Goal: Information Seeking & Learning: Learn about a topic

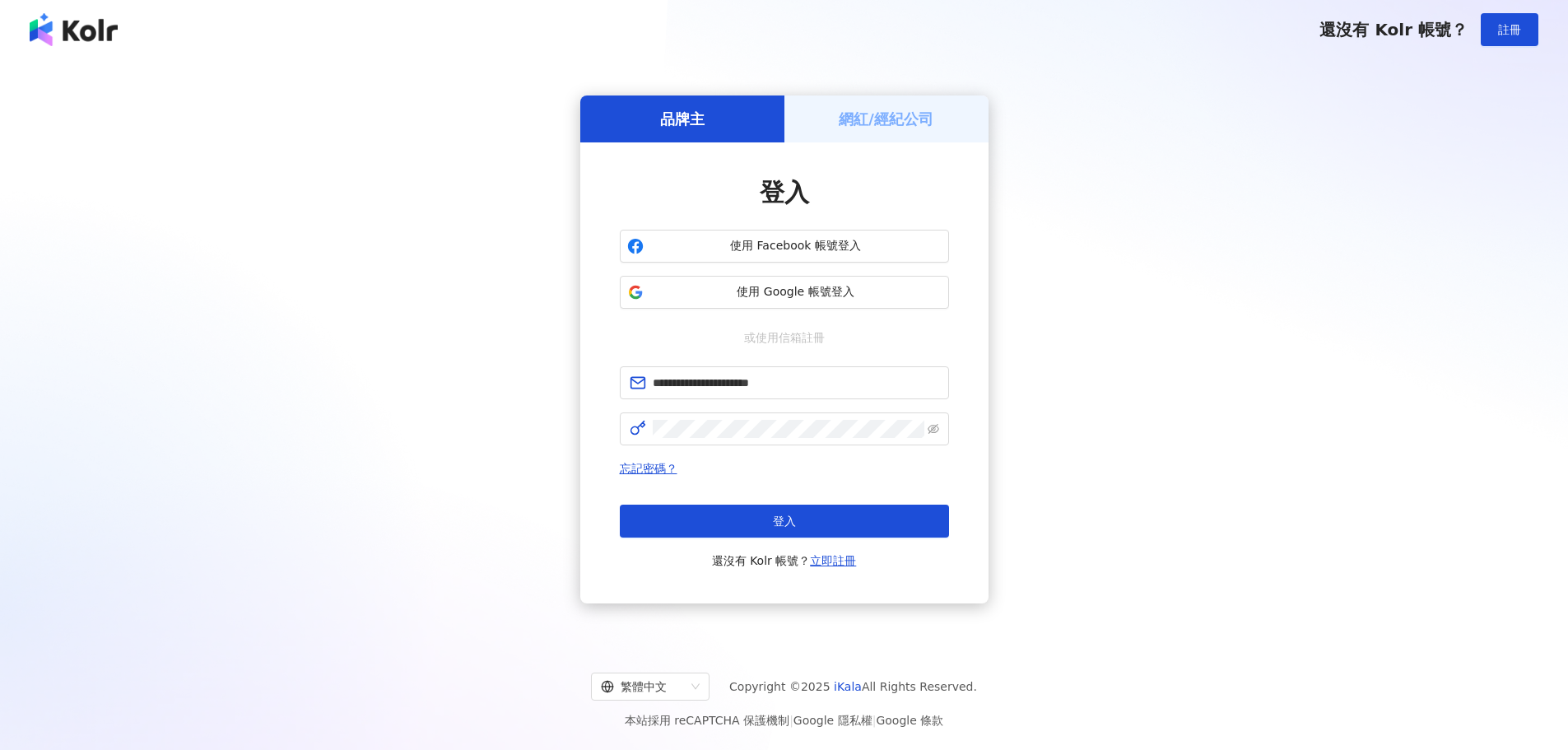
type input "**********"
click at [692, 532] on button "登入" at bounding box center [784, 522] width 329 height 33
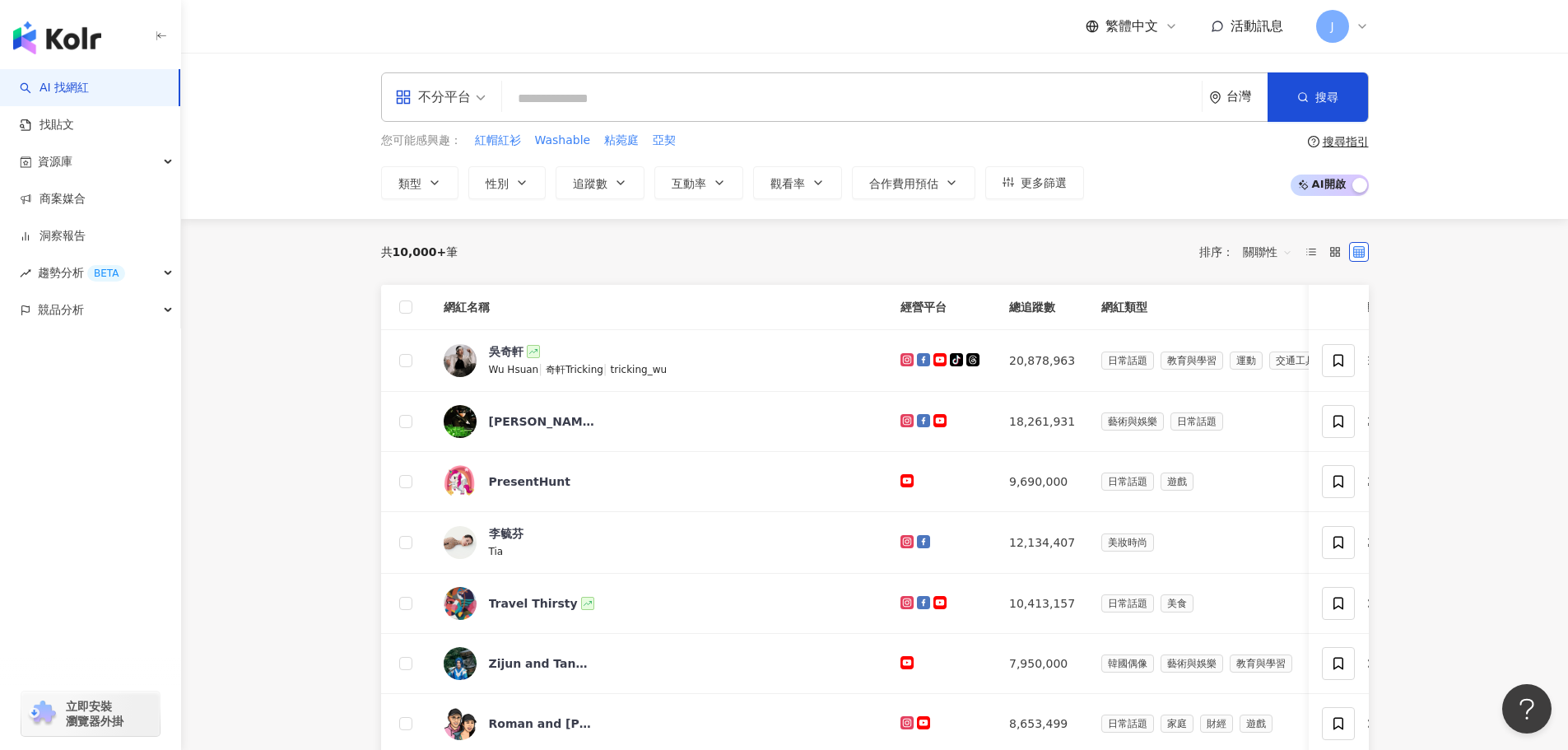
paste input "**********"
click at [1294, 88] on button "搜尋" at bounding box center [1318, 97] width 101 height 49
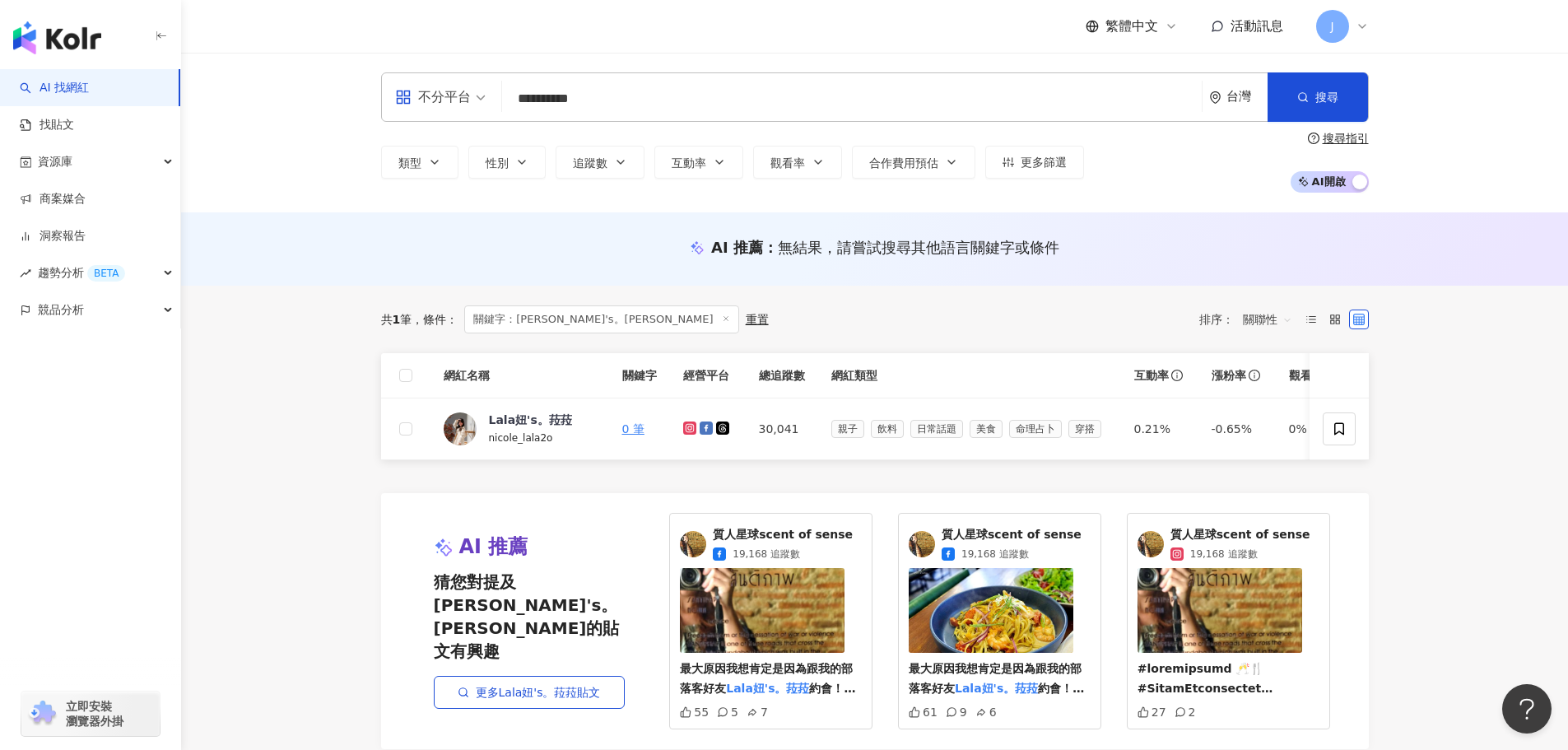
click at [609, 110] on input "**********" at bounding box center [851, 99] width 686 height 32
paste input "*"
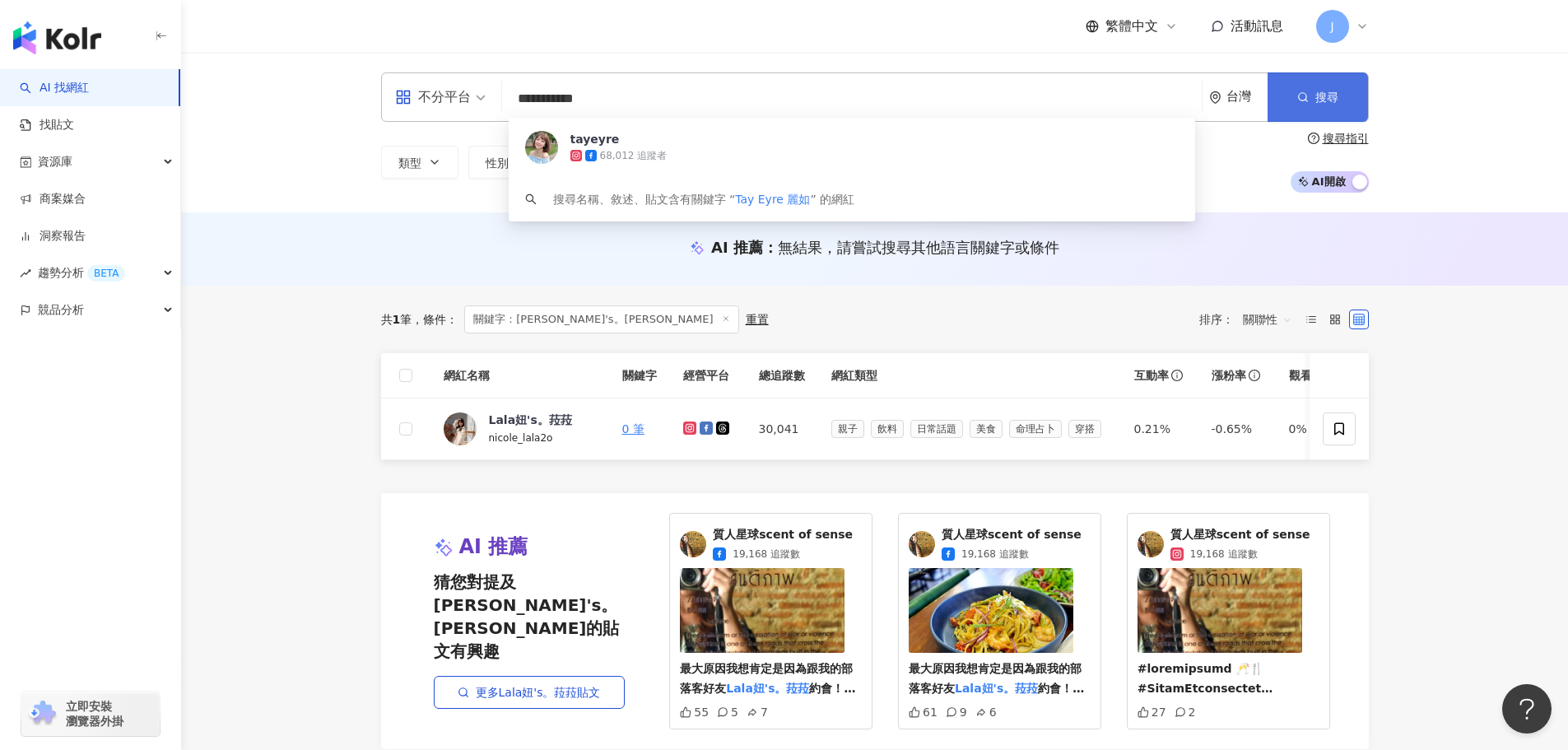
click at [1337, 93] on span "搜尋" at bounding box center [1326, 96] width 23 height 13
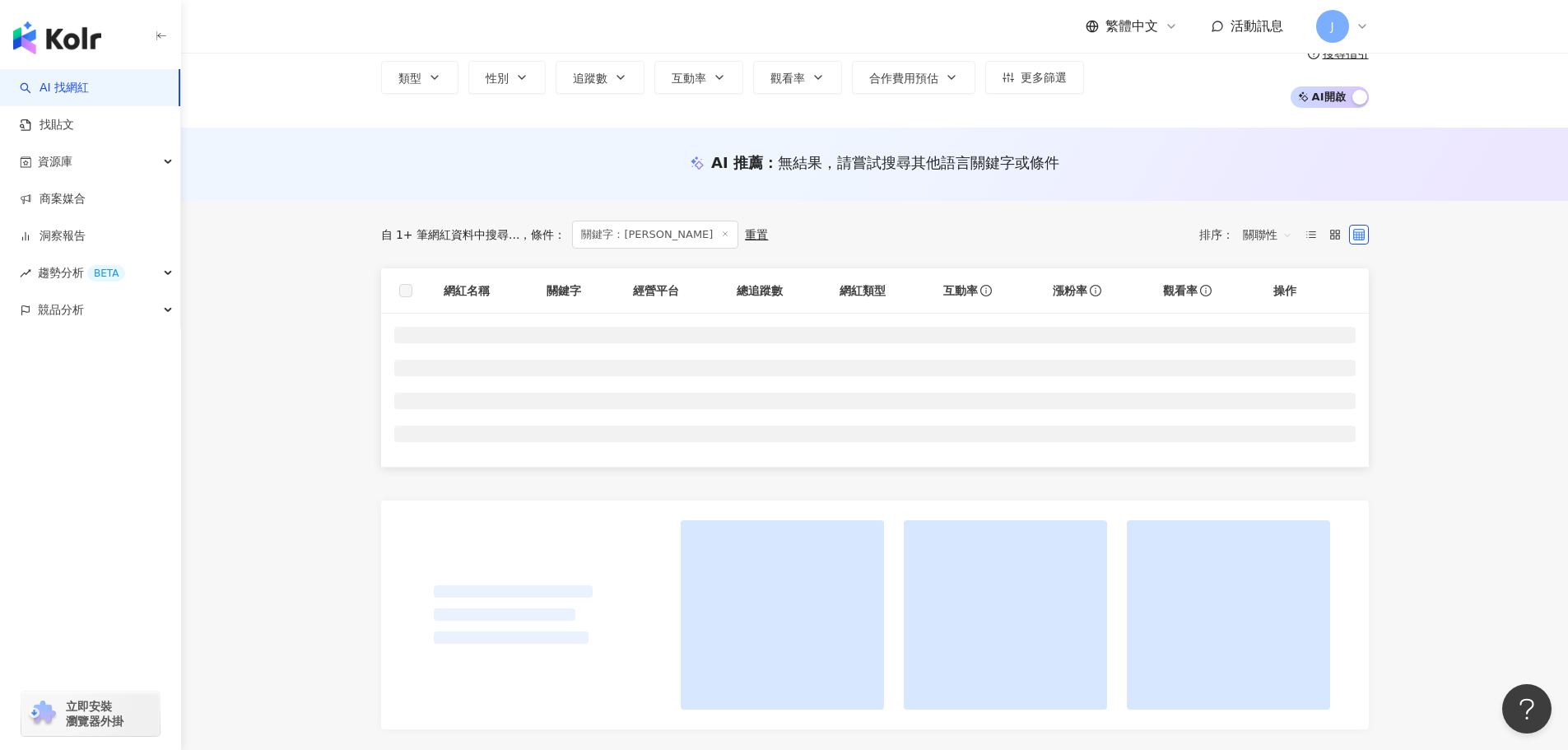
scroll to position [165, 0]
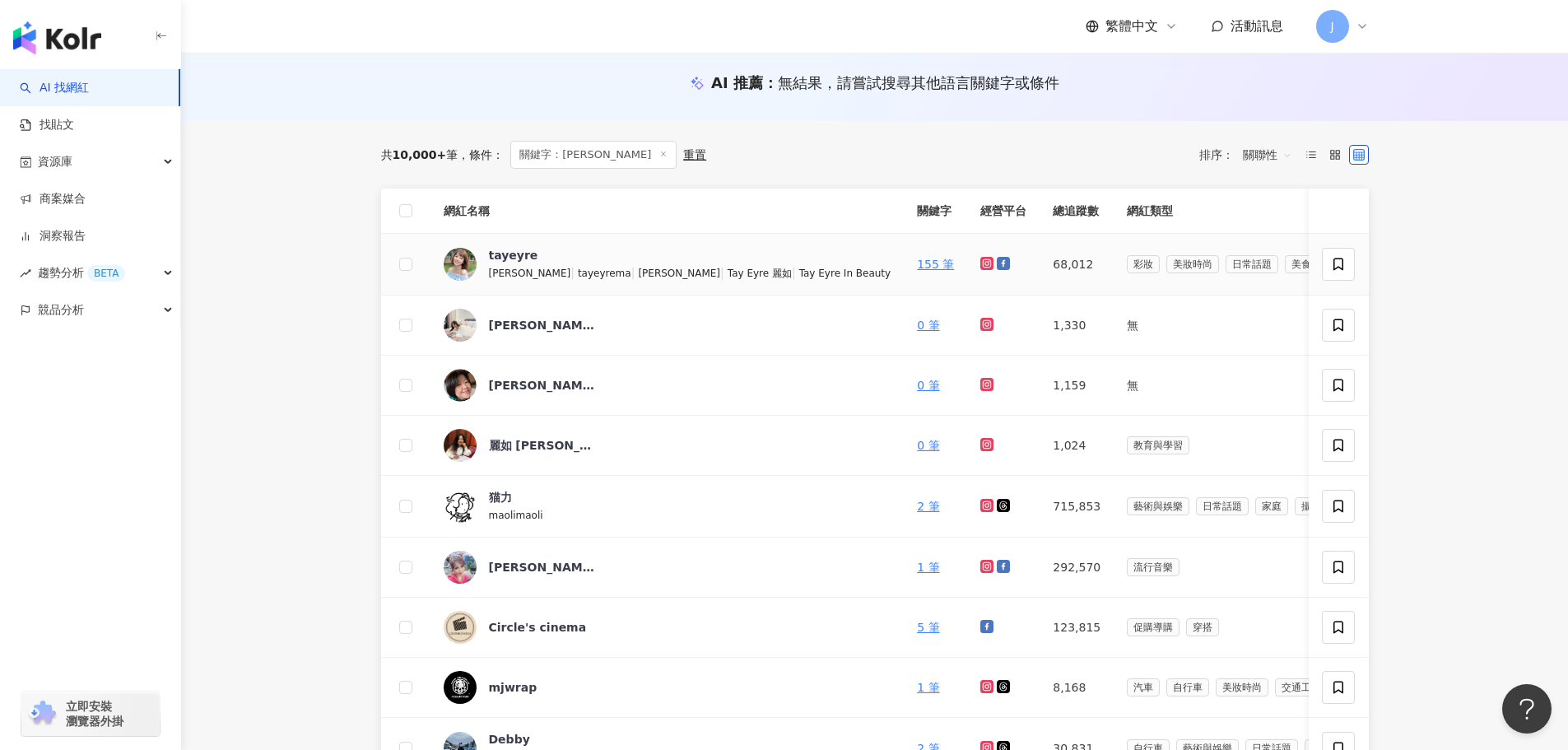
click at [792, 272] on span "|" at bounding box center [795, 272] width 7 height 13
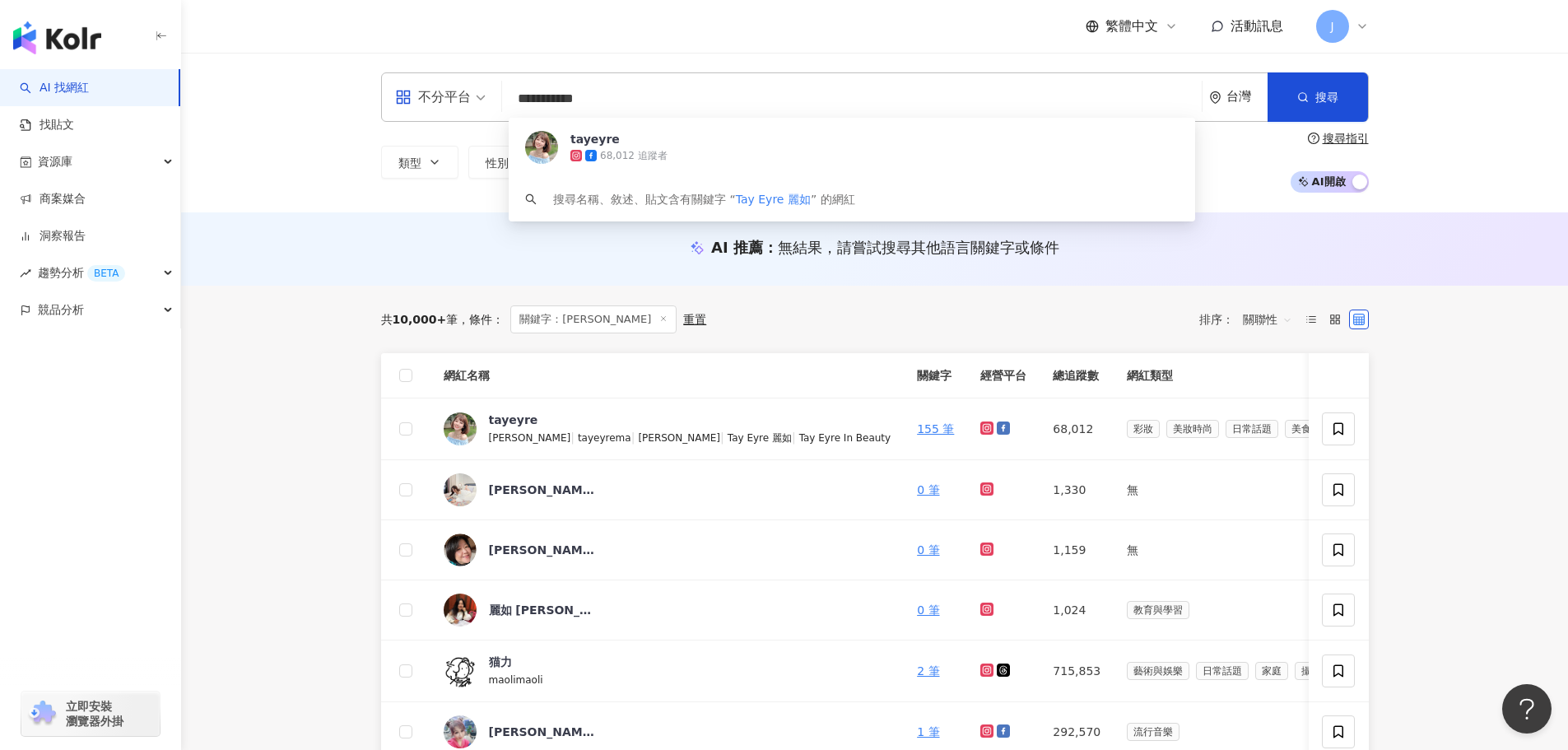
scroll to position [1, 0]
drag, startPoint x: 574, startPoint y: 103, endPoint x: 472, endPoint y: 108, distance: 102.1
click at [472, 108] on div "**********" at bounding box center [875, 97] width 988 height 49
paste input "**********"
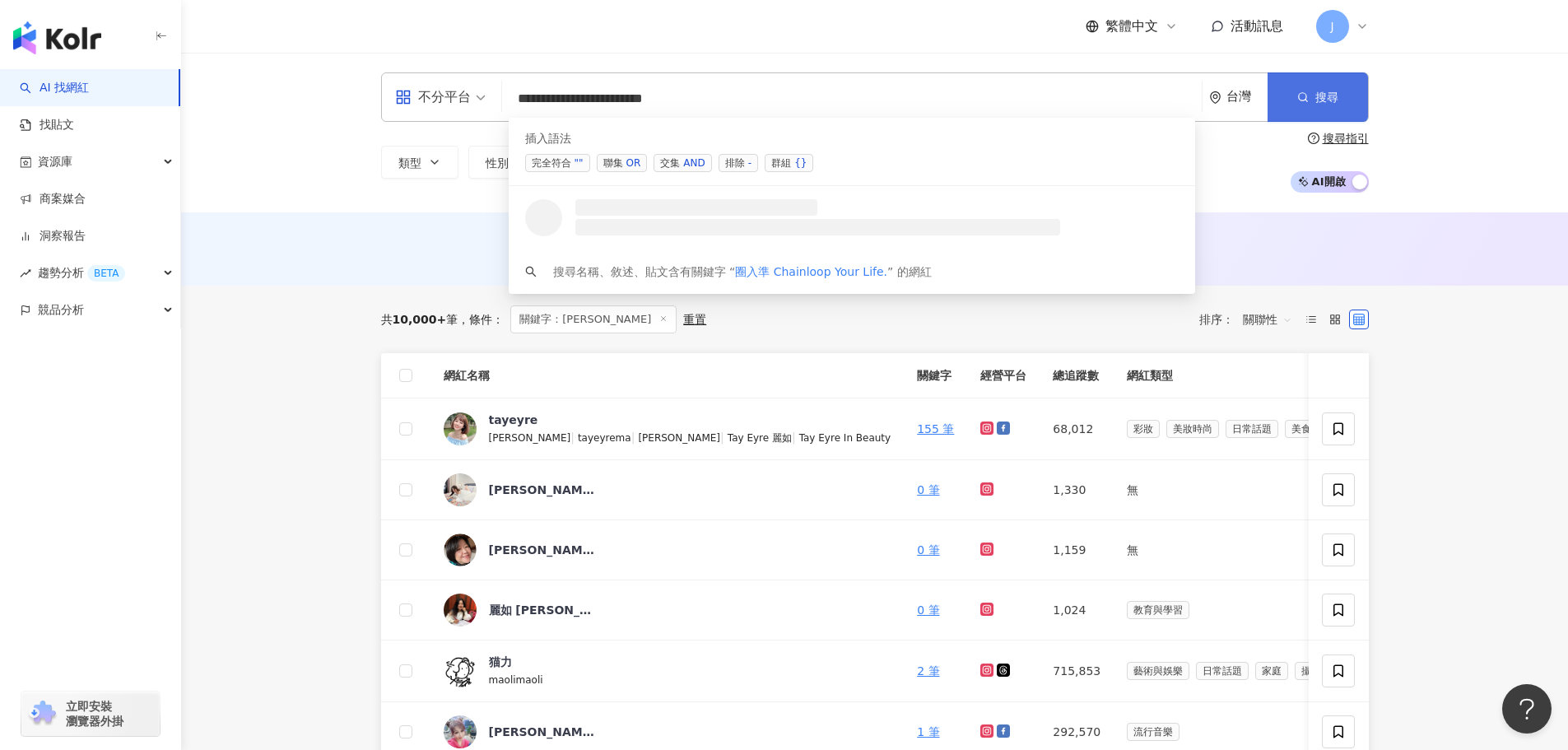
click at [1326, 81] on button "搜尋" at bounding box center [1318, 97] width 101 height 49
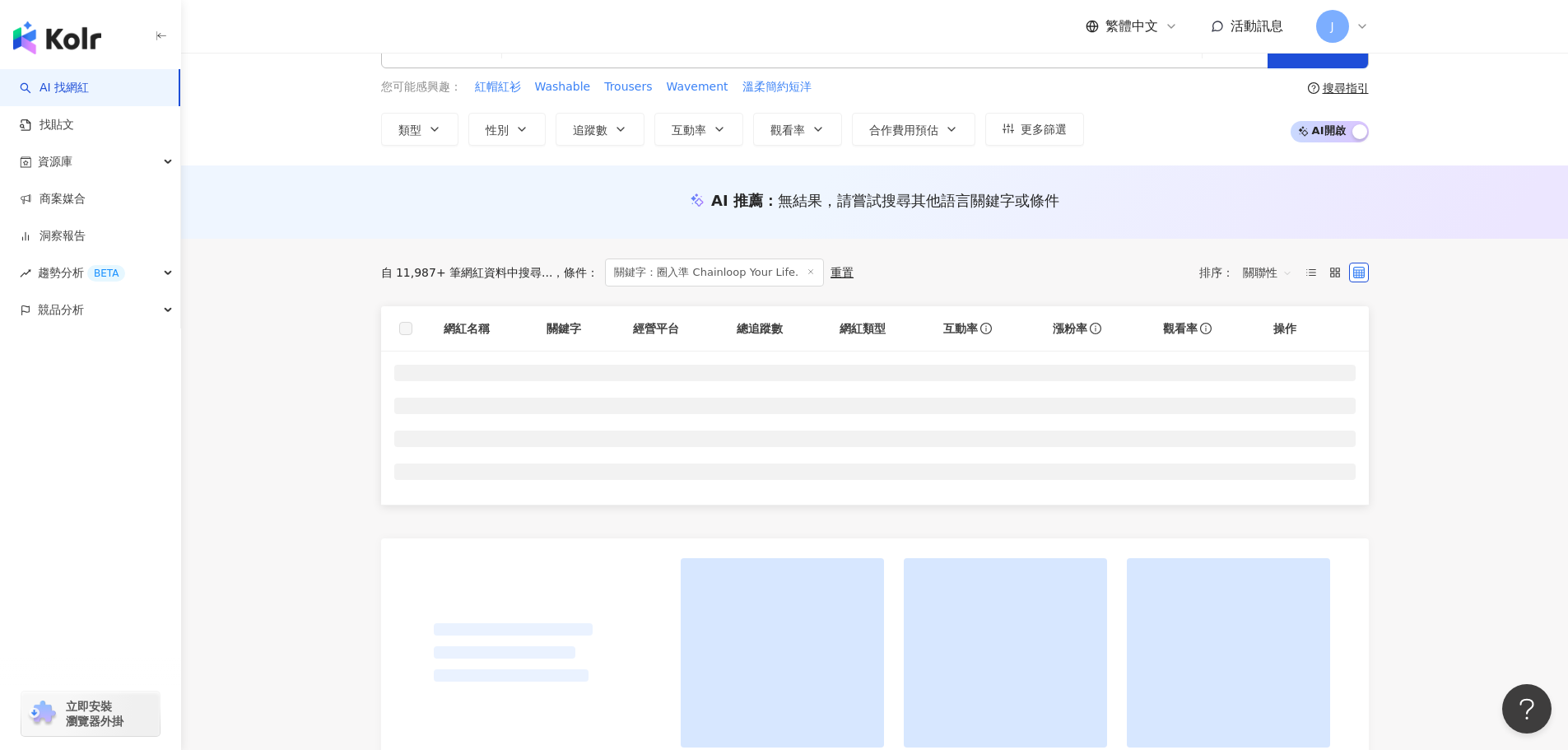
scroll to position [82, 0]
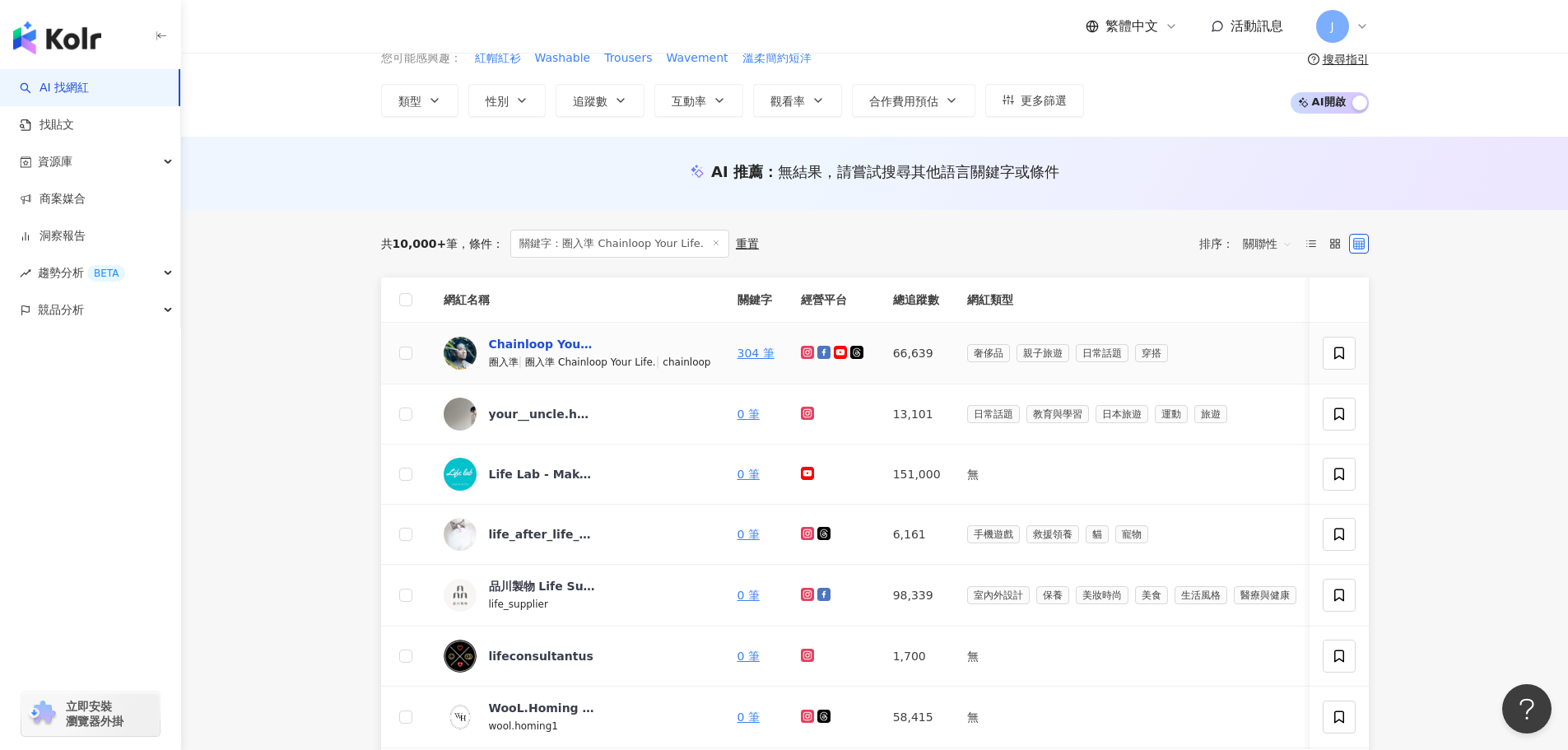
click at [570, 343] on div "Chainloop Your Life." at bounding box center [542, 344] width 107 height 17
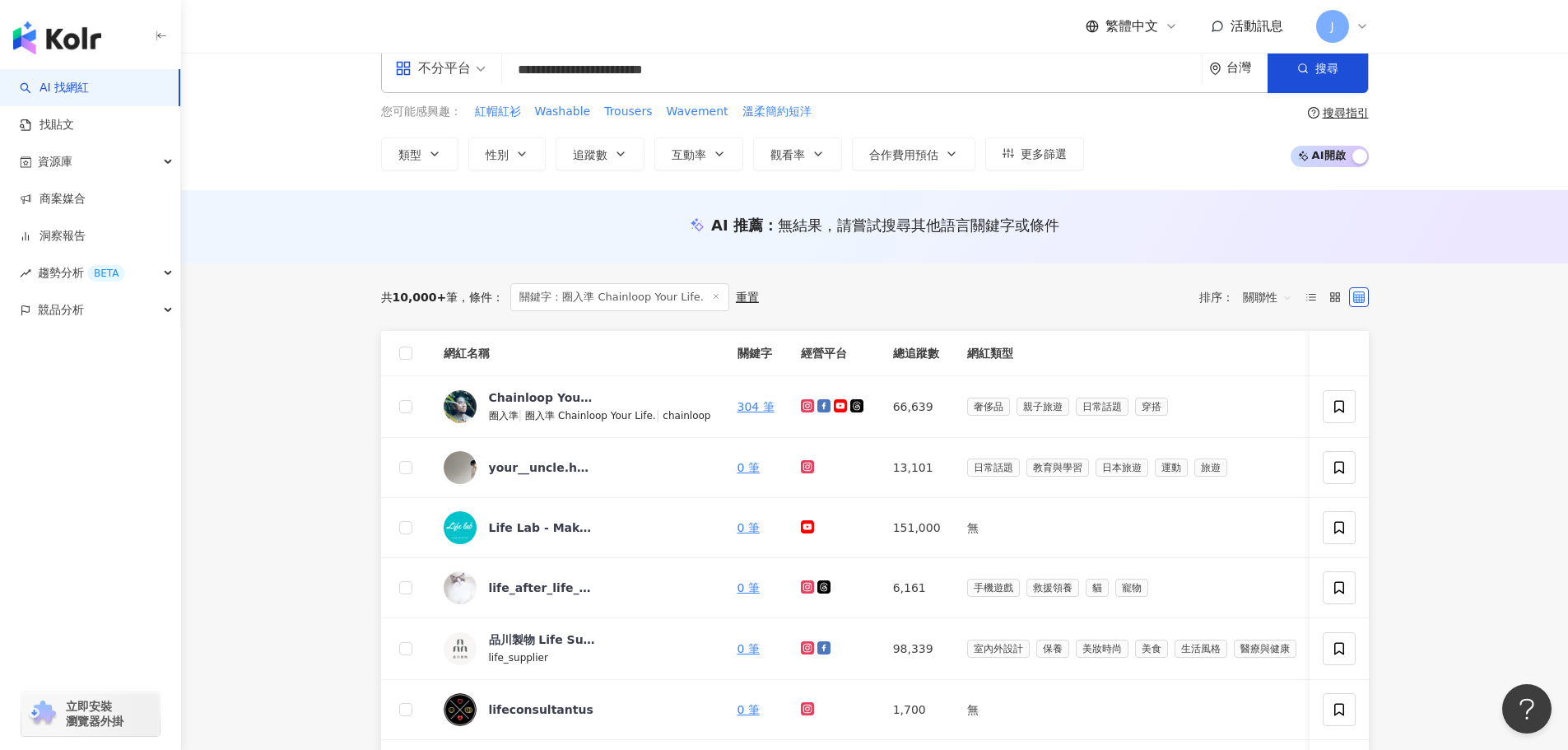
scroll to position [0, 0]
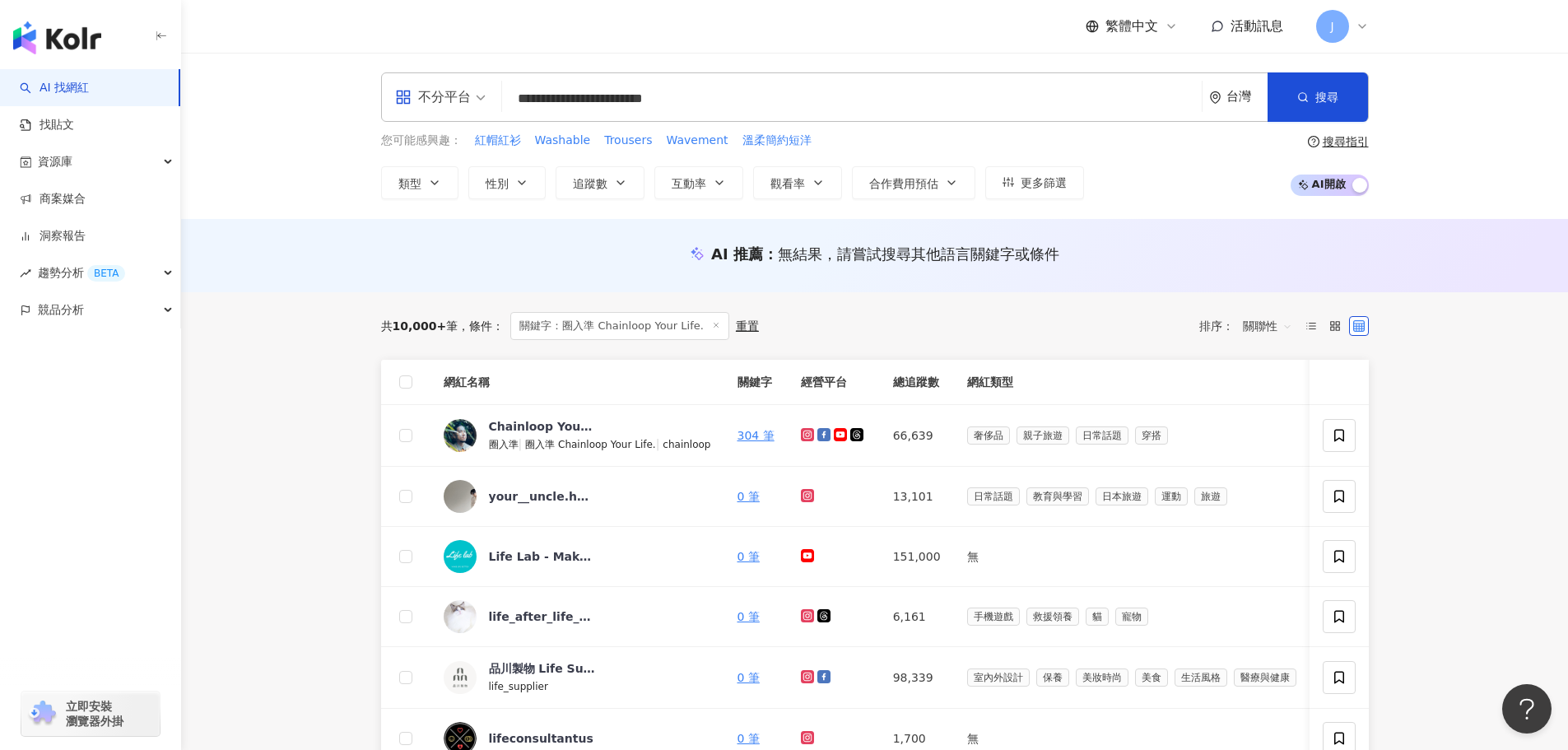
click at [554, 103] on input "**********" at bounding box center [851, 99] width 686 height 32
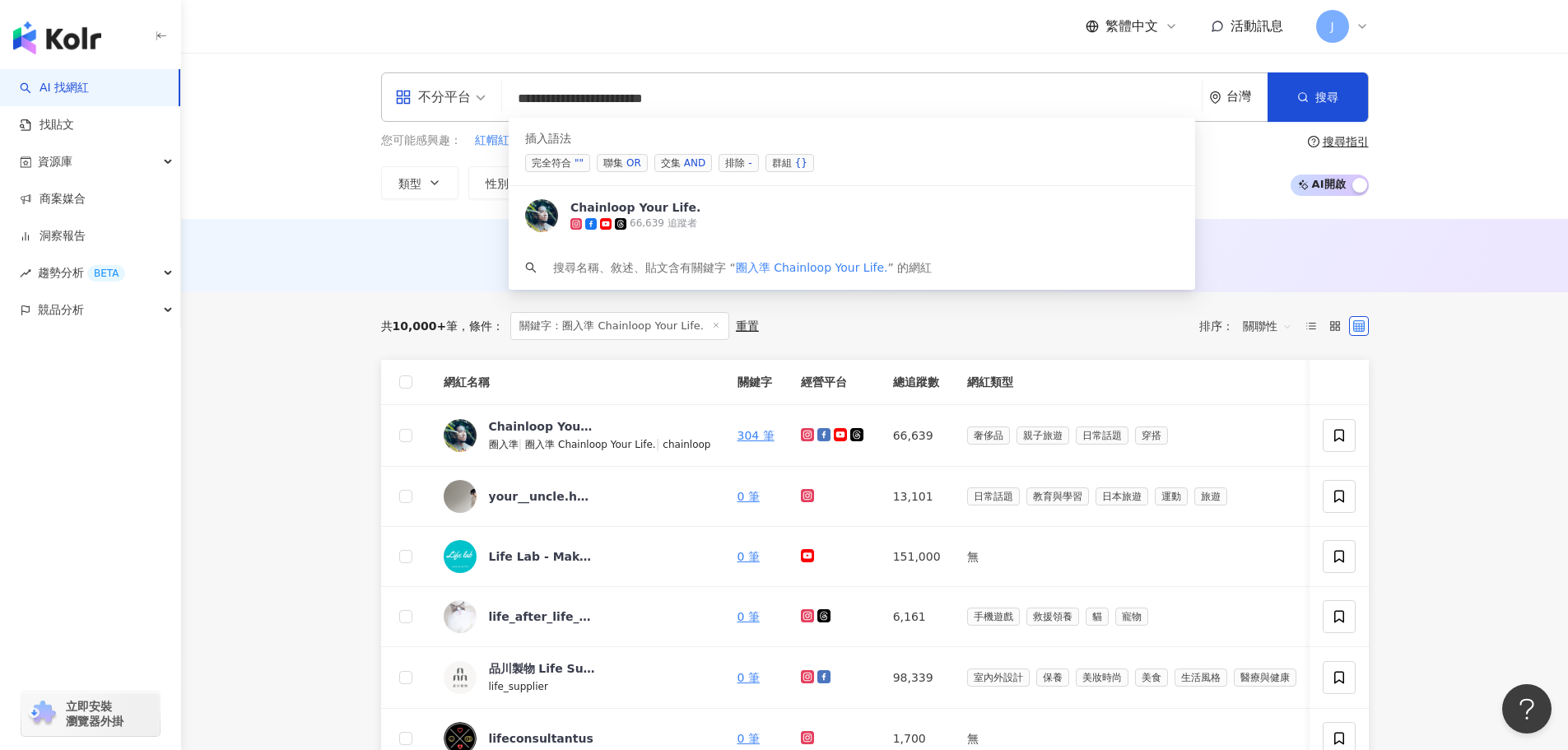
click at [554, 103] on input "**********" at bounding box center [851, 99] width 686 height 32
paste input "search"
type input "**********"
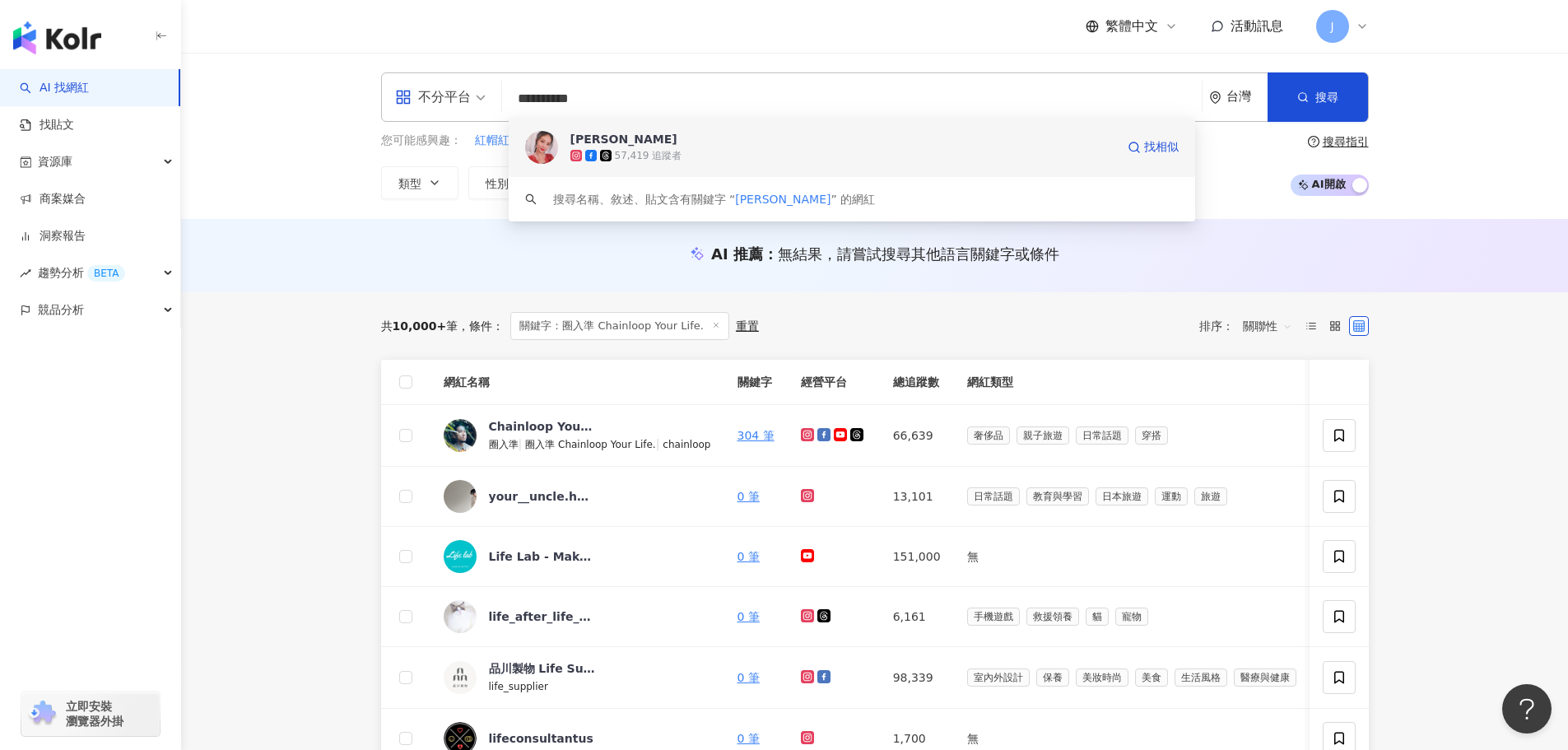
click at [734, 150] on div "57,419 追蹤者" at bounding box center [843, 155] width 545 height 17
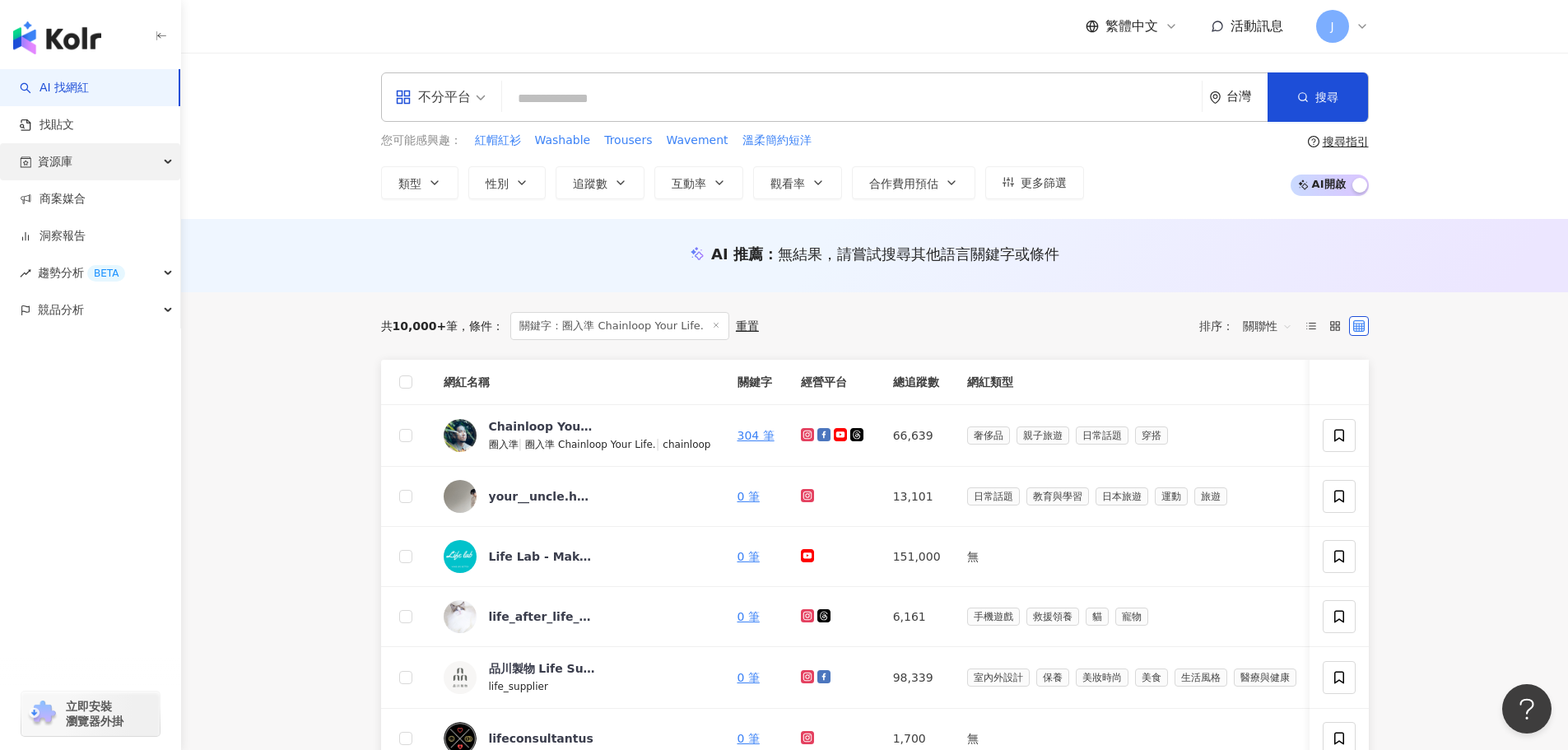
click at [168, 162] on icon "button" at bounding box center [169, 162] width 8 height 0
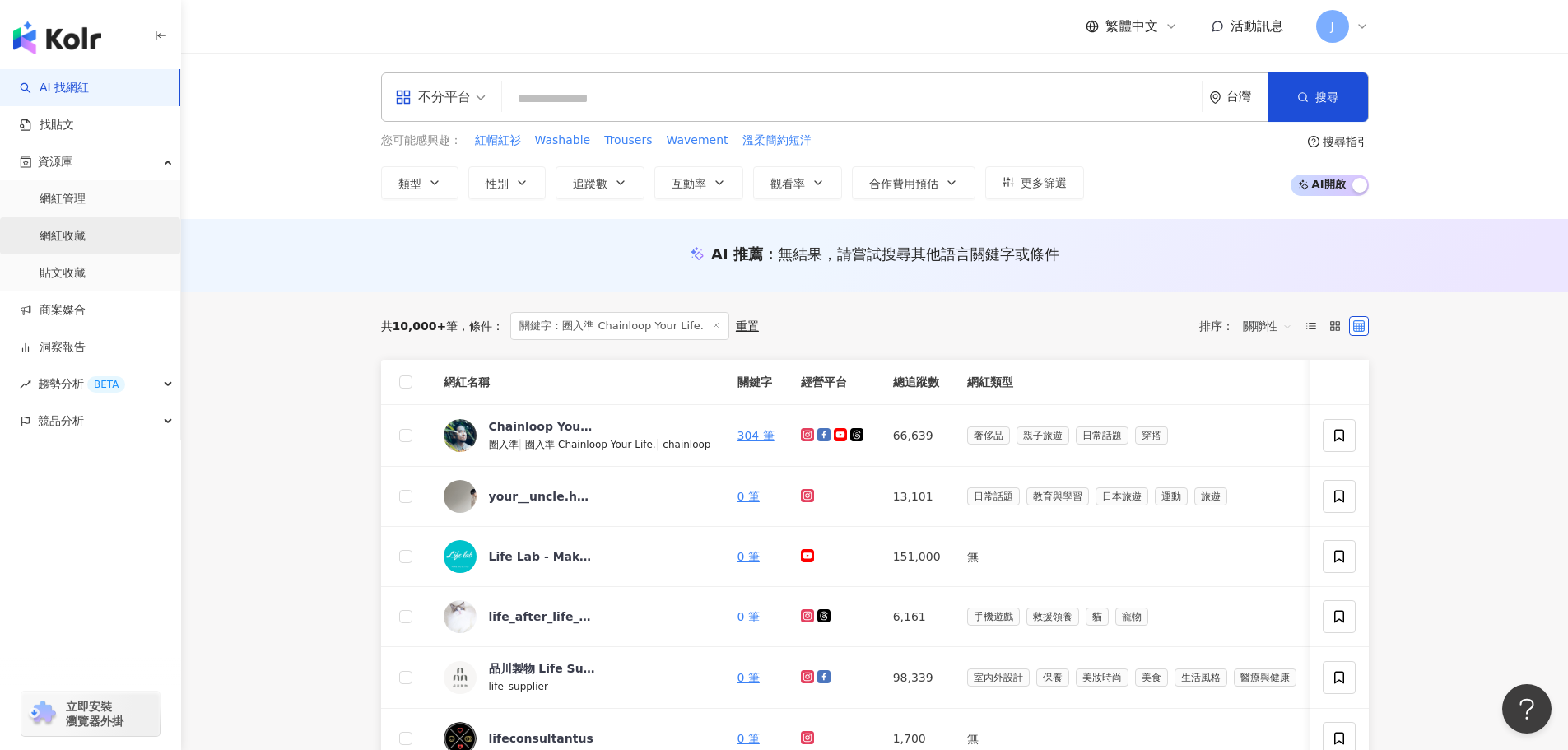
click at [86, 244] on link "網紅收藏" at bounding box center [62, 236] width 46 height 17
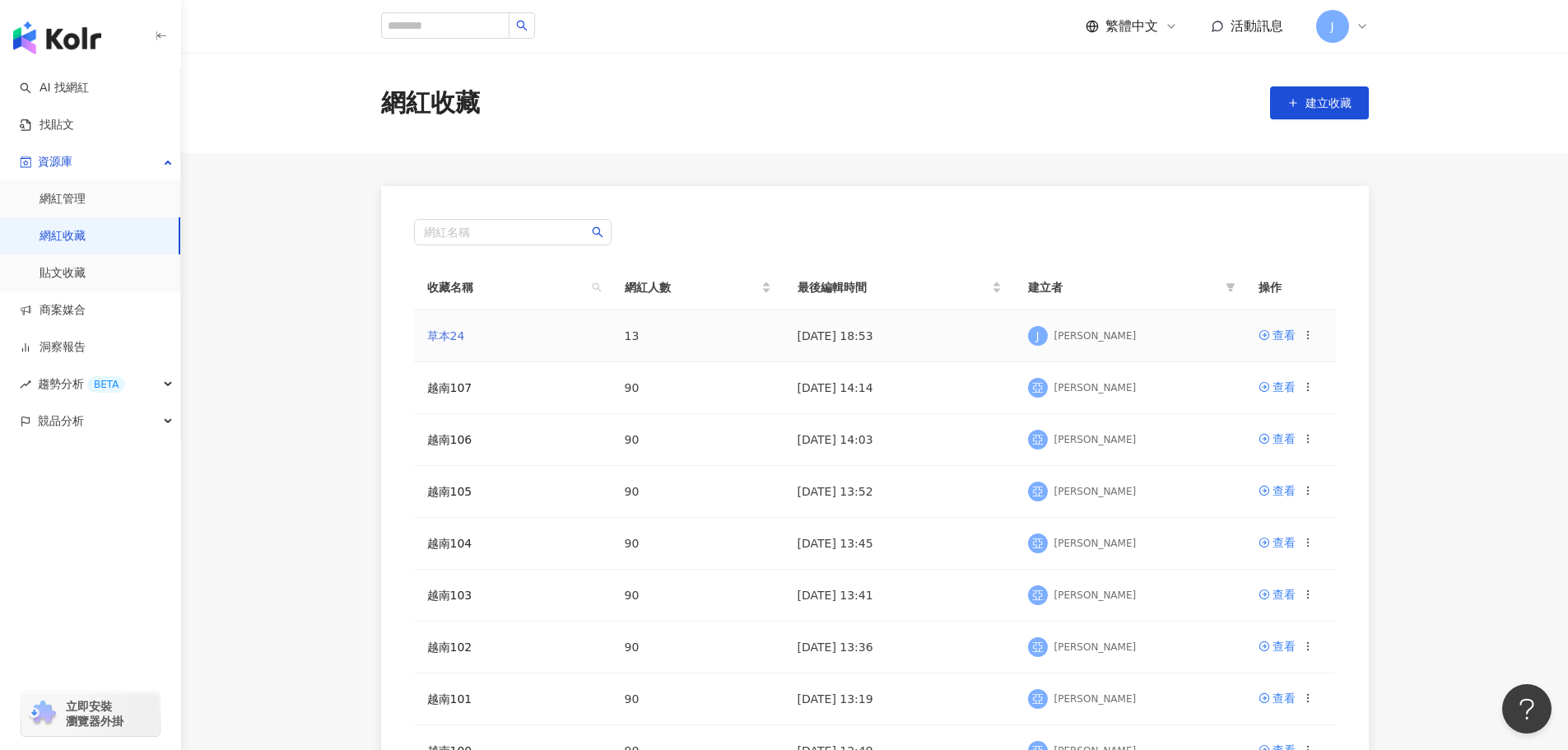
click at [455, 329] on link "草本24" at bounding box center [445, 335] width 38 height 13
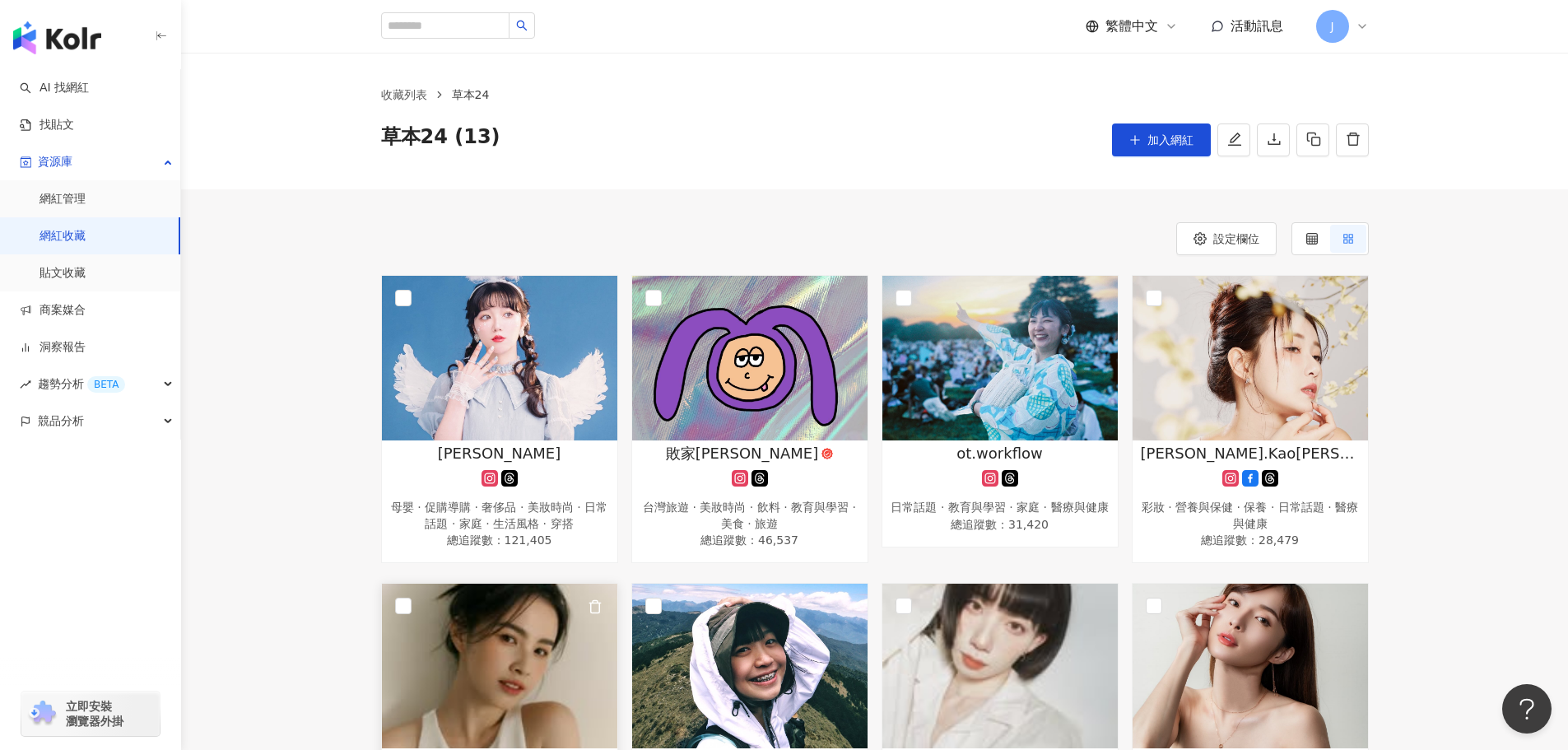
click at [509, 634] on img at bounding box center [499, 666] width 235 height 165
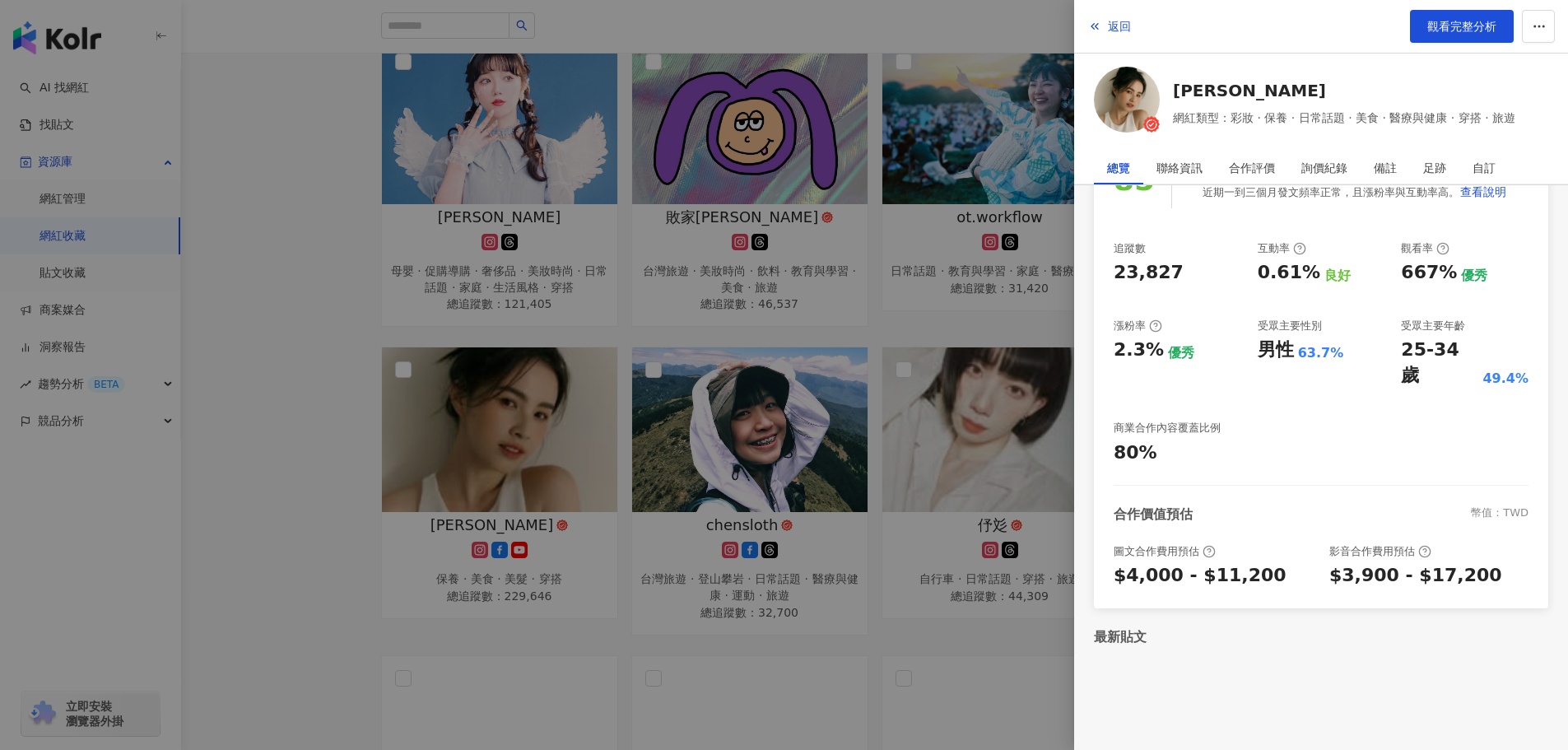
scroll to position [329, 0]
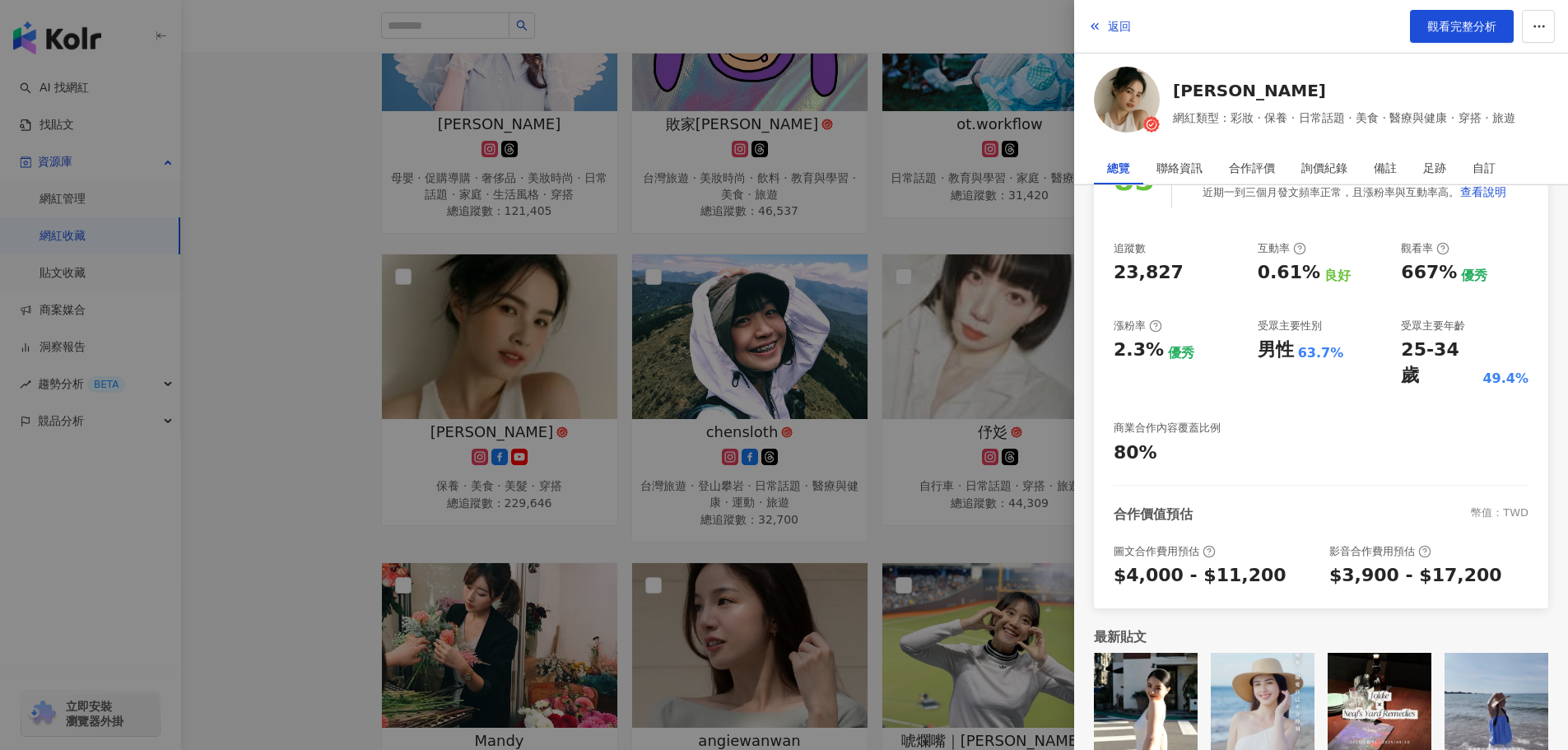
click at [355, 291] on div at bounding box center [784, 375] width 1568 height 750
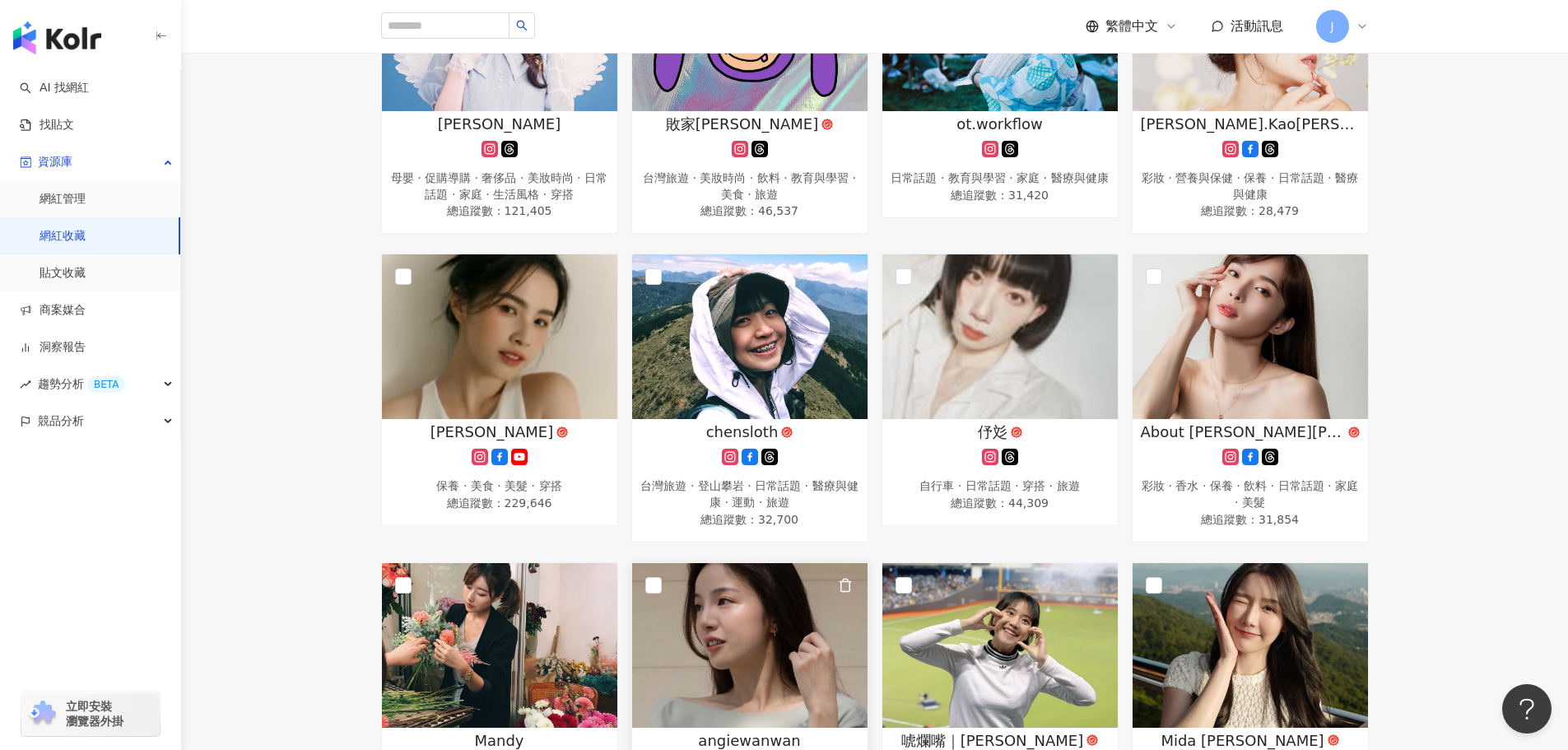
click at [831, 590] on button "button" at bounding box center [844, 586] width 33 height 33
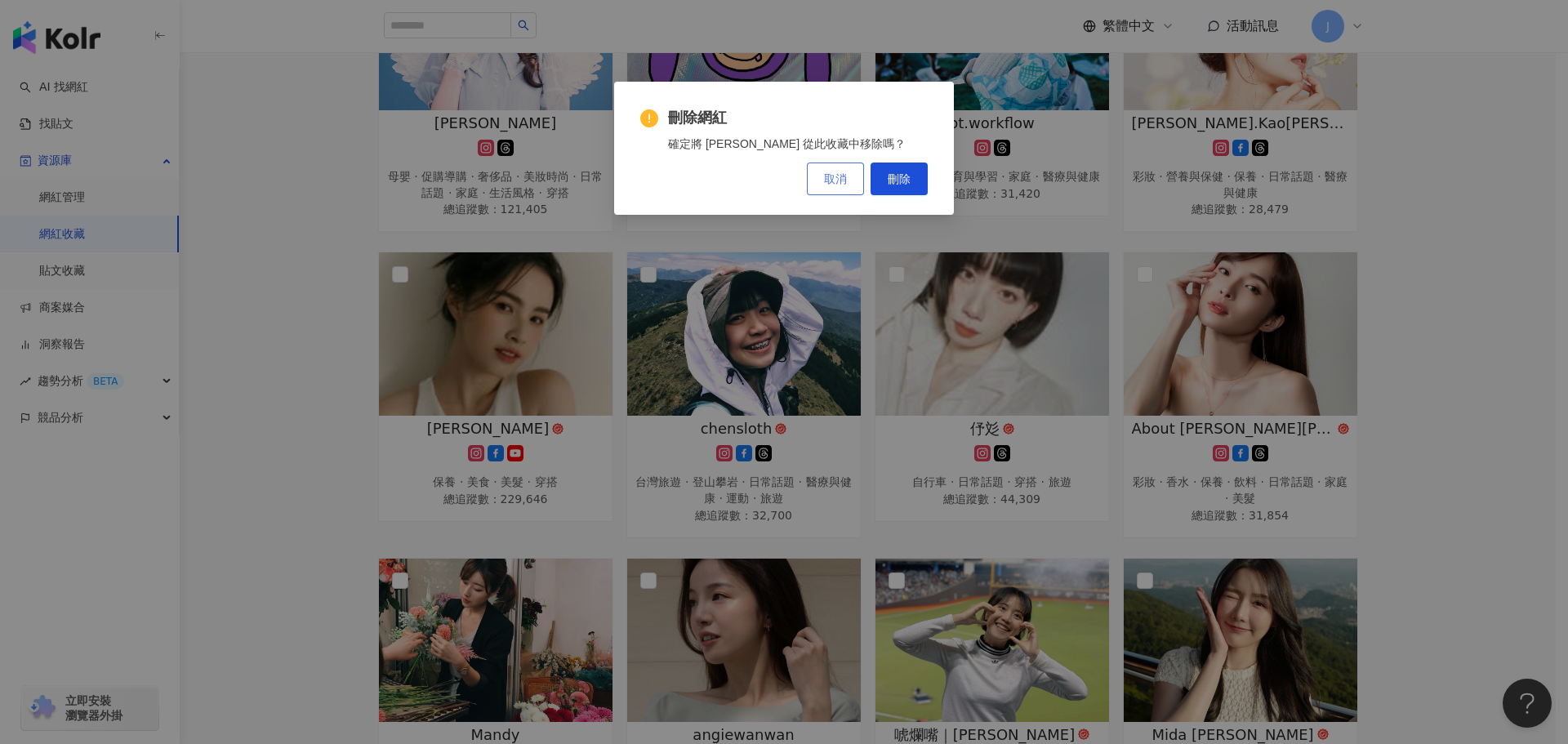
click at [852, 168] on button "取消" at bounding box center [835, 179] width 57 height 33
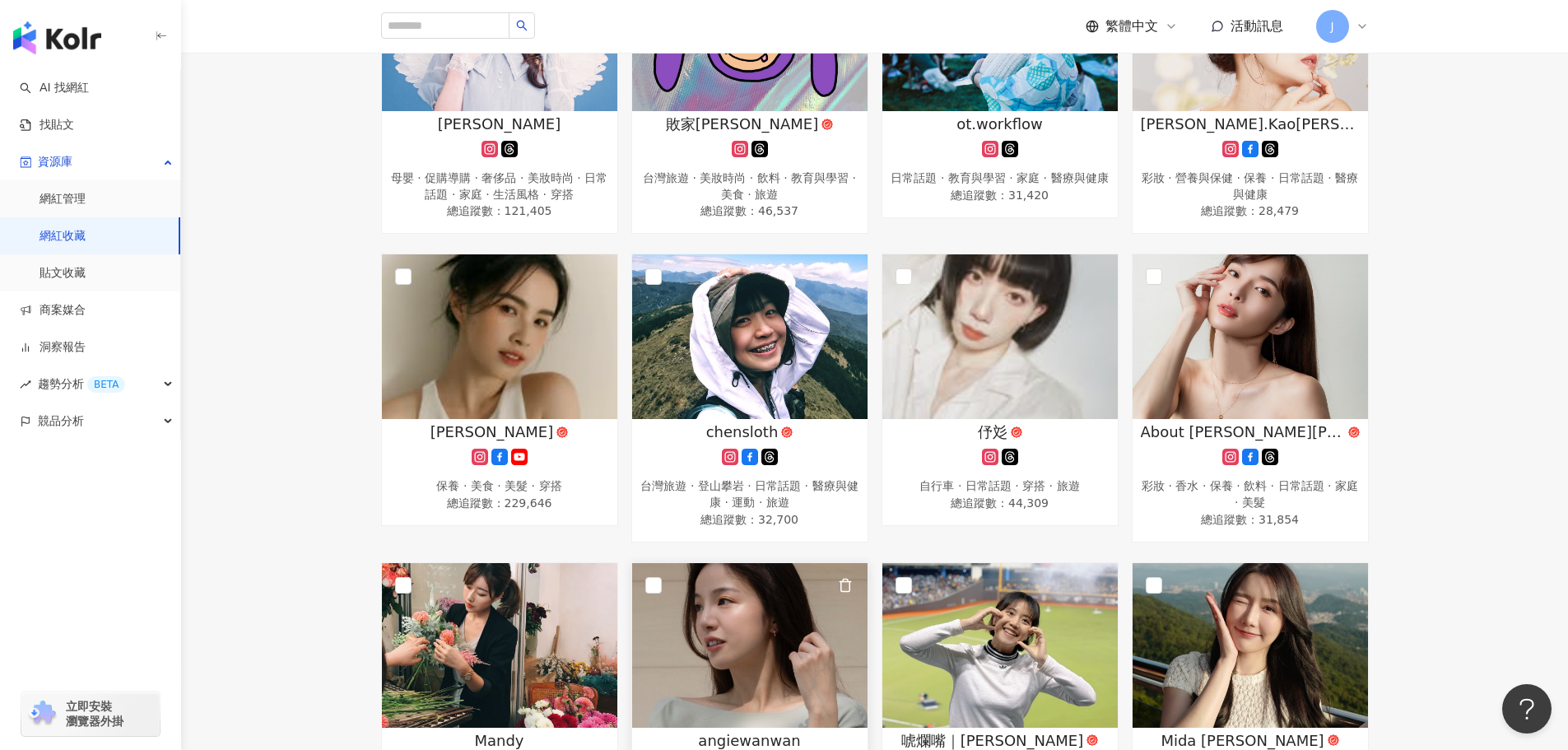
click at [700, 679] on img at bounding box center [749, 645] width 235 height 165
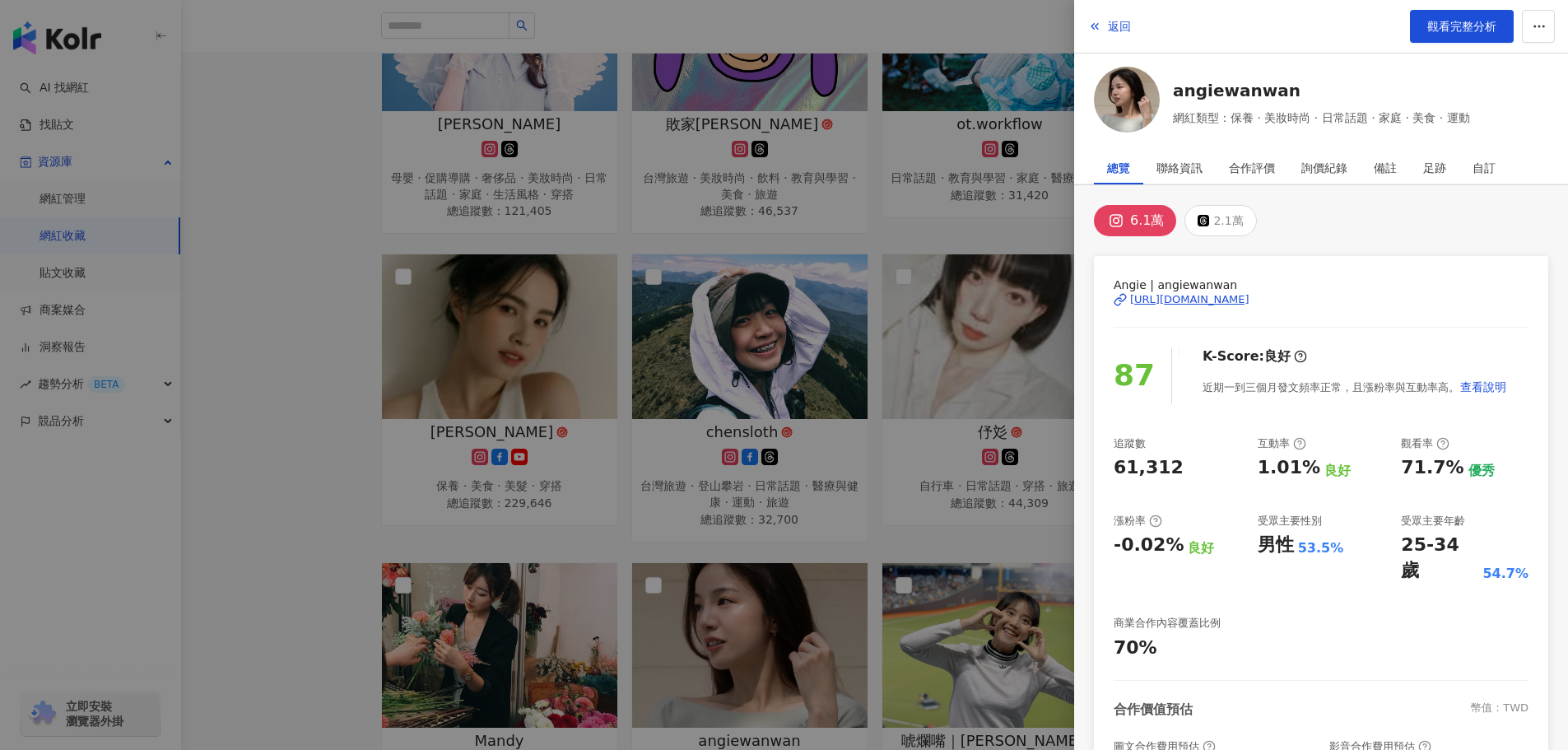
scroll to position [195, 0]
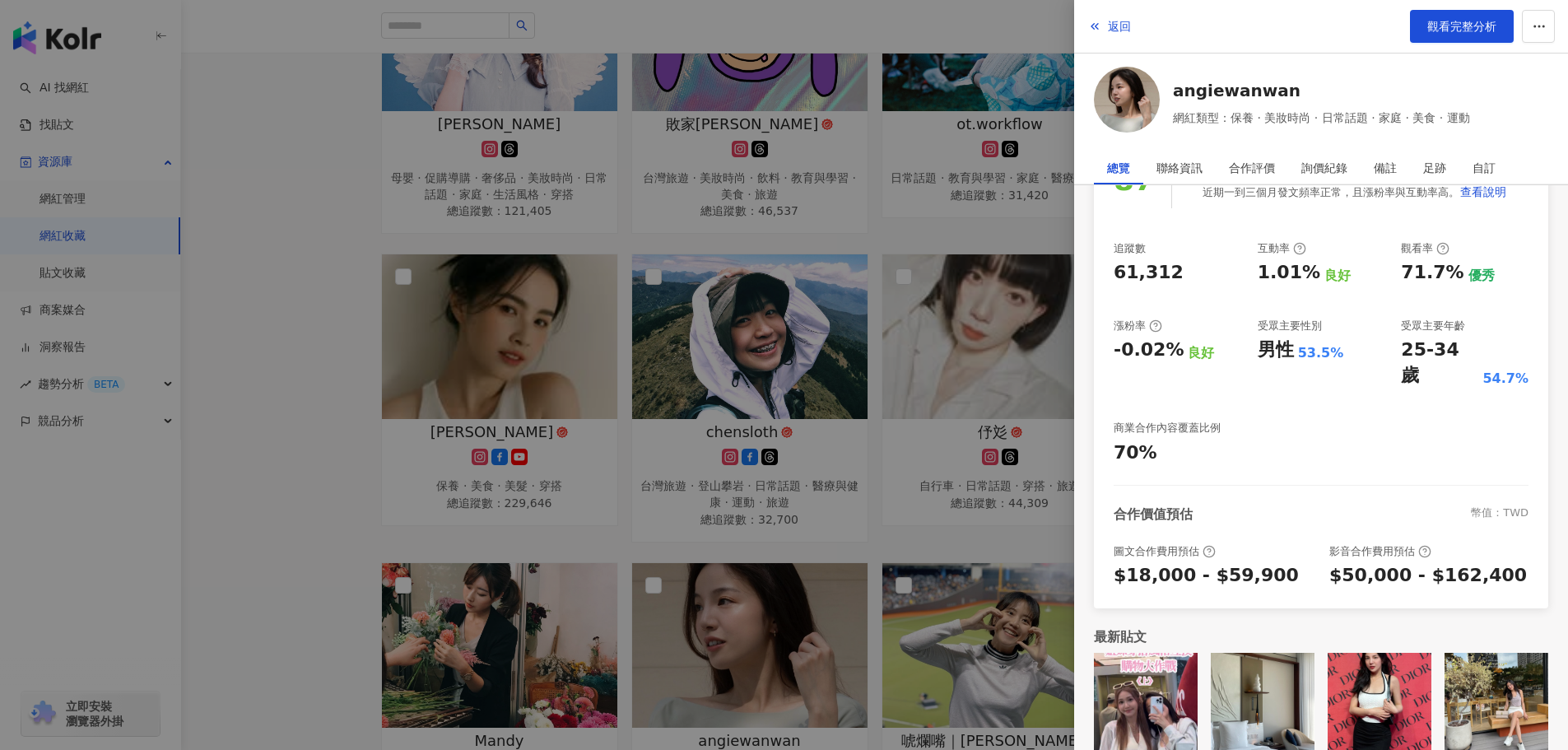
click at [301, 361] on div at bounding box center [784, 375] width 1568 height 750
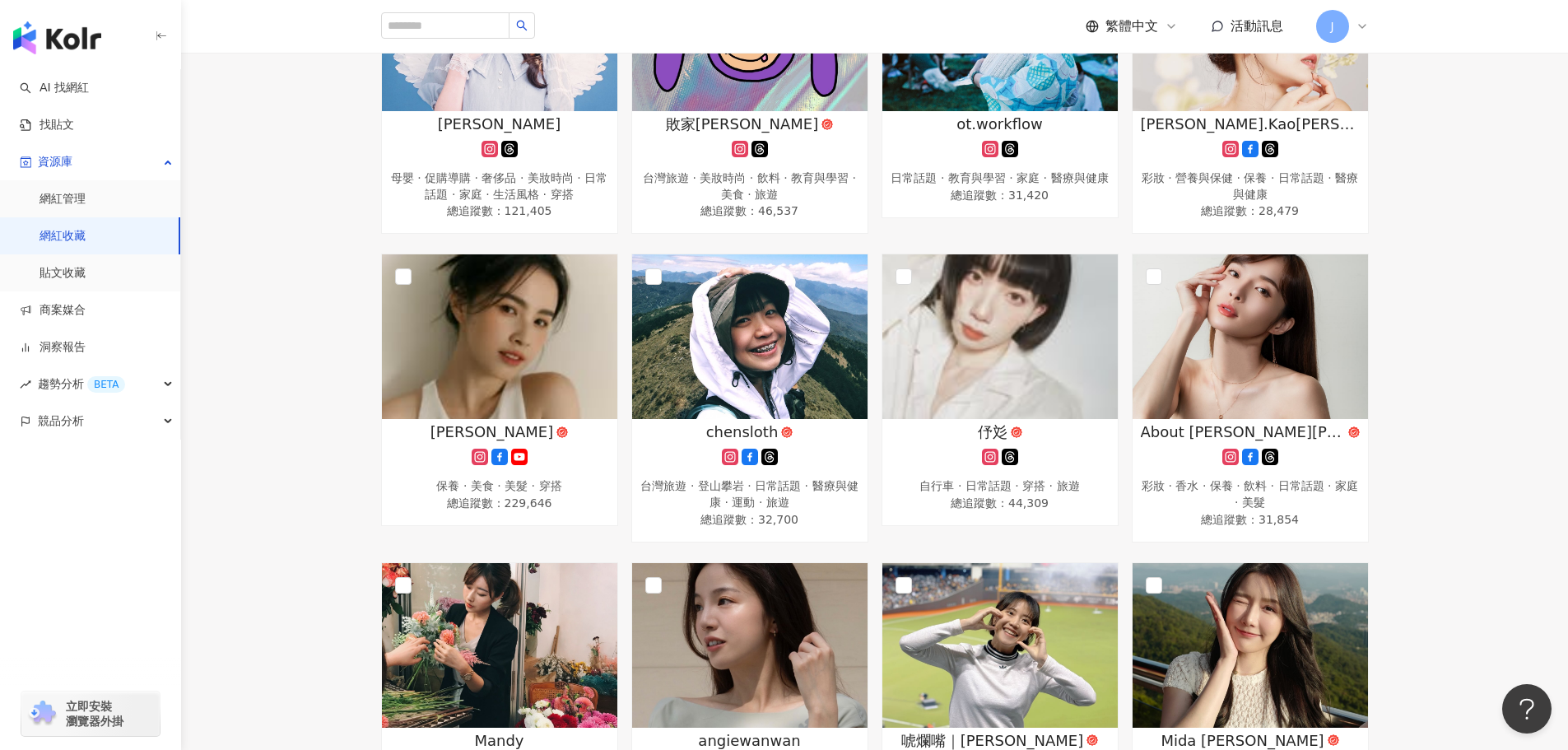
click at [86, 239] on link "網紅收藏" at bounding box center [62, 236] width 46 height 17
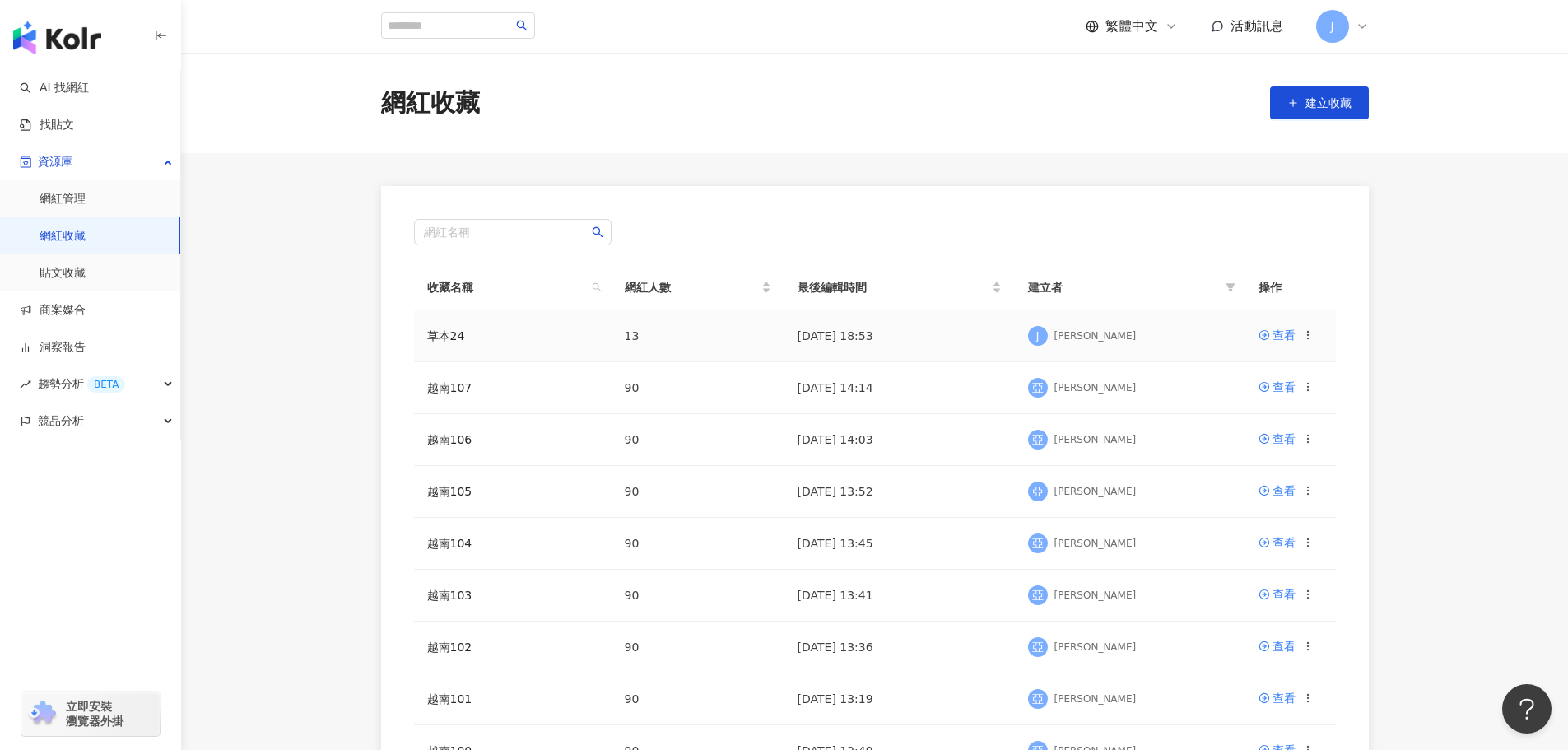
click at [451, 344] on td "草本24" at bounding box center [513, 336] width 198 height 52
click at [461, 333] on link "草本24" at bounding box center [445, 335] width 38 height 13
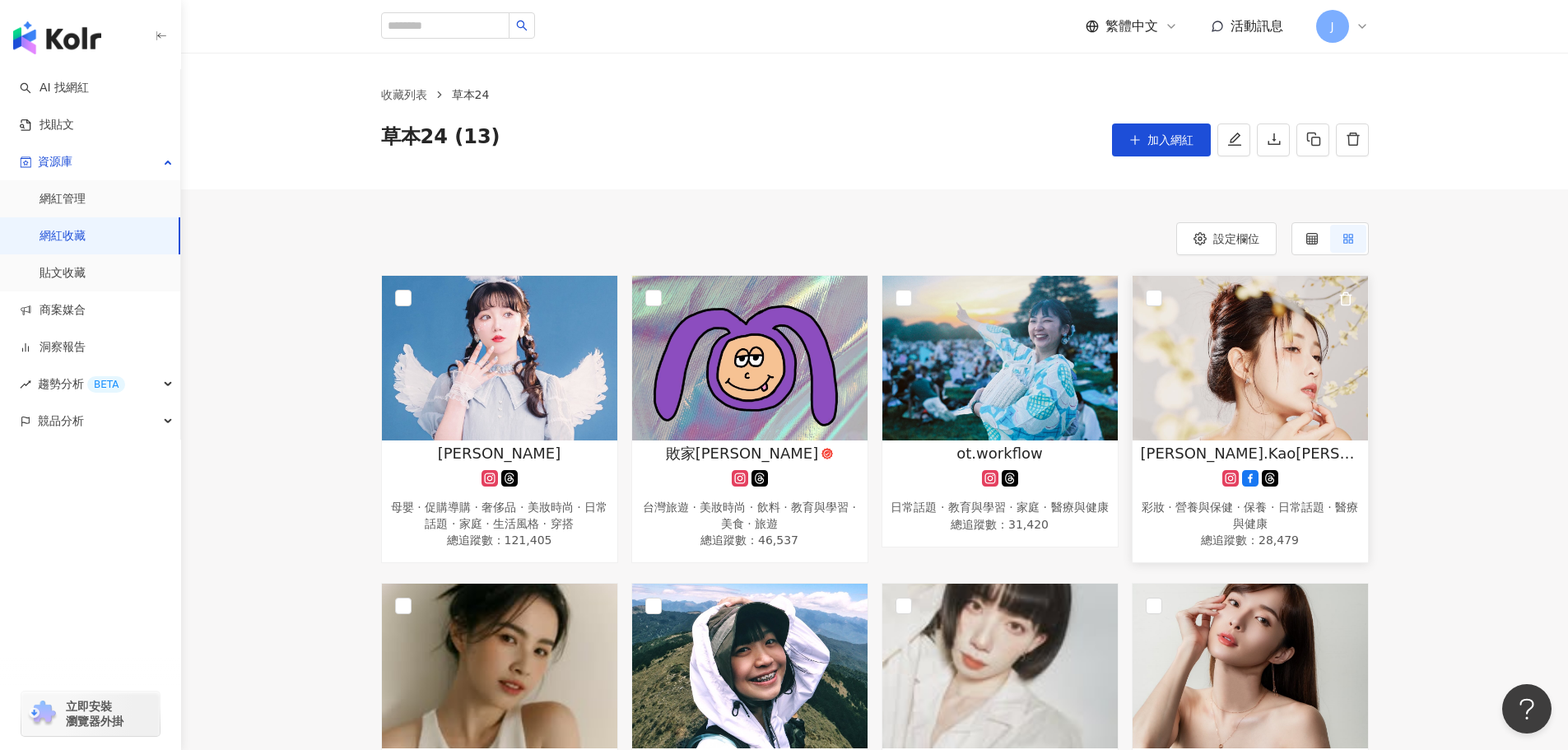
click at [1150, 364] on img at bounding box center [1250, 358] width 235 height 165
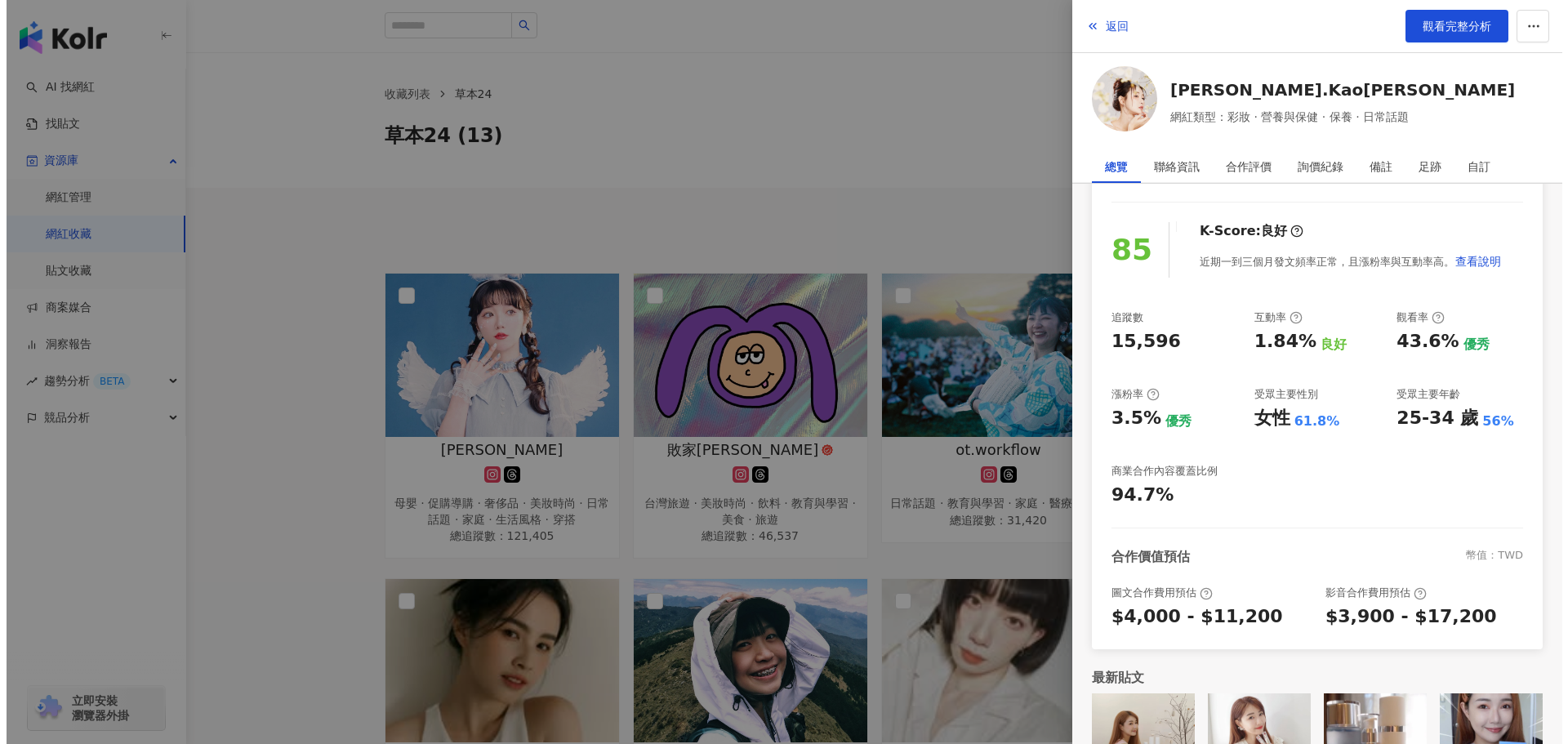
scroll to position [194, 0]
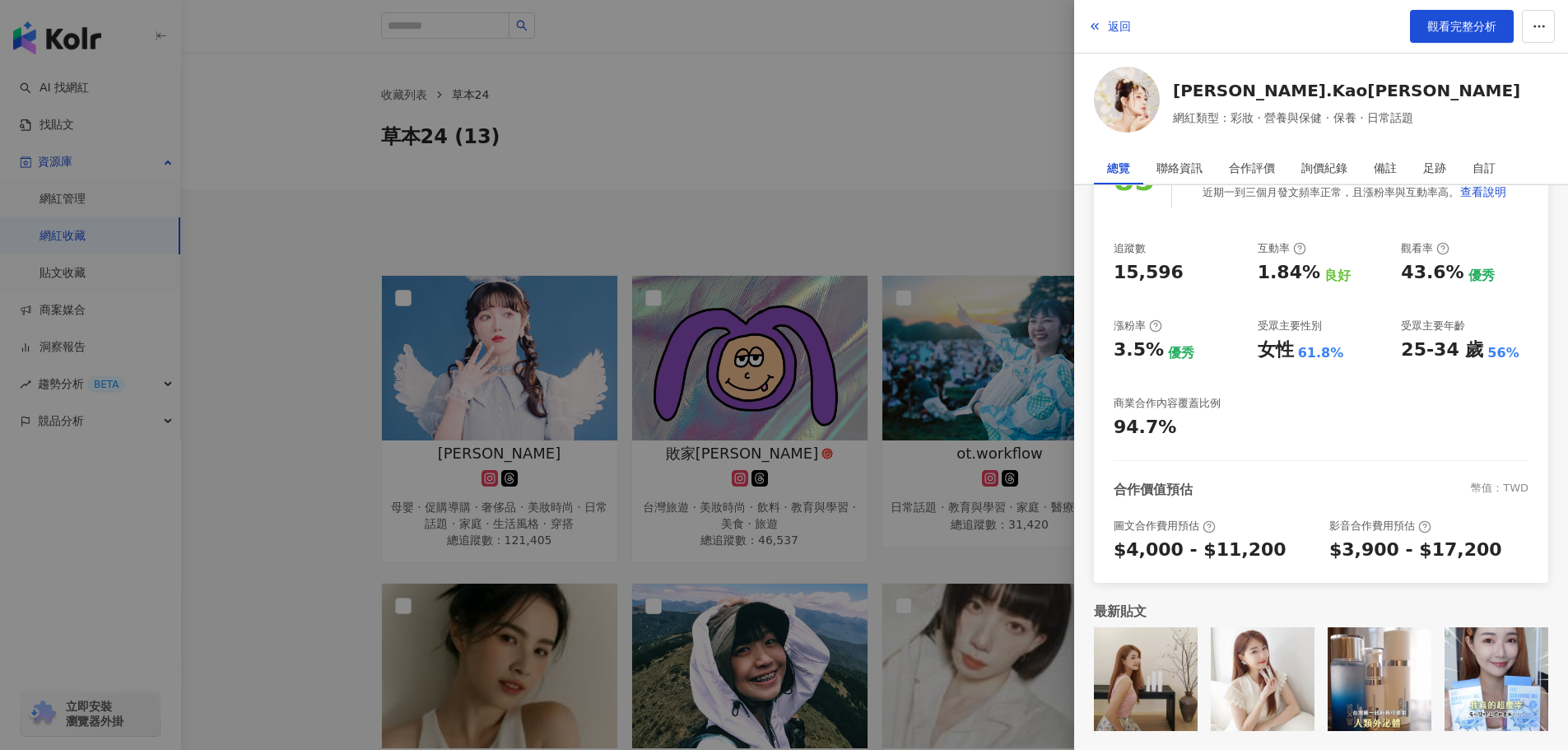
drag, startPoint x: 196, startPoint y: 172, endPoint x: 88, endPoint y: 182, distance: 108.5
click at [196, 173] on div at bounding box center [784, 375] width 1568 height 750
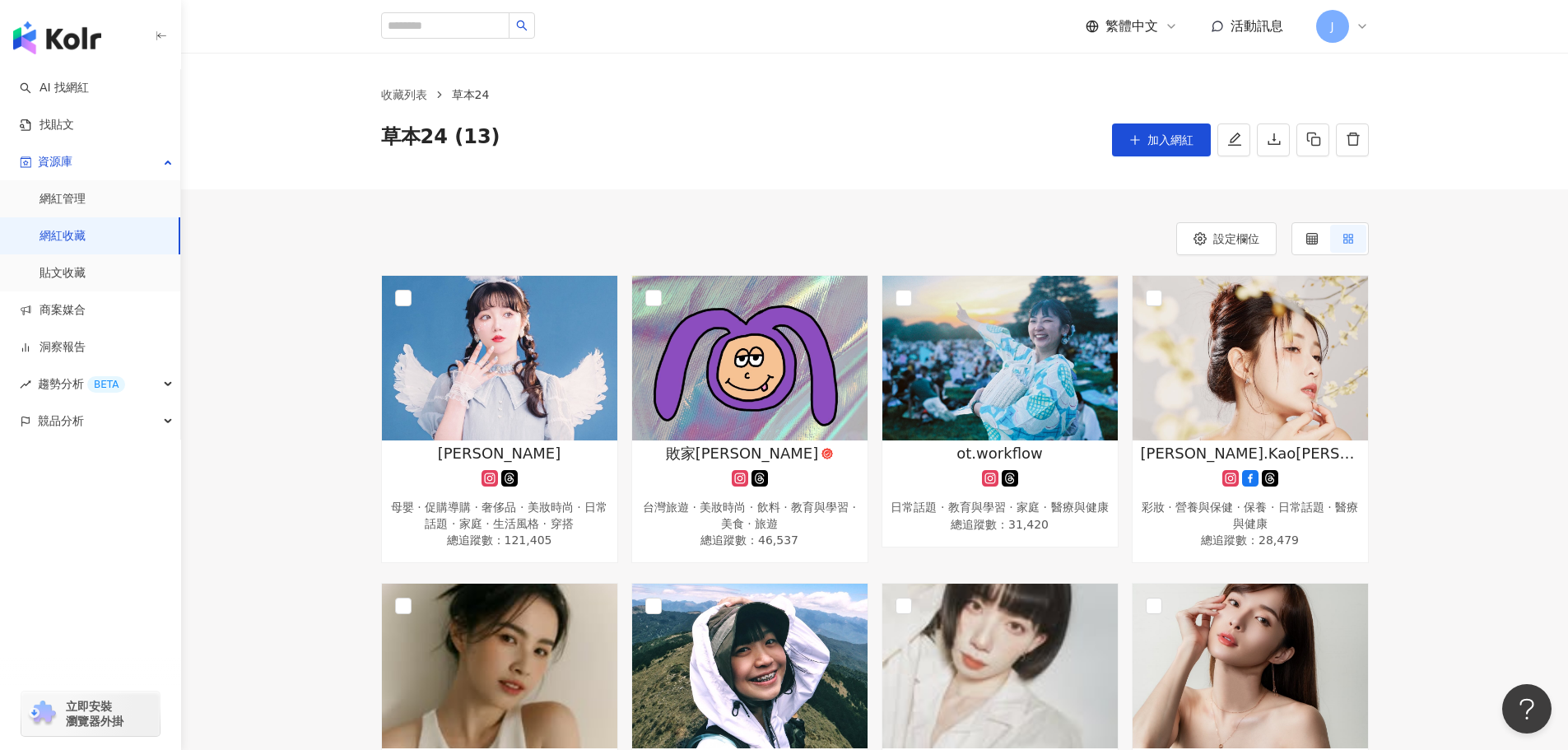
click at [1373, 28] on div "繁體中文 活動訊息 J" at bounding box center [875, 26] width 1054 height 53
click at [1366, 27] on icon at bounding box center [1362, 26] width 13 height 13
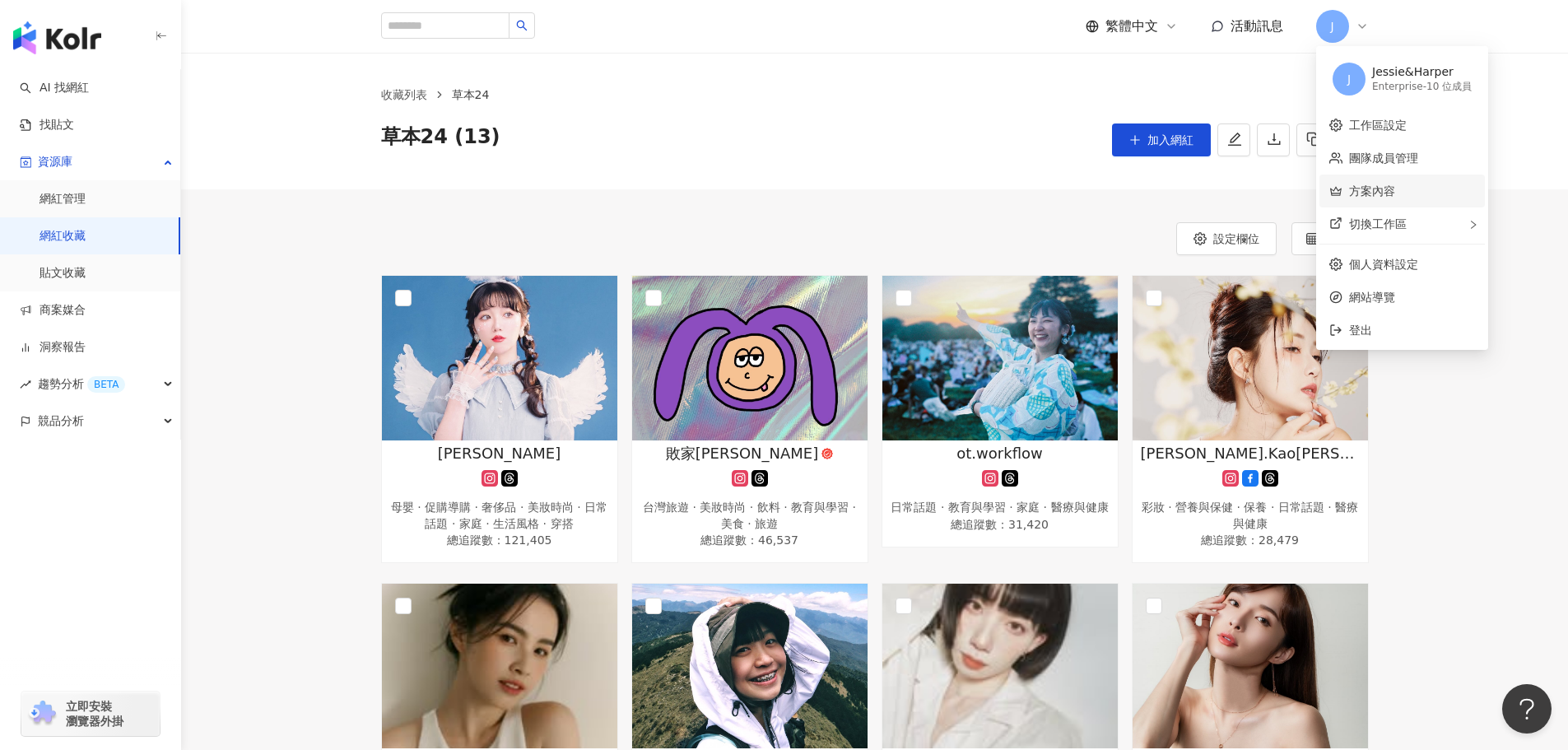
click at [1392, 198] on link "方案內容" at bounding box center [1372, 191] width 46 height 13
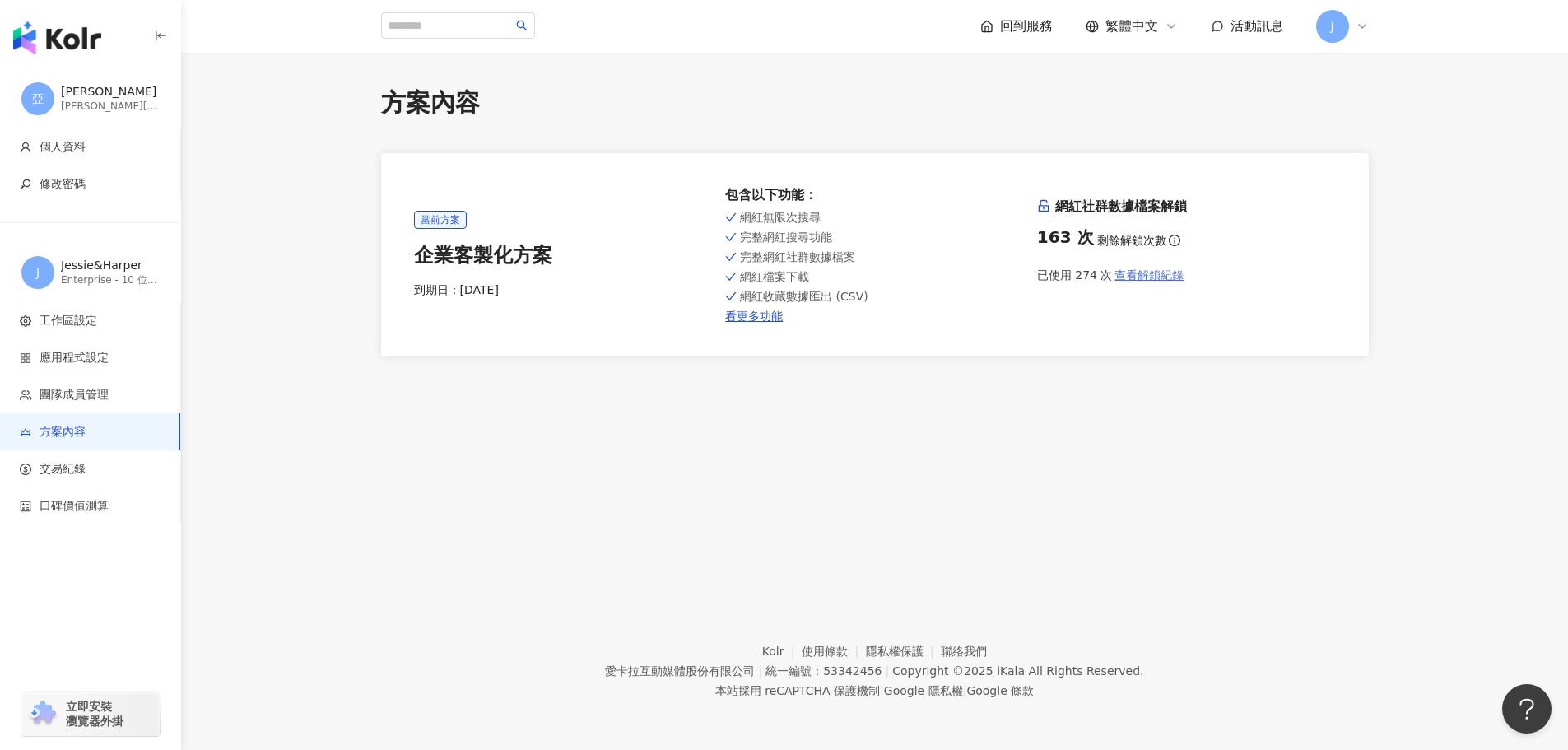
click at [1157, 277] on span "查看解鎖紀錄" at bounding box center [1149, 275] width 69 height 13
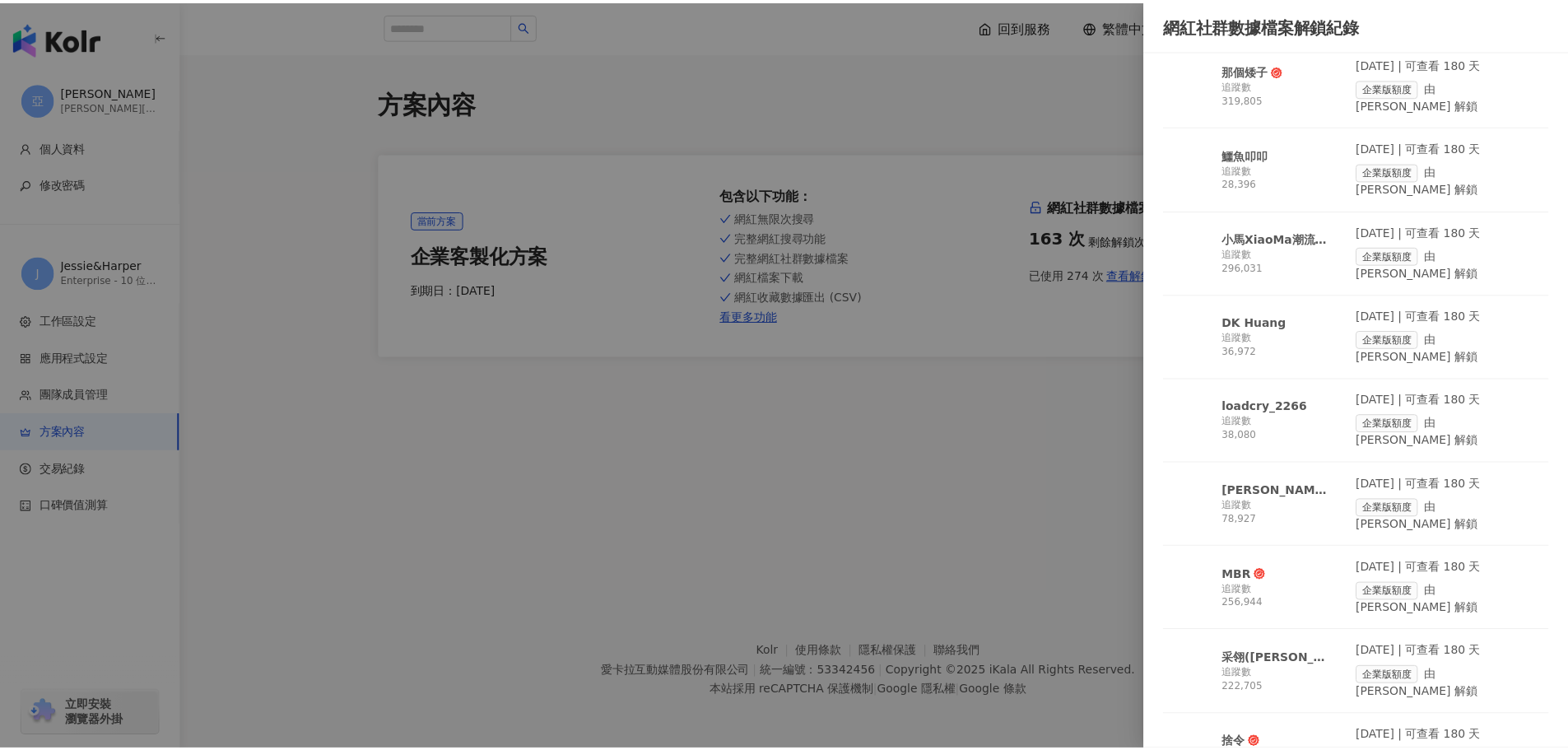
scroll to position [6114, 0]
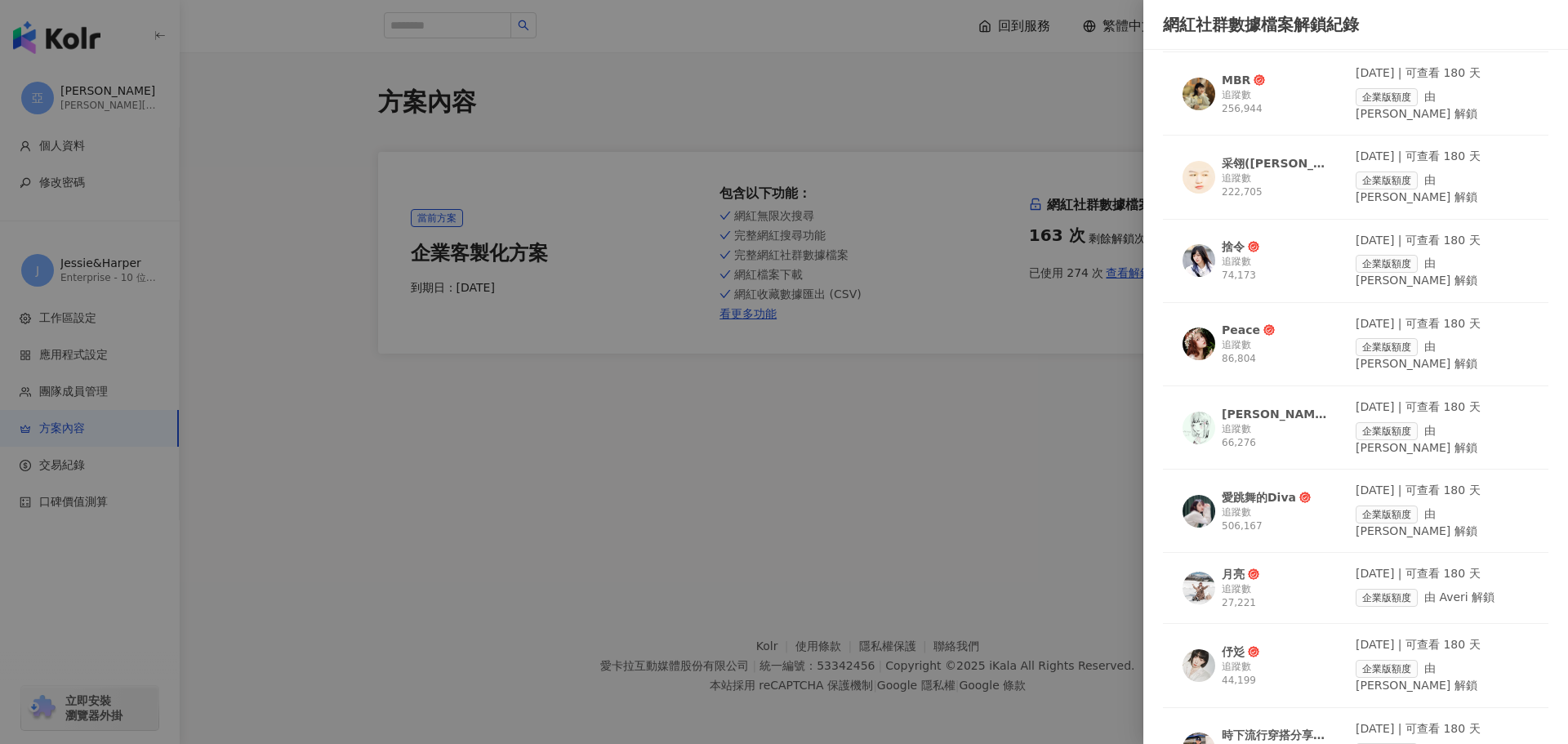
click at [881, 480] on div at bounding box center [784, 372] width 1568 height 744
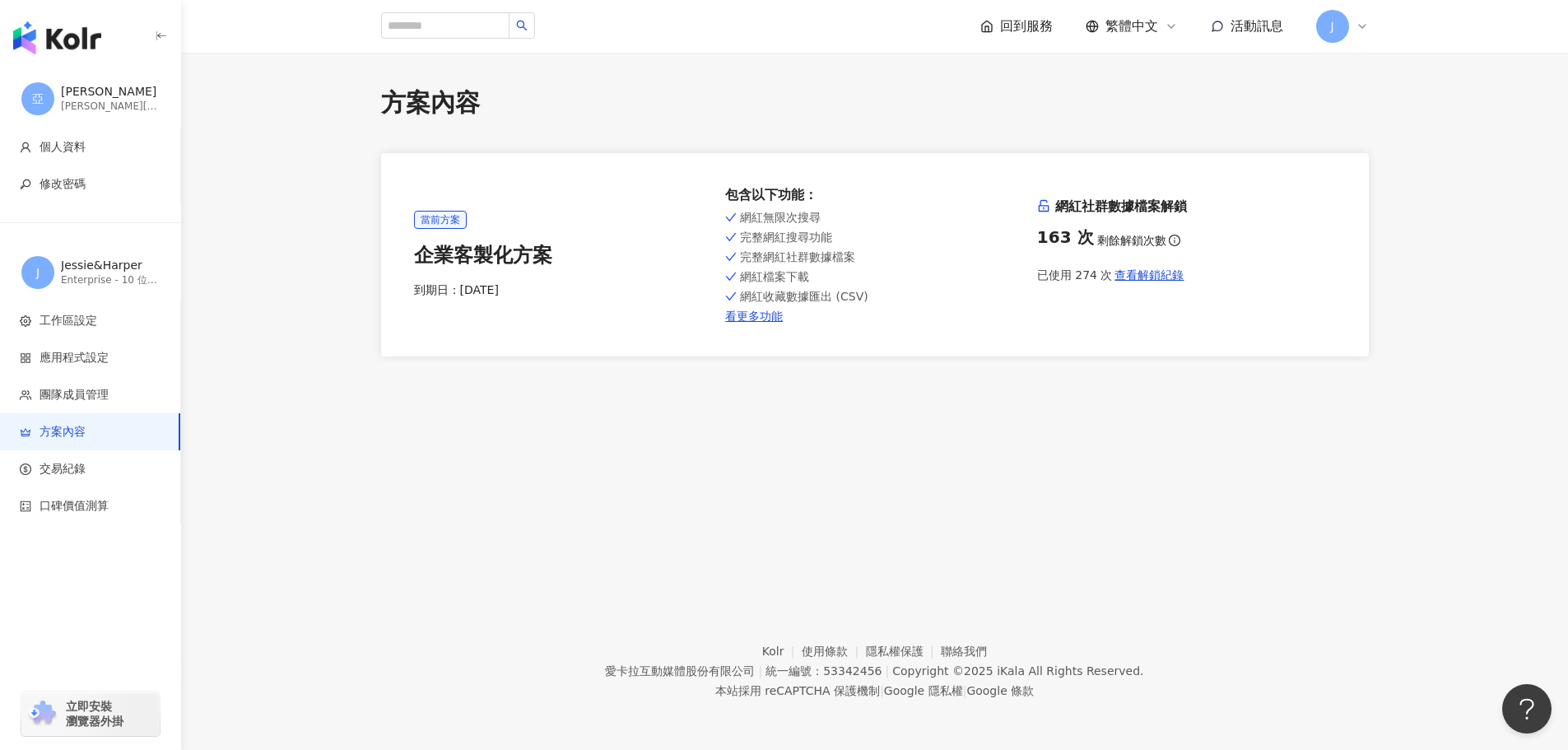
click at [76, 25] on img "button" at bounding box center [57, 38] width 88 height 33
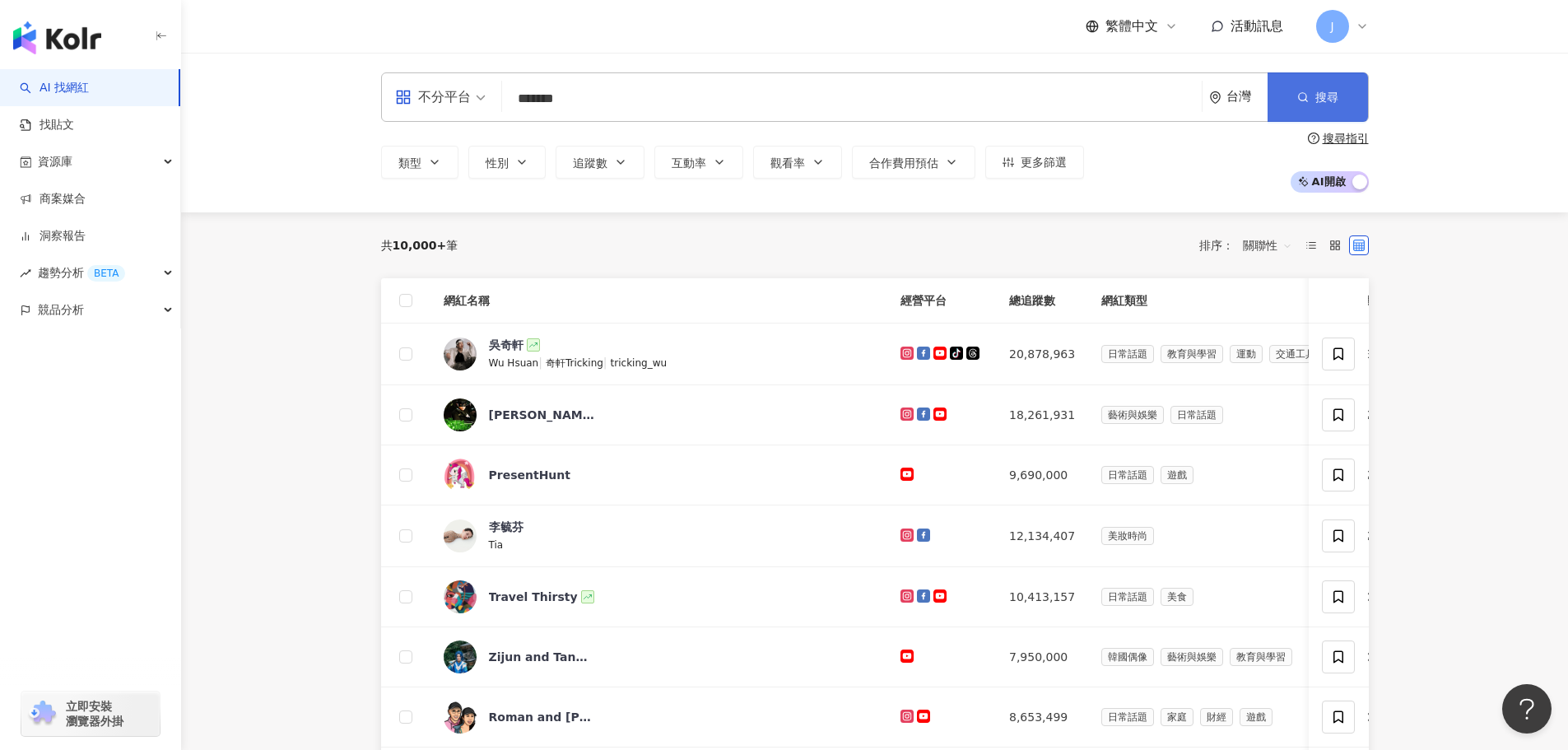
click at [1288, 91] on button "搜尋" at bounding box center [1318, 97] width 101 height 49
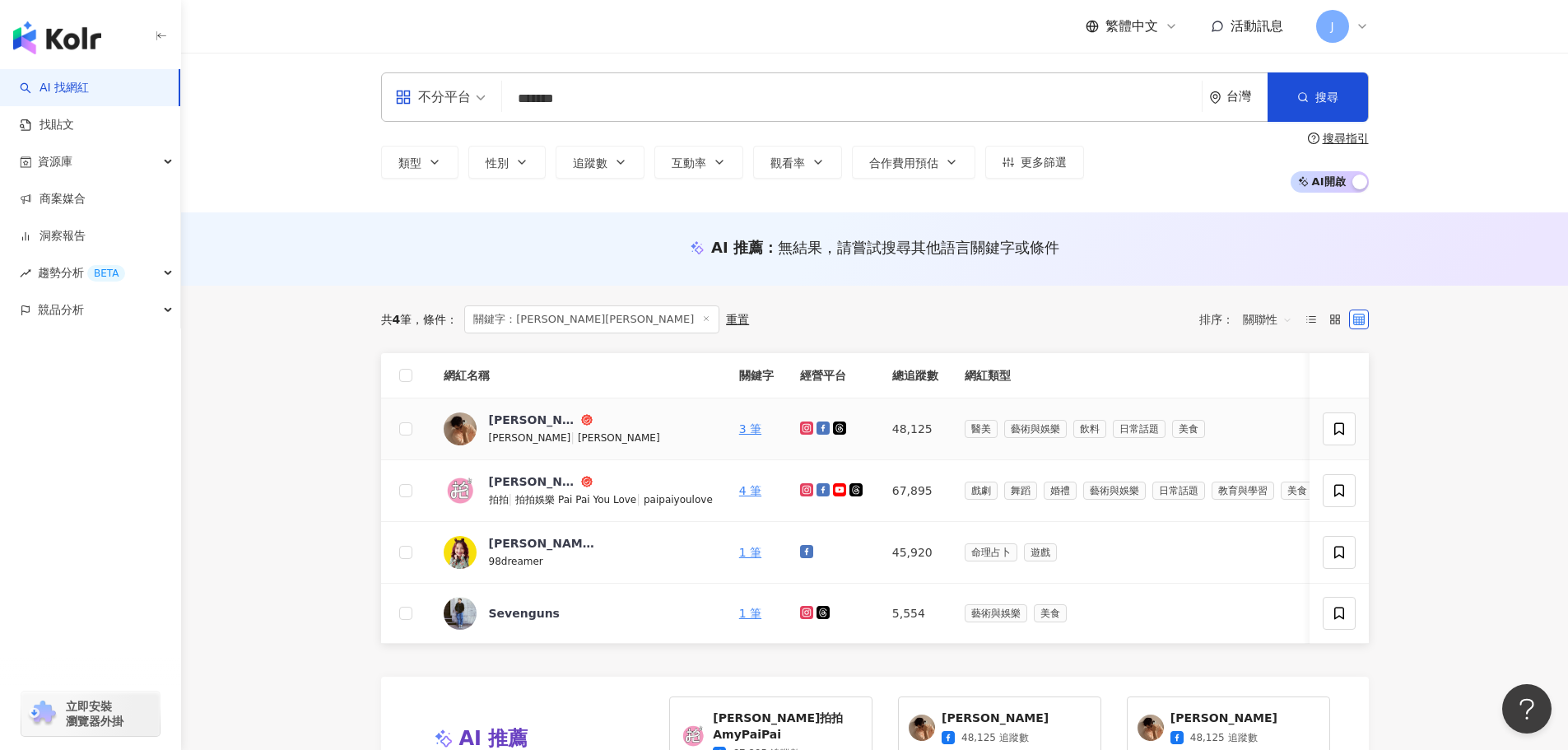
scroll to position [165, 0]
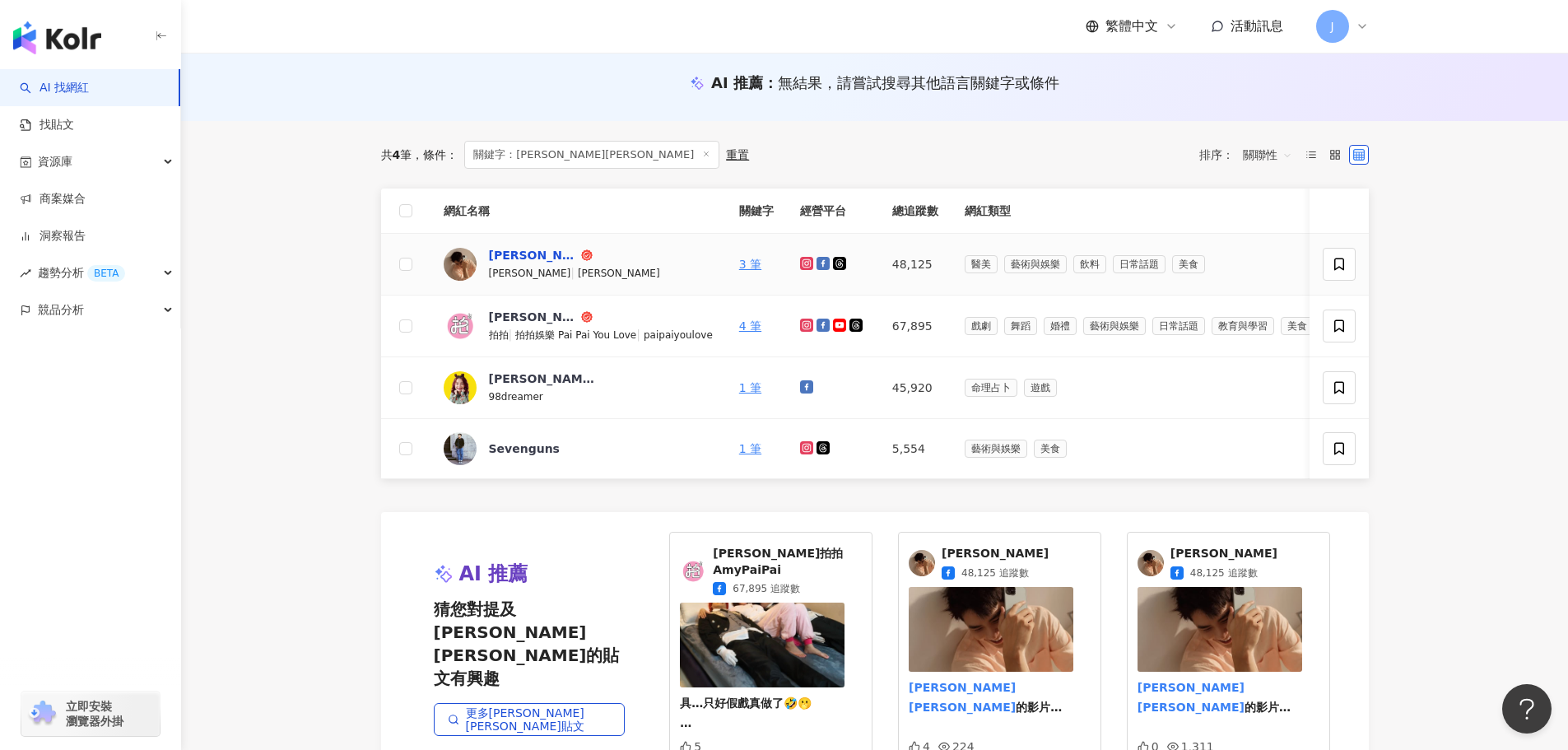
click at [508, 250] on div "宋亞倫" at bounding box center [534, 255] width 89 height 17
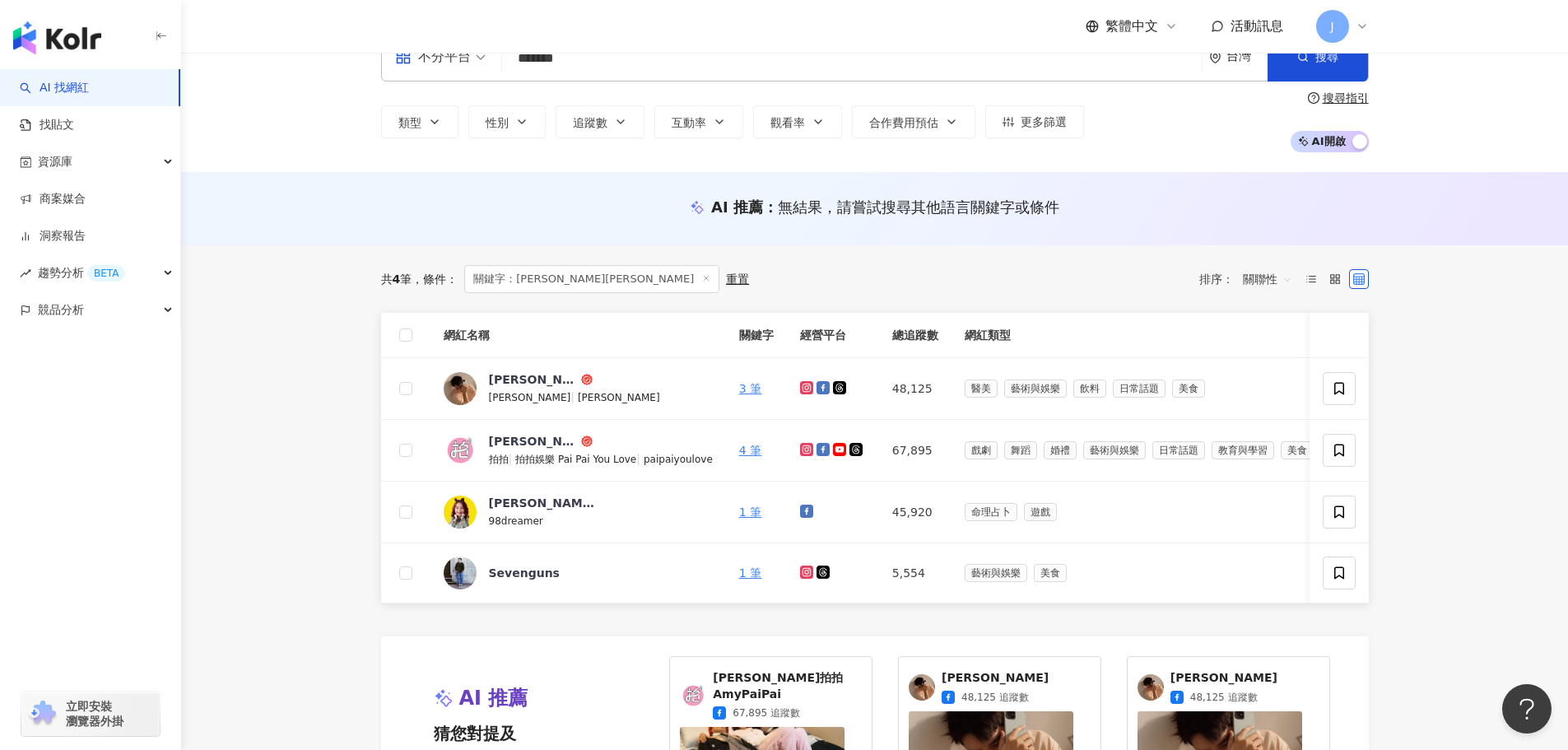
scroll to position [0, 0]
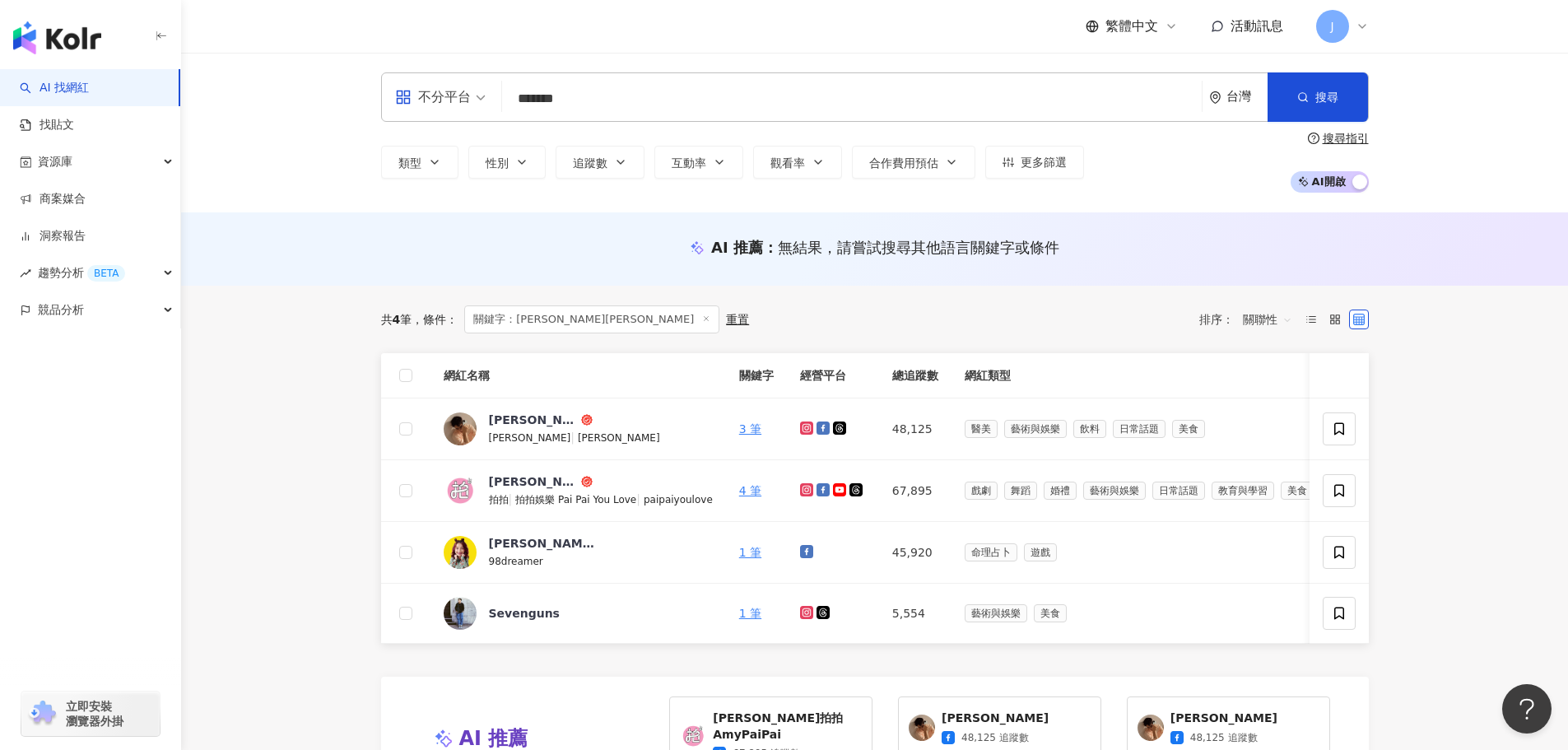
click at [576, 102] on input "*******" at bounding box center [851, 99] width 686 height 32
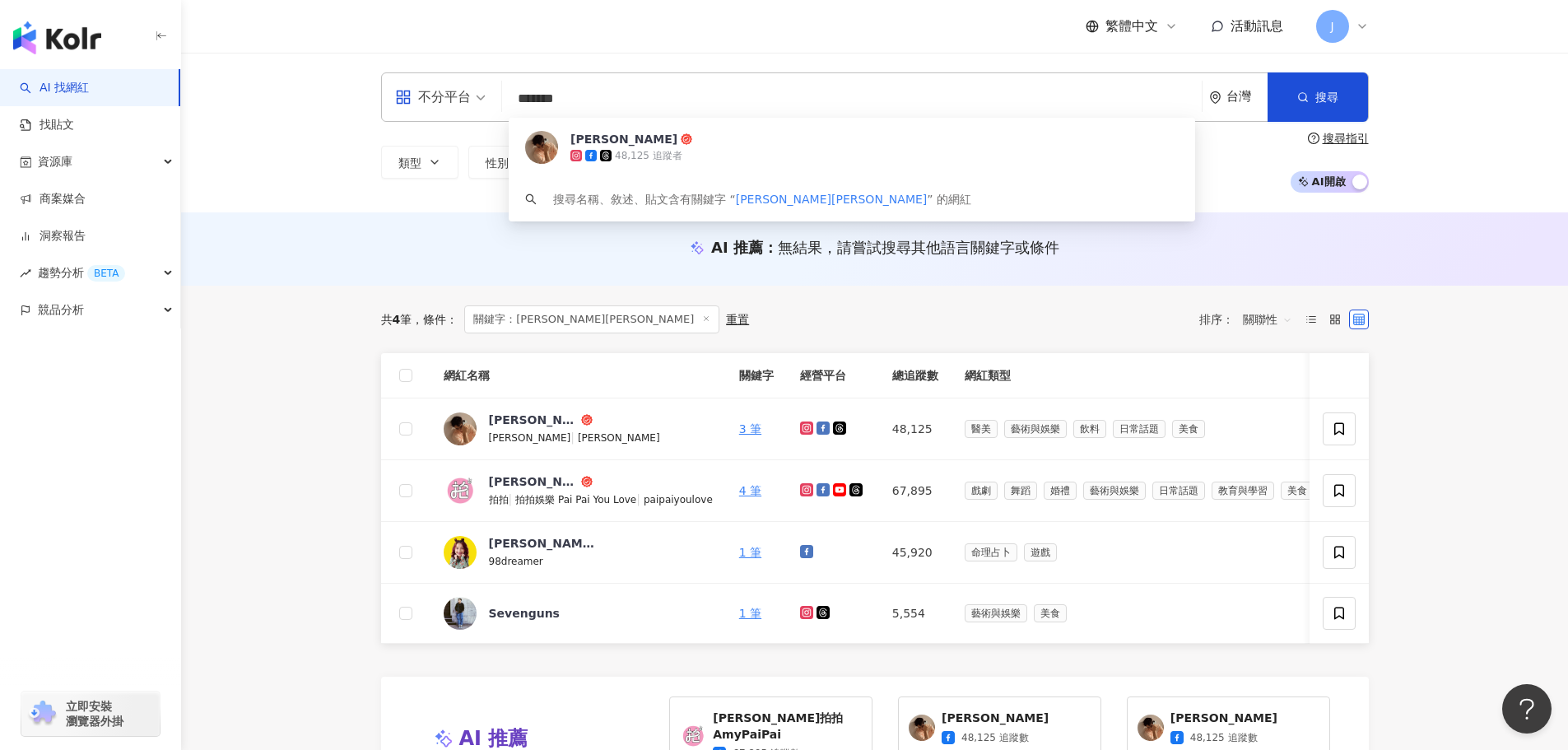
click at [576, 102] on input "*******" at bounding box center [851, 99] width 686 height 32
paste input "**"
click at [1312, 81] on button "搜尋" at bounding box center [1318, 97] width 101 height 49
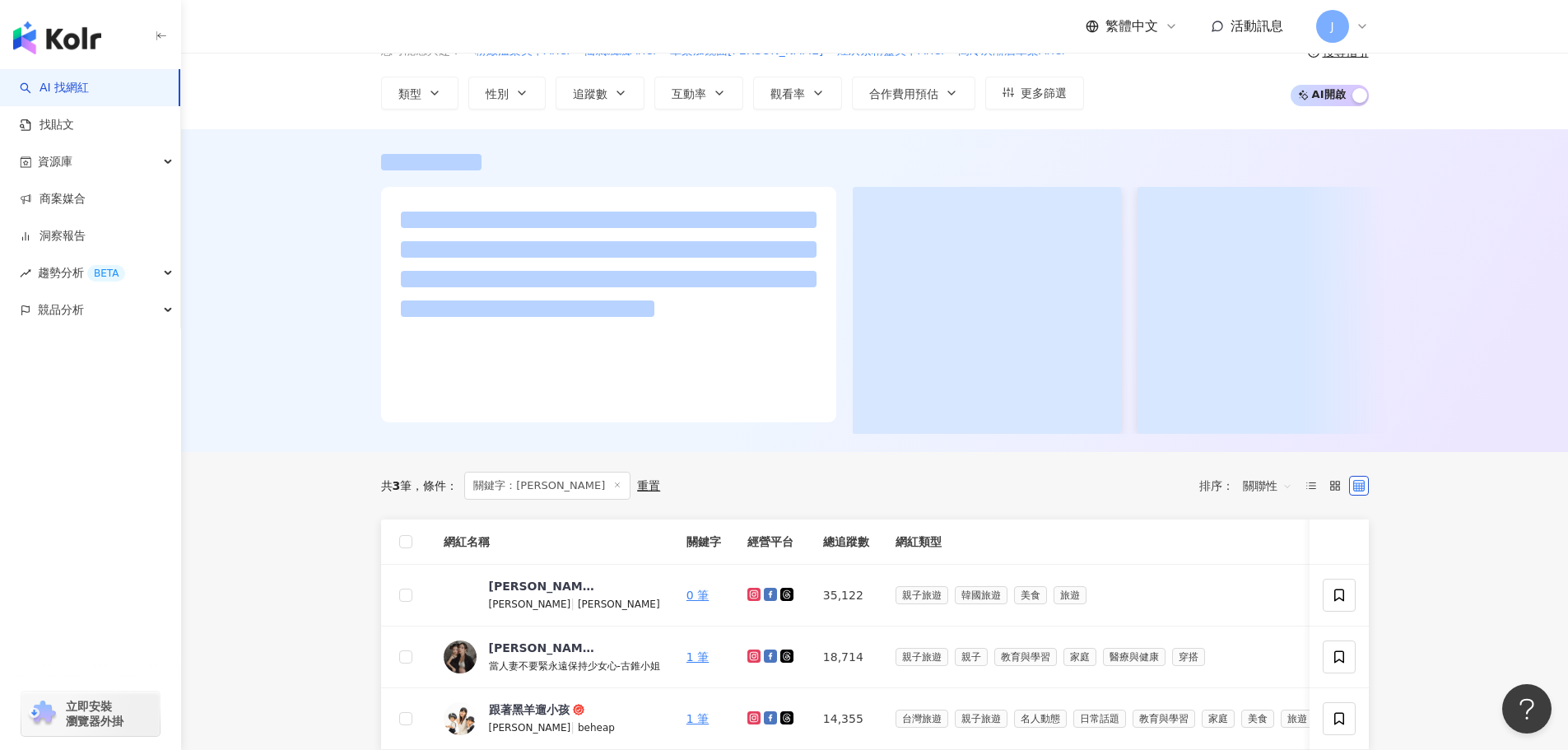
scroll to position [165, 0]
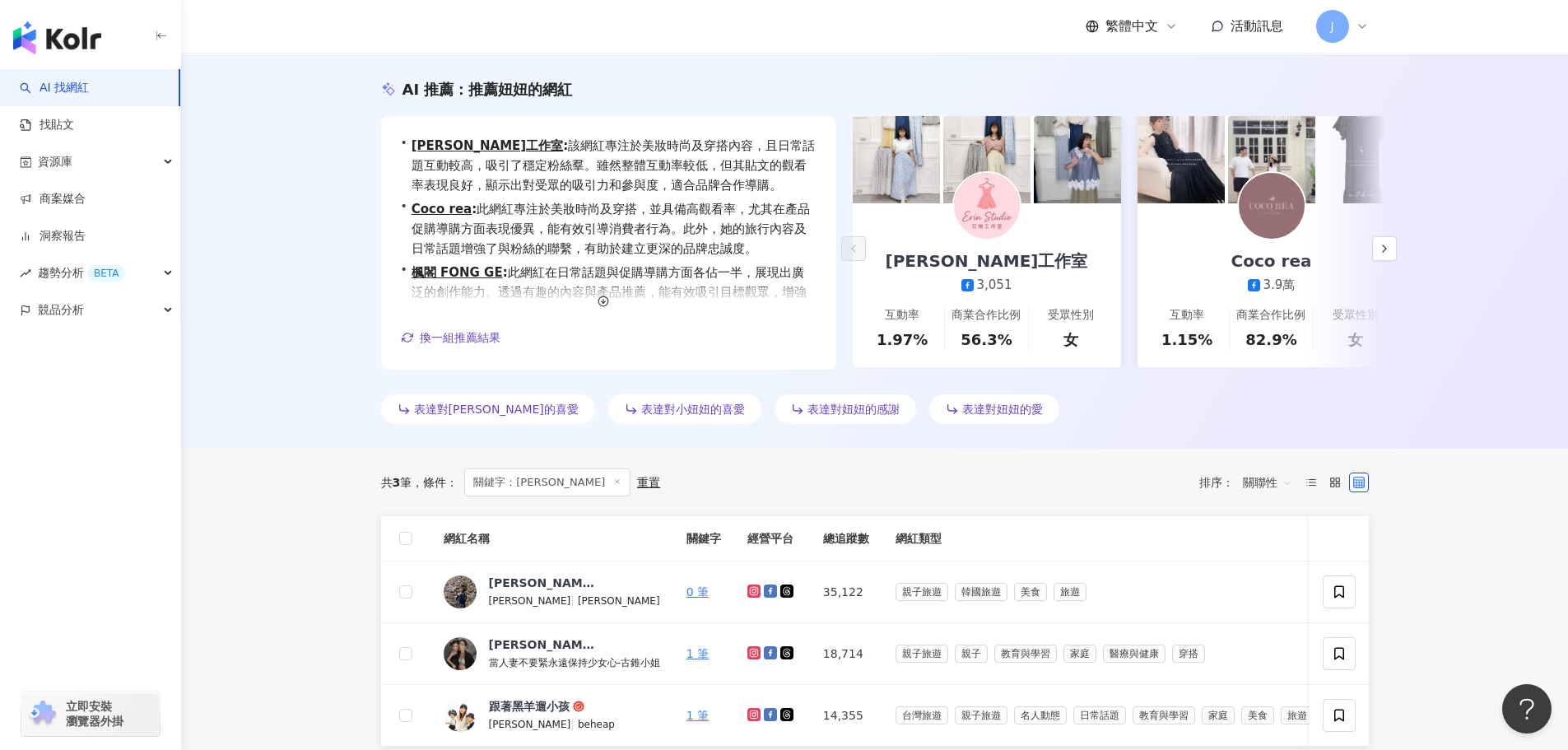
click at [526, 529] on th "網紅名稱" at bounding box center [551, 539] width 242 height 46
click at [508, 599] on span "Arielhan" at bounding box center [530, 600] width 82 height 11
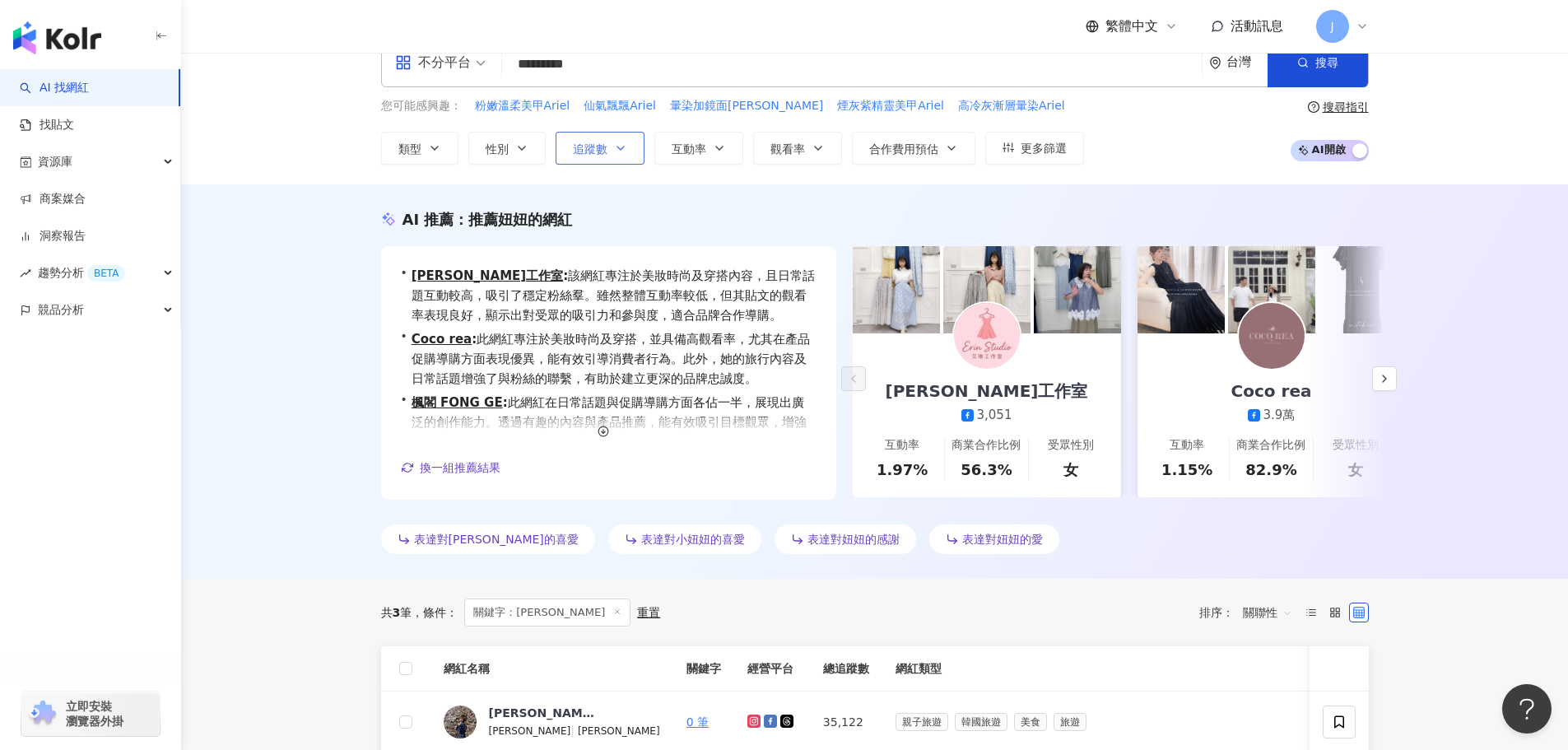
scroll to position [0, 0]
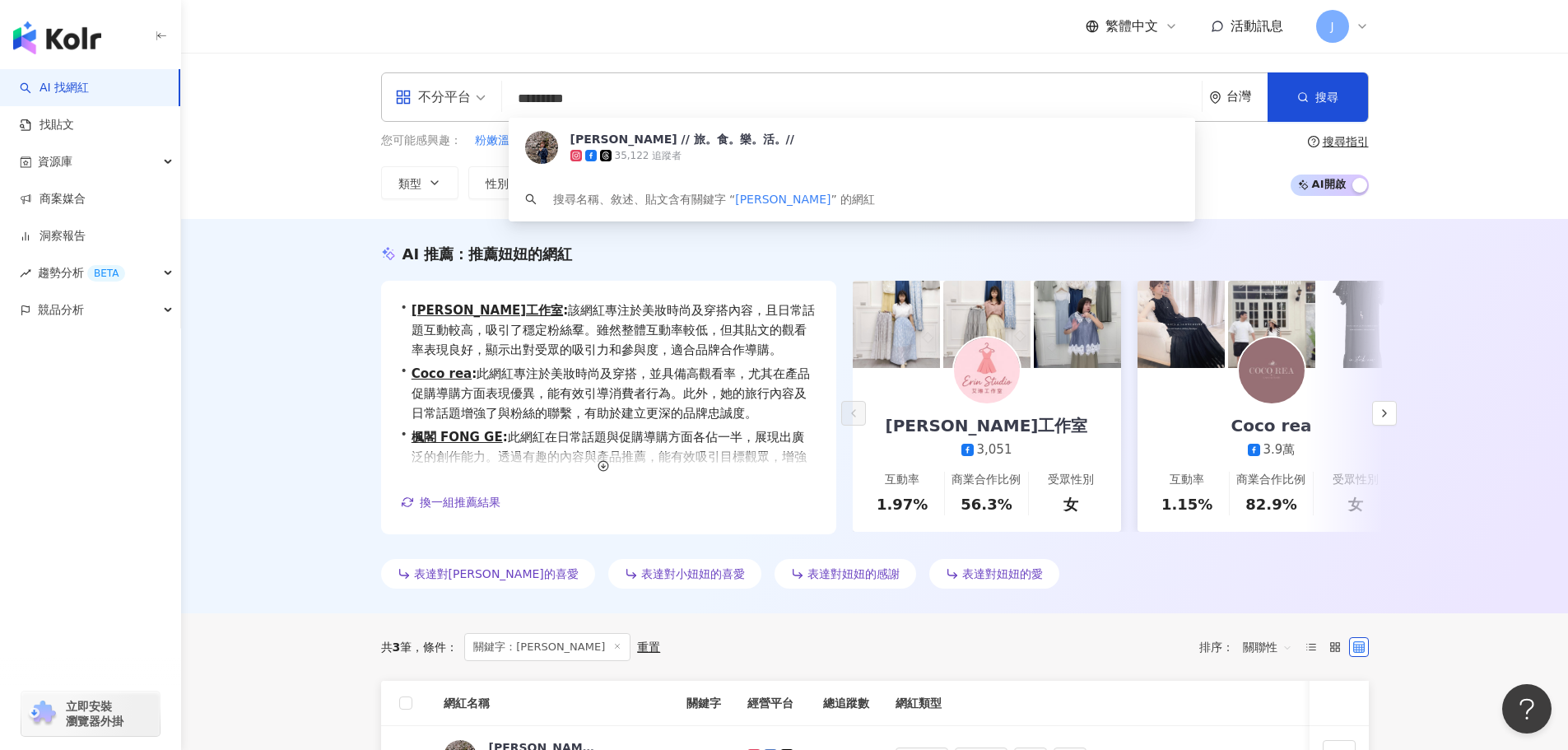
drag, startPoint x: 610, startPoint y: 88, endPoint x: 458, endPoint y: 96, distance: 152.2
click at [458, 96] on div "不分平台 ********* 台灣 搜尋 b4c83648-e421-4844-bc28-ada3f4f4f9a2 艾莉妞妞Ariel // 旅。食。樂。活。…" at bounding box center [875, 97] width 988 height 49
paste input "search"
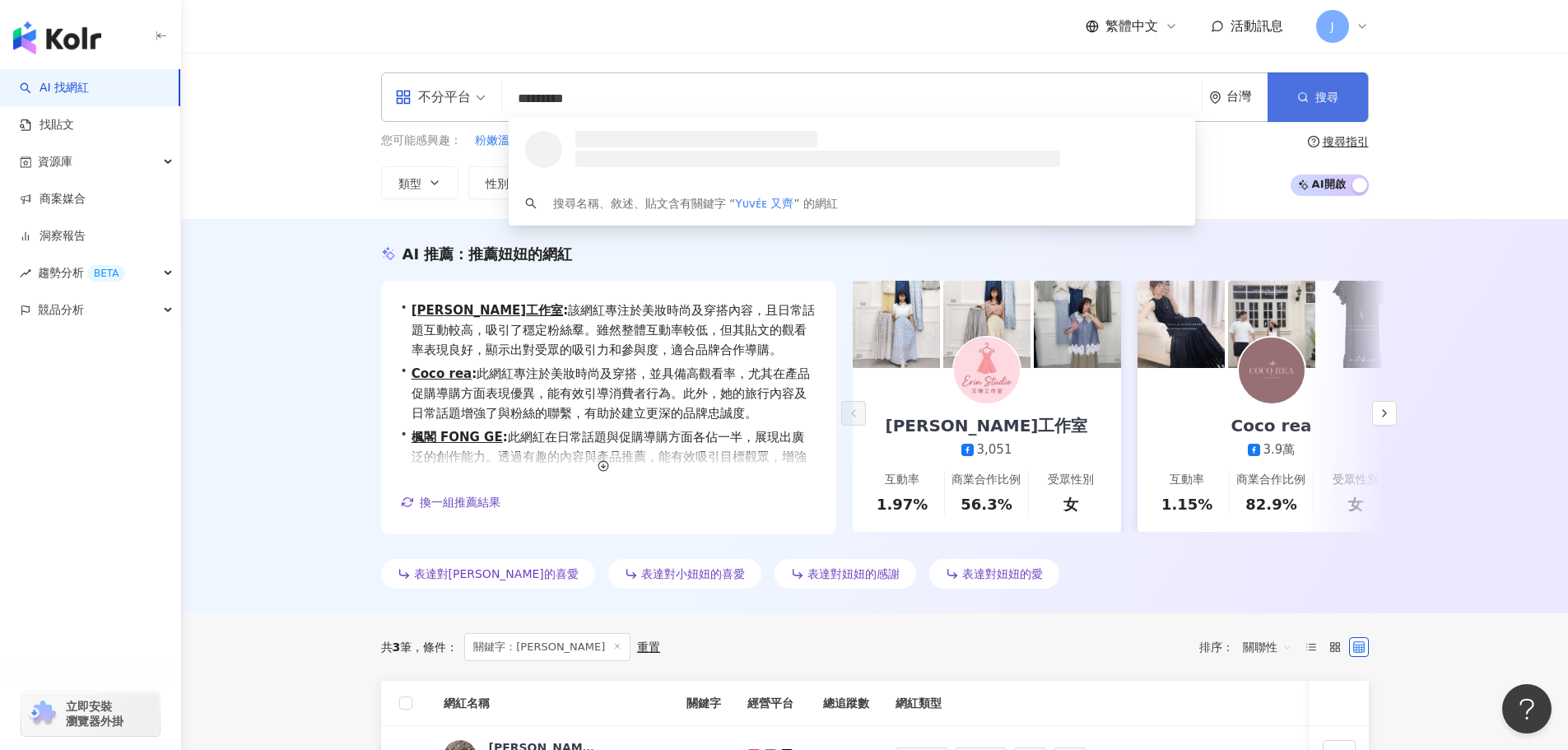
click at [1323, 91] on span "搜尋" at bounding box center [1326, 96] width 23 height 13
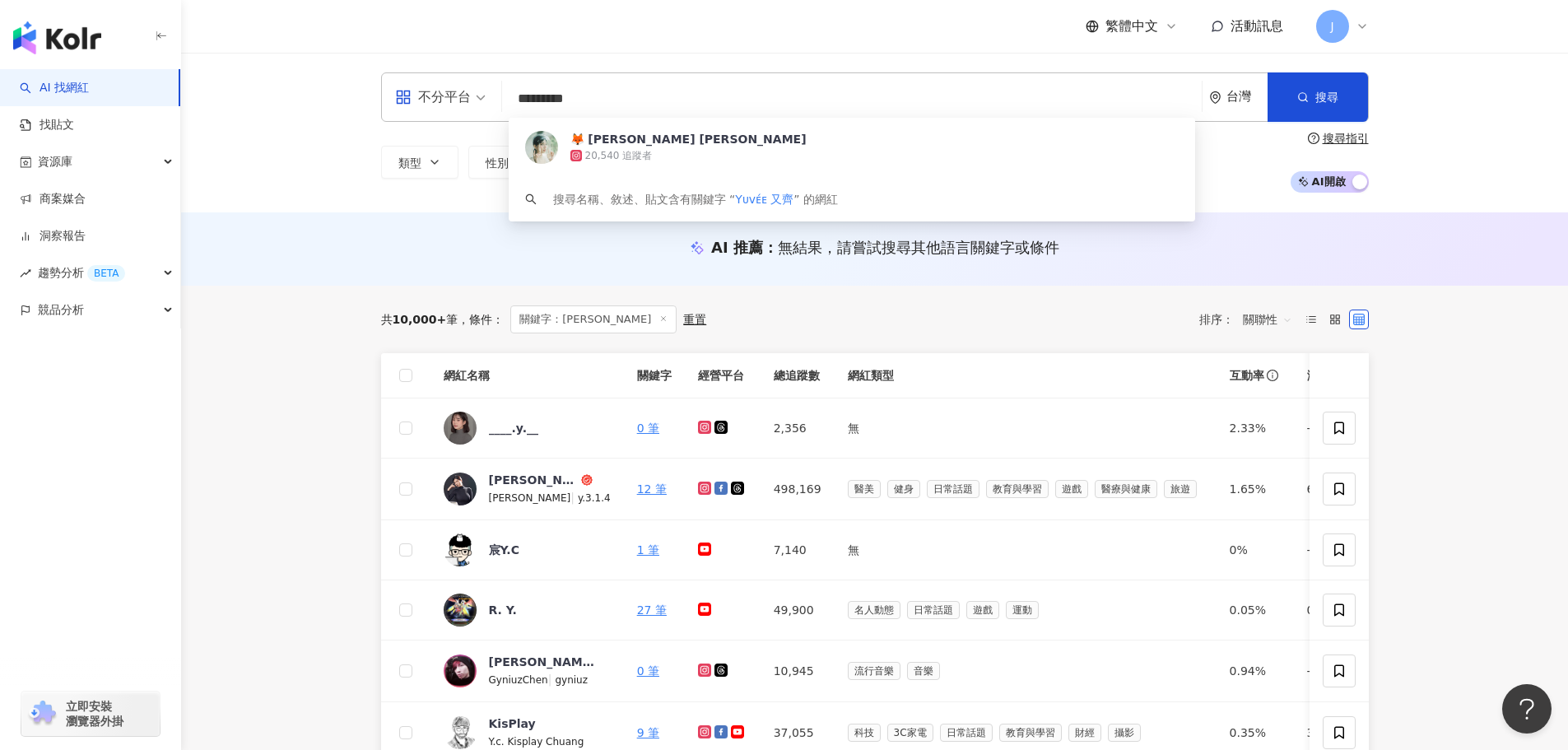
drag, startPoint x: 561, startPoint y: 95, endPoint x: 508, endPoint y: 81, distance: 54.8
click at [508, 81] on div "不分平台 ********* 台灣 搜尋 3be0b253-59a0-480f-be46-510573e9a8be 🦊 安娜可可 Anna Coco 20,5…" at bounding box center [875, 97] width 988 height 49
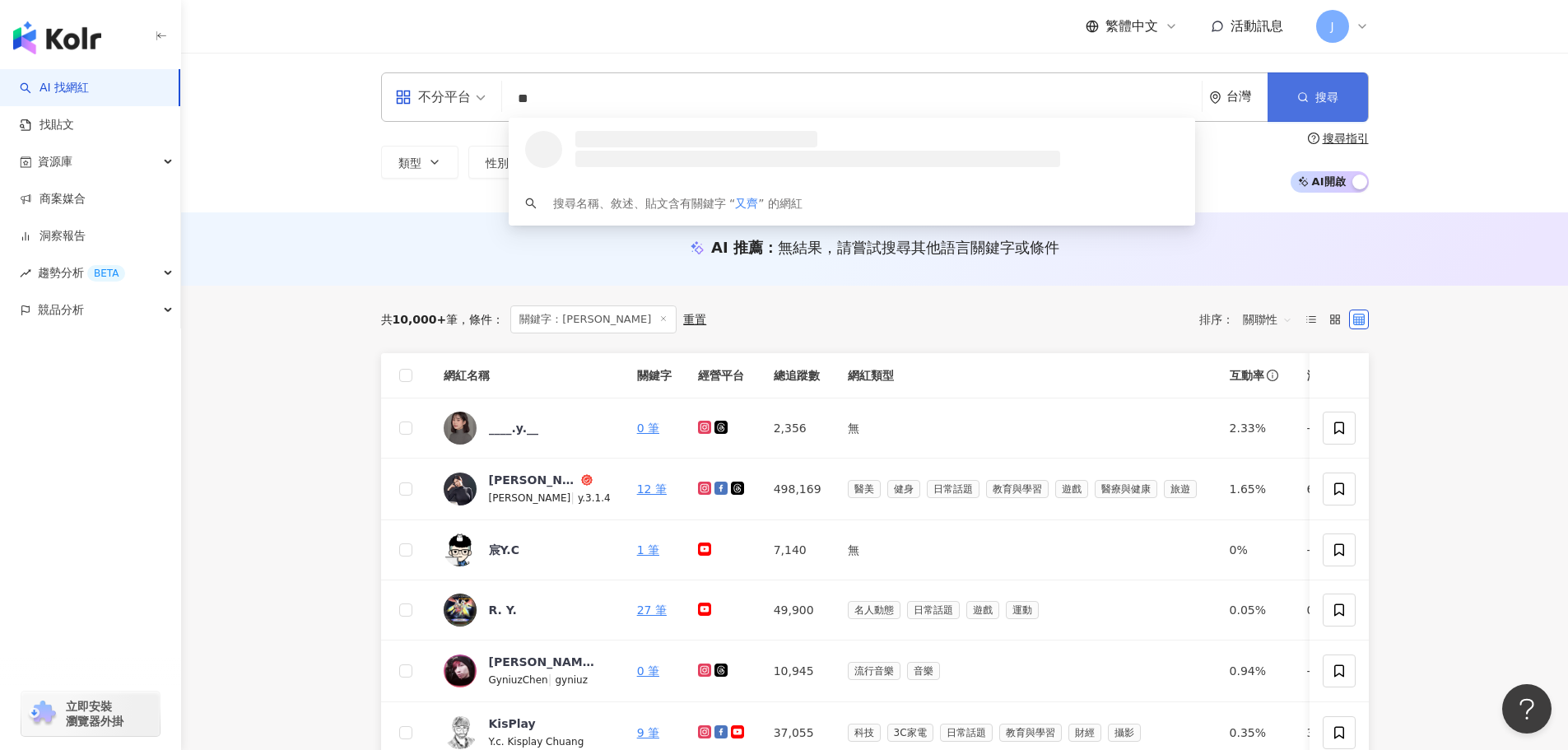
click at [1347, 100] on button "搜尋" at bounding box center [1318, 97] width 101 height 49
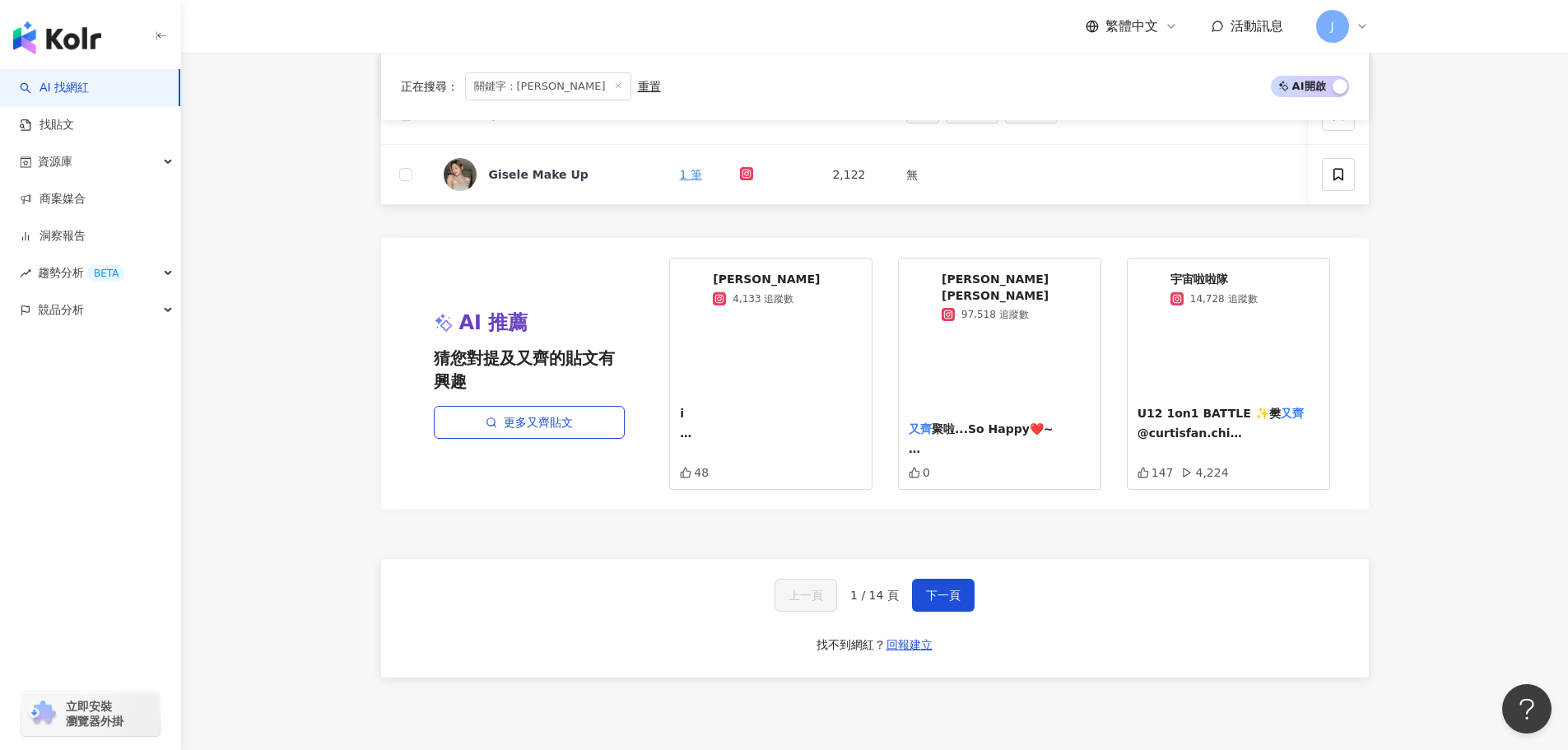
scroll to position [1076, 0]
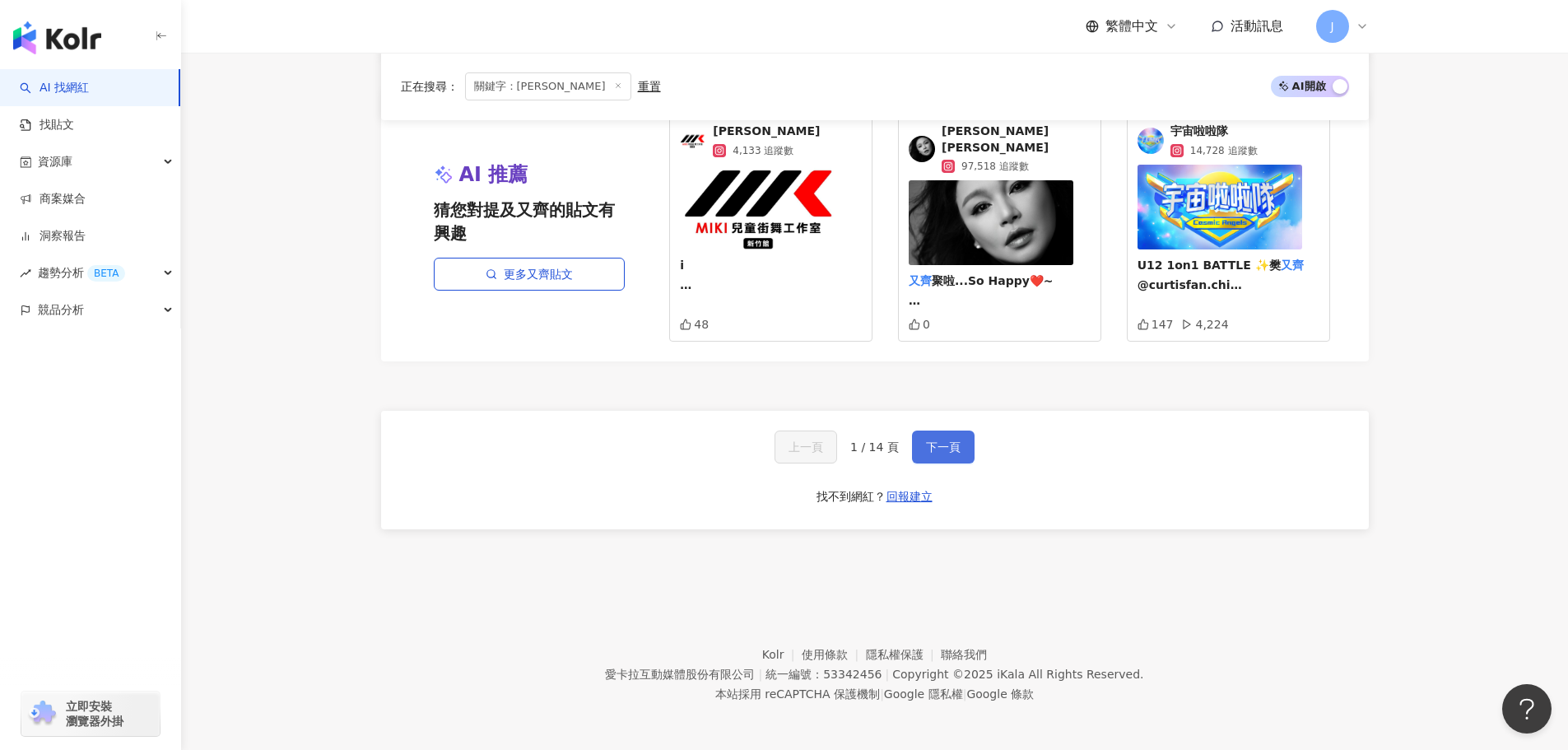
click at [937, 445] on span "下一頁" at bounding box center [943, 446] width 35 height 13
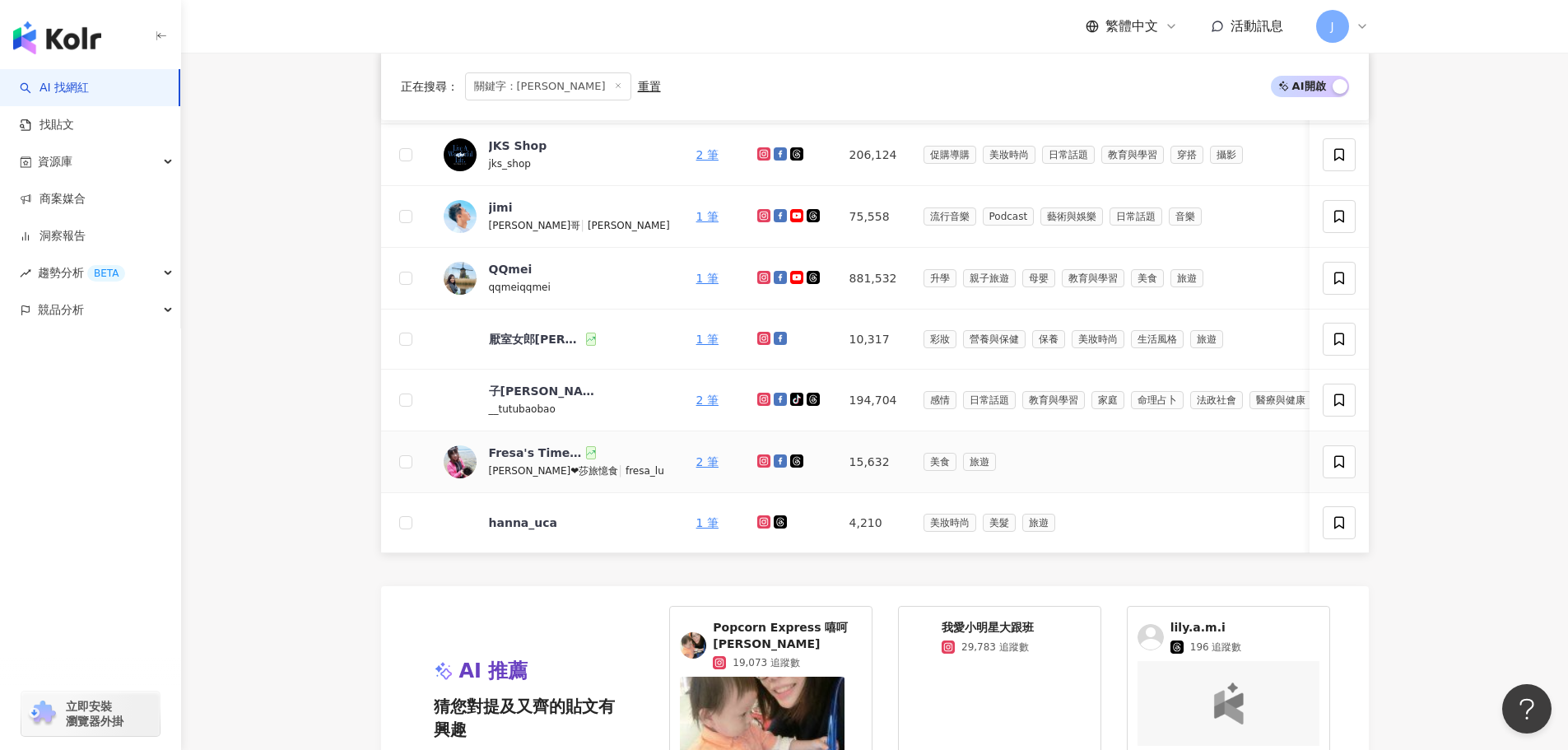
scroll to position [906, 0]
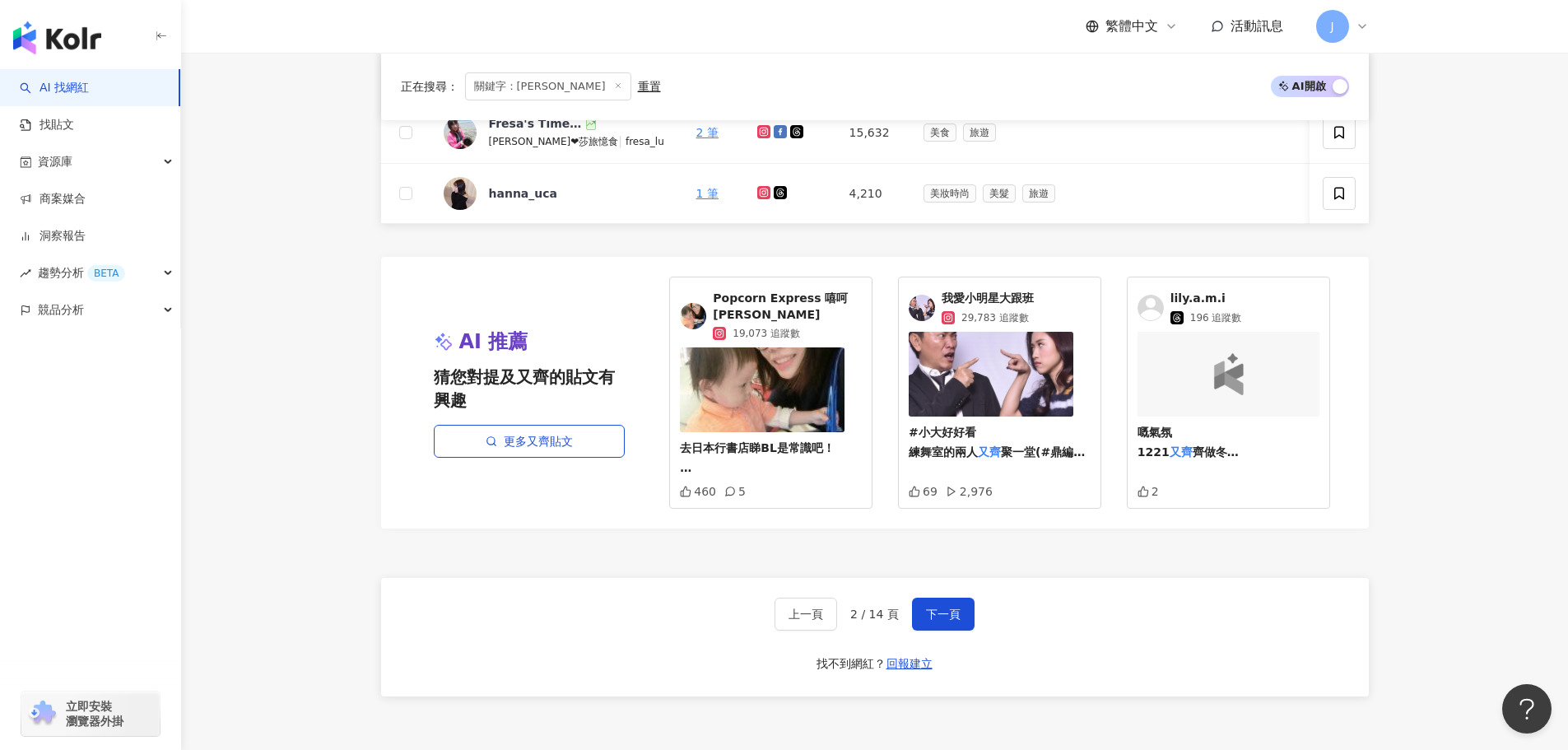
click at [947, 636] on div "上一頁 2 / 14 頁 下一頁 找不到網紅？ 回報建立" at bounding box center [875, 636] width 988 height 118
click at [947, 624] on button "下一頁" at bounding box center [942, 614] width 62 height 33
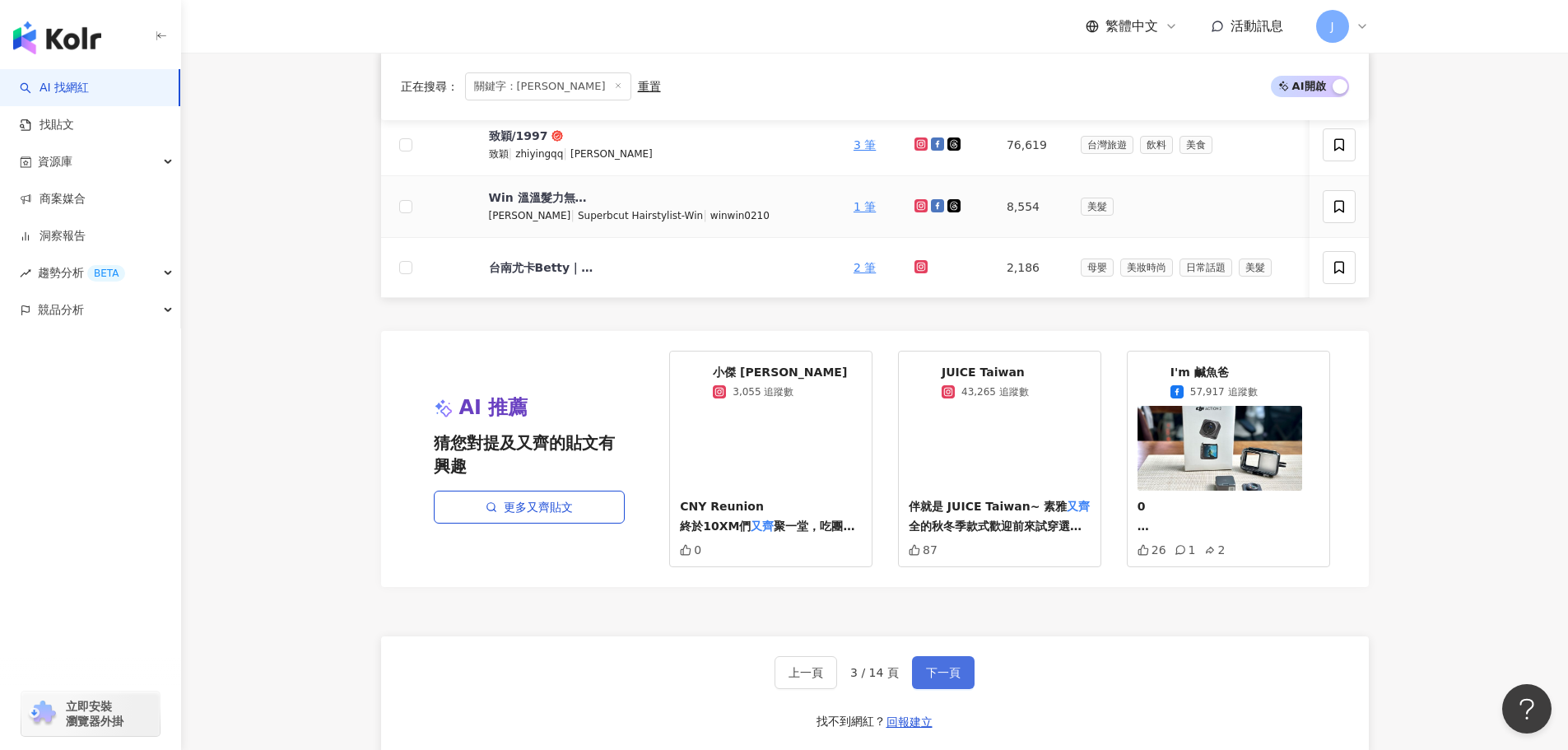
scroll to position [834, 0]
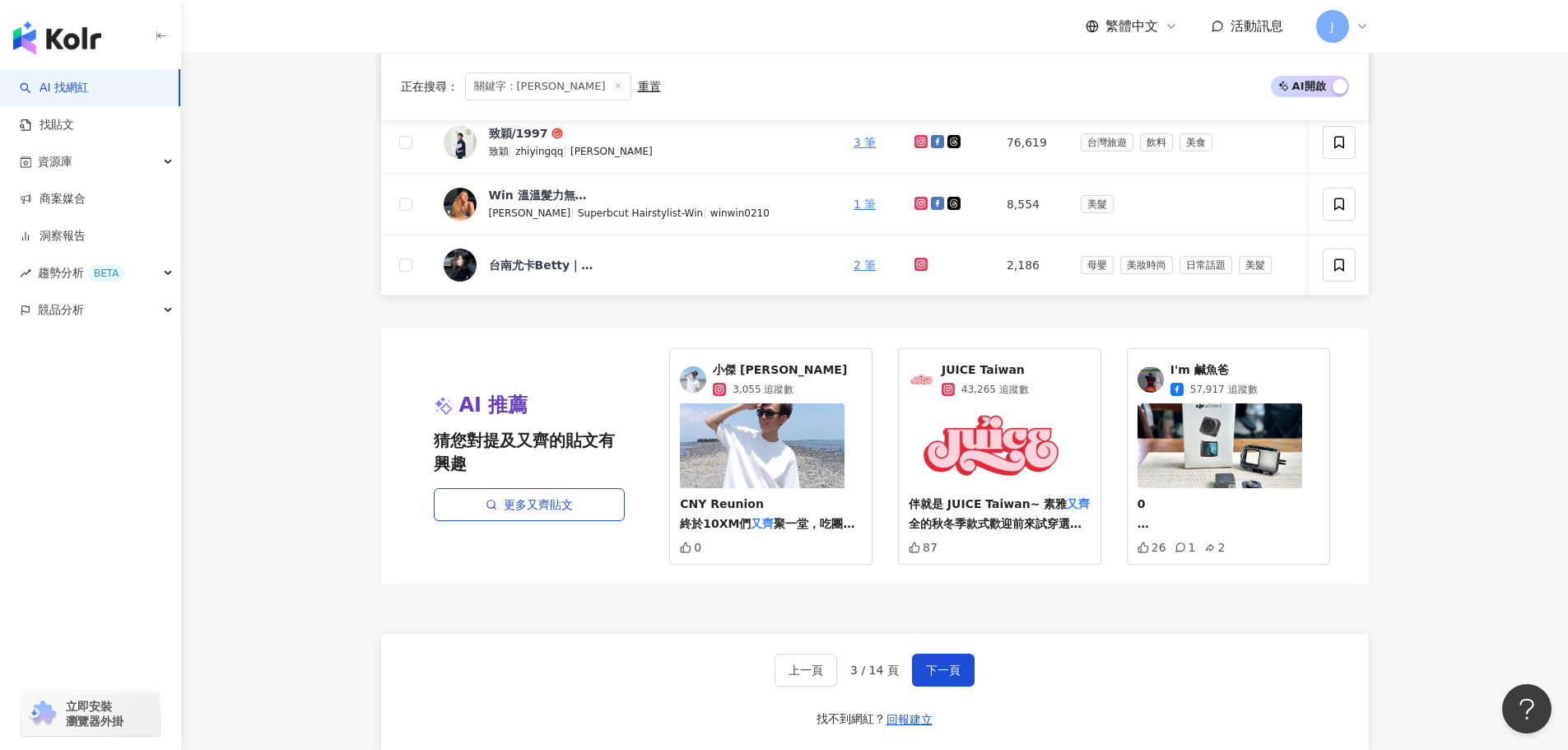
click at [401, 84] on span "正在搜尋 ：" at bounding box center [430, 86] width 58 height 13
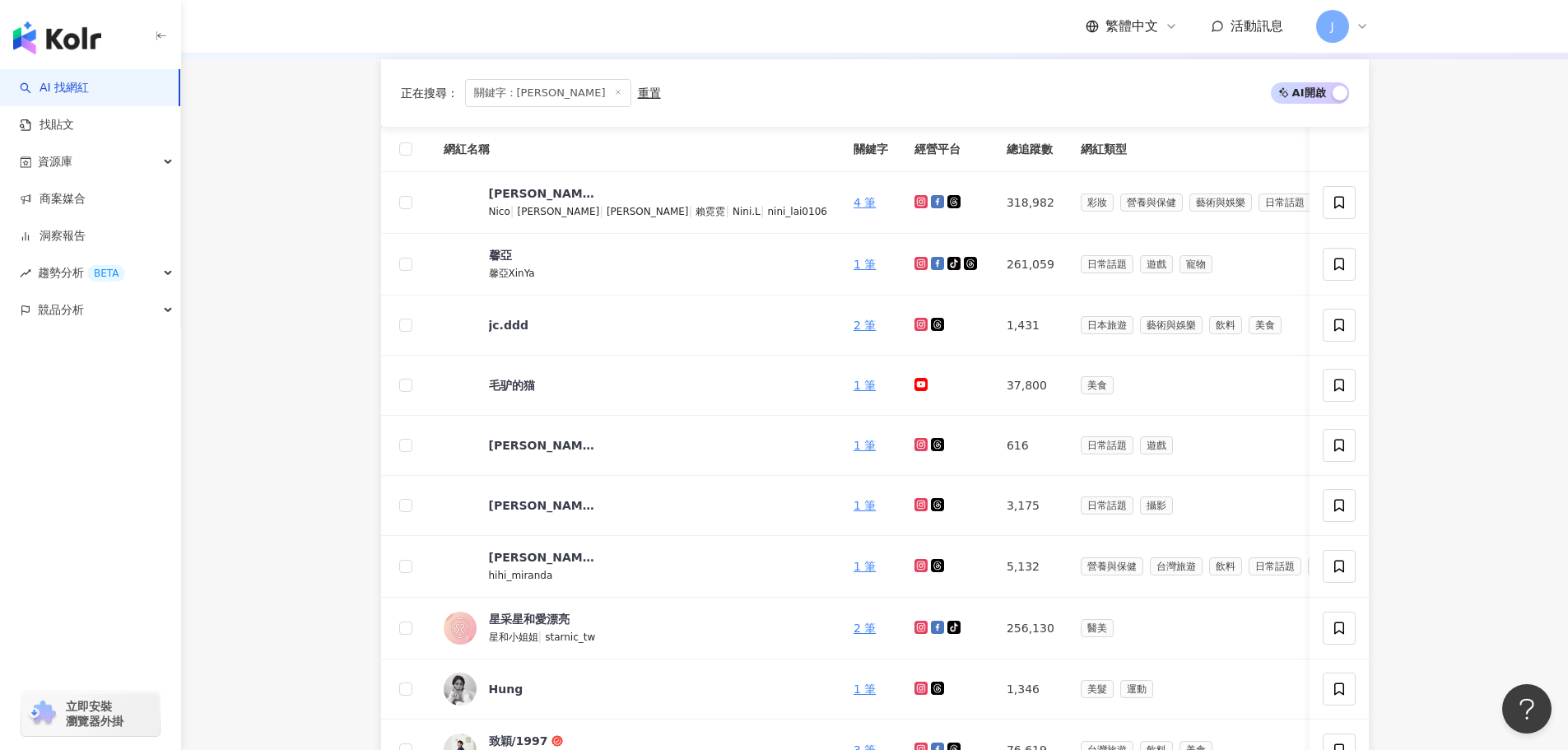
scroll to position [0, 0]
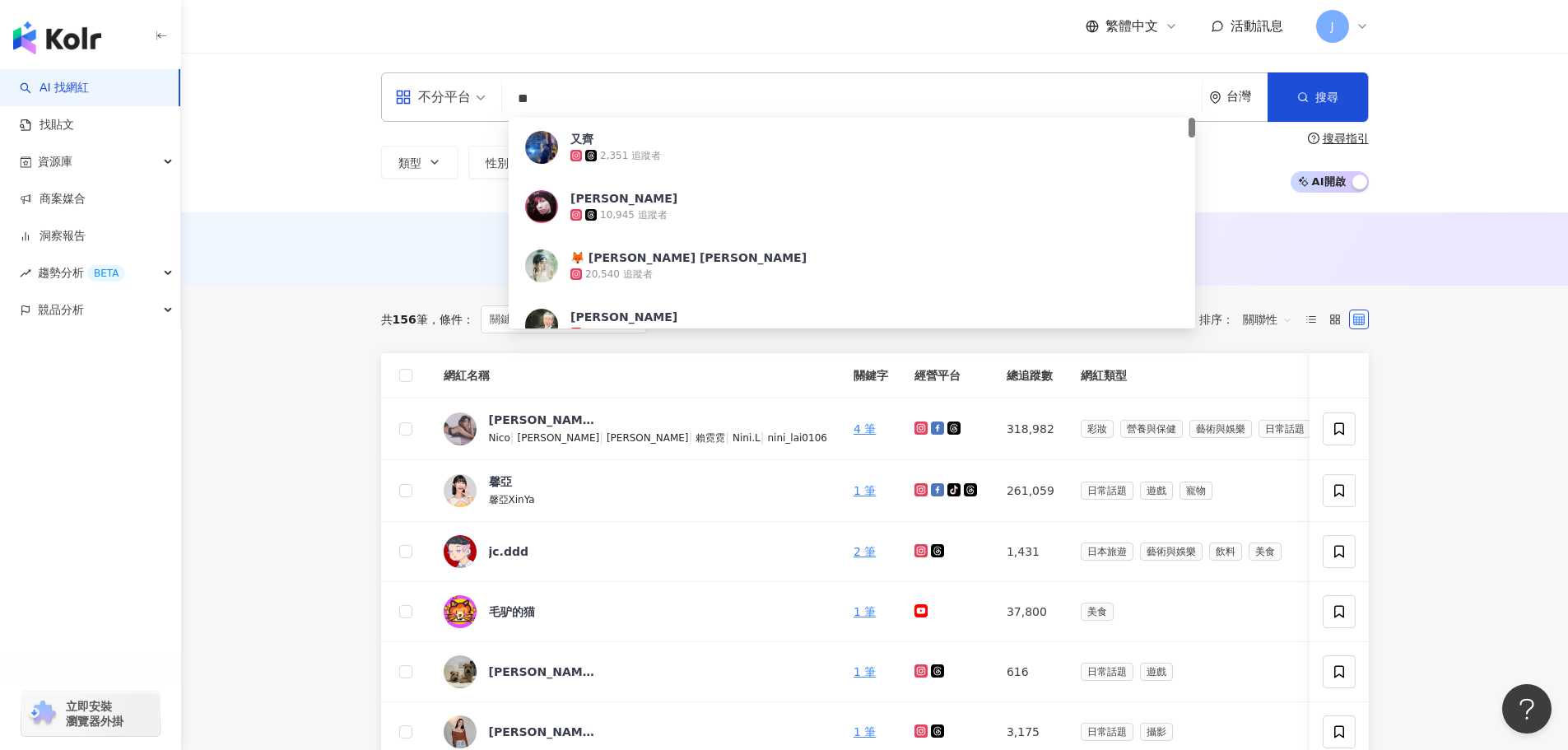
drag, startPoint x: 578, startPoint y: 95, endPoint x: 468, endPoint y: 101, distance: 110.2
click at [468, 101] on div "不分平台 ** 台灣 搜尋 68a6fd8a-b855-4591-b649-6b7f1e798a0c 又齊 2,351 追蹤者 陳又齊 10,945 追蹤者 …" at bounding box center [875, 97] width 988 height 49
paste input "******"
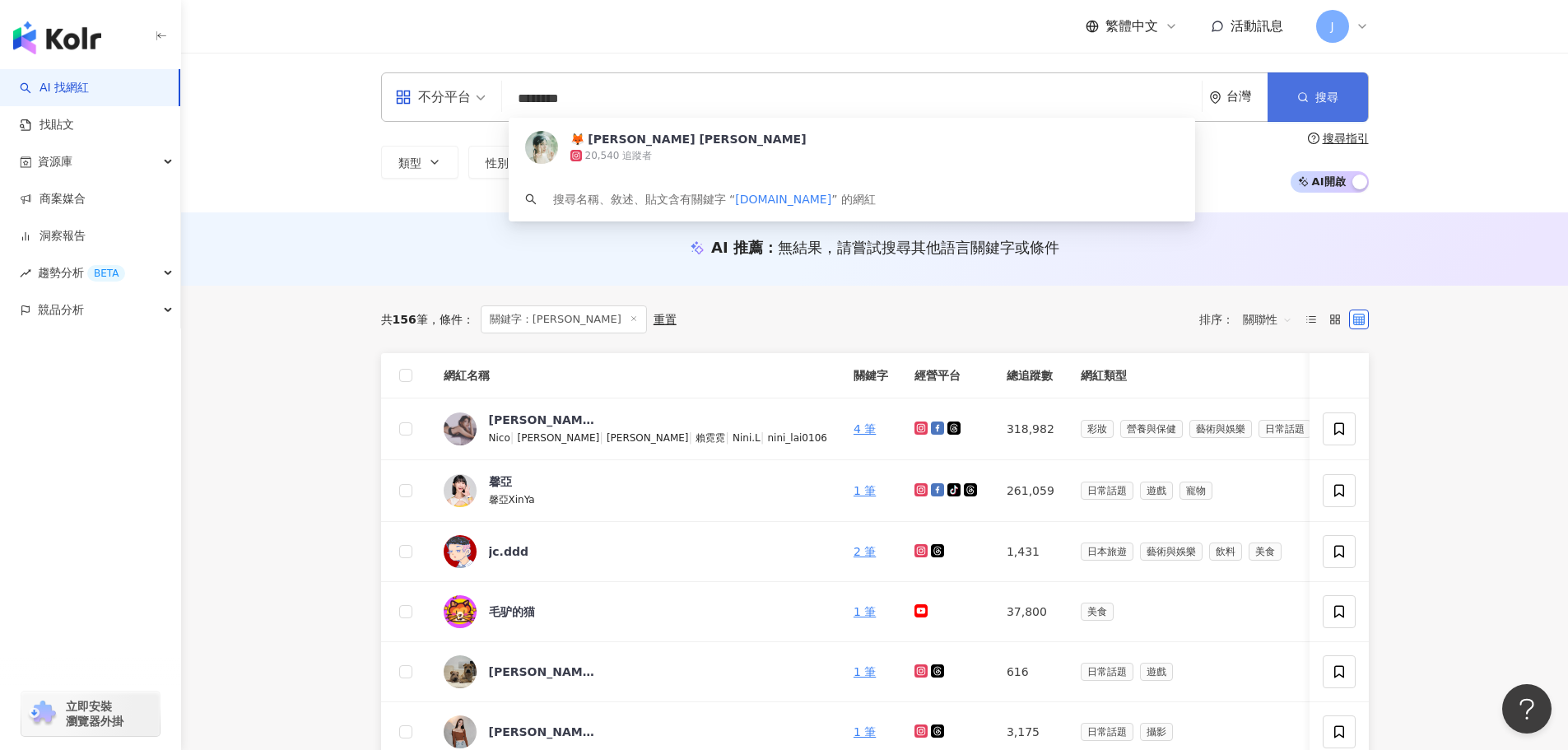
click at [1319, 91] on span "搜尋" at bounding box center [1326, 96] width 23 height 13
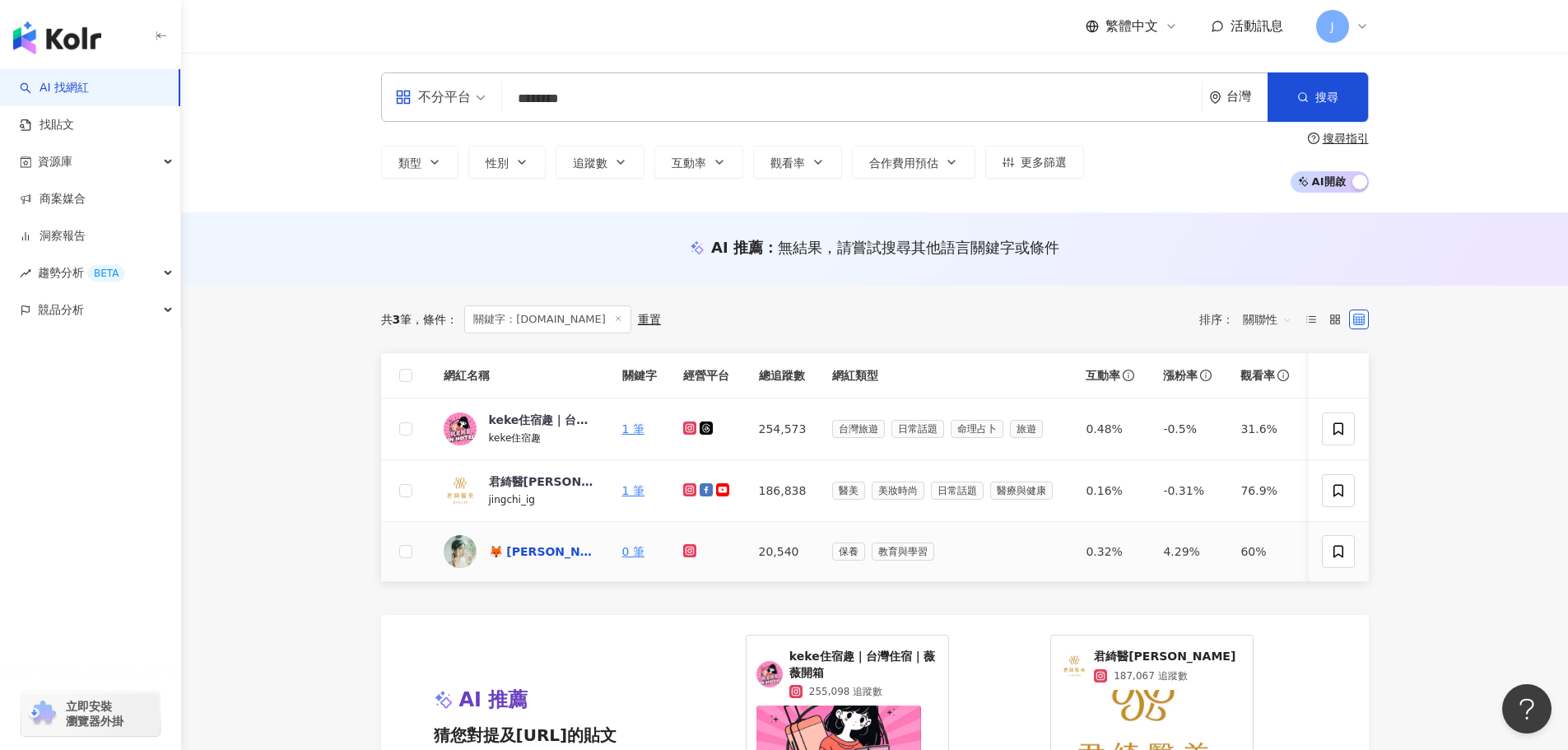
click at [551, 557] on div "🦊 安娜可可 Anna Coco" at bounding box center [542, 551] width 107 height 17
click at [474, 104] on span "不分平台" at bounding box center [440, 97] width 90 height 26
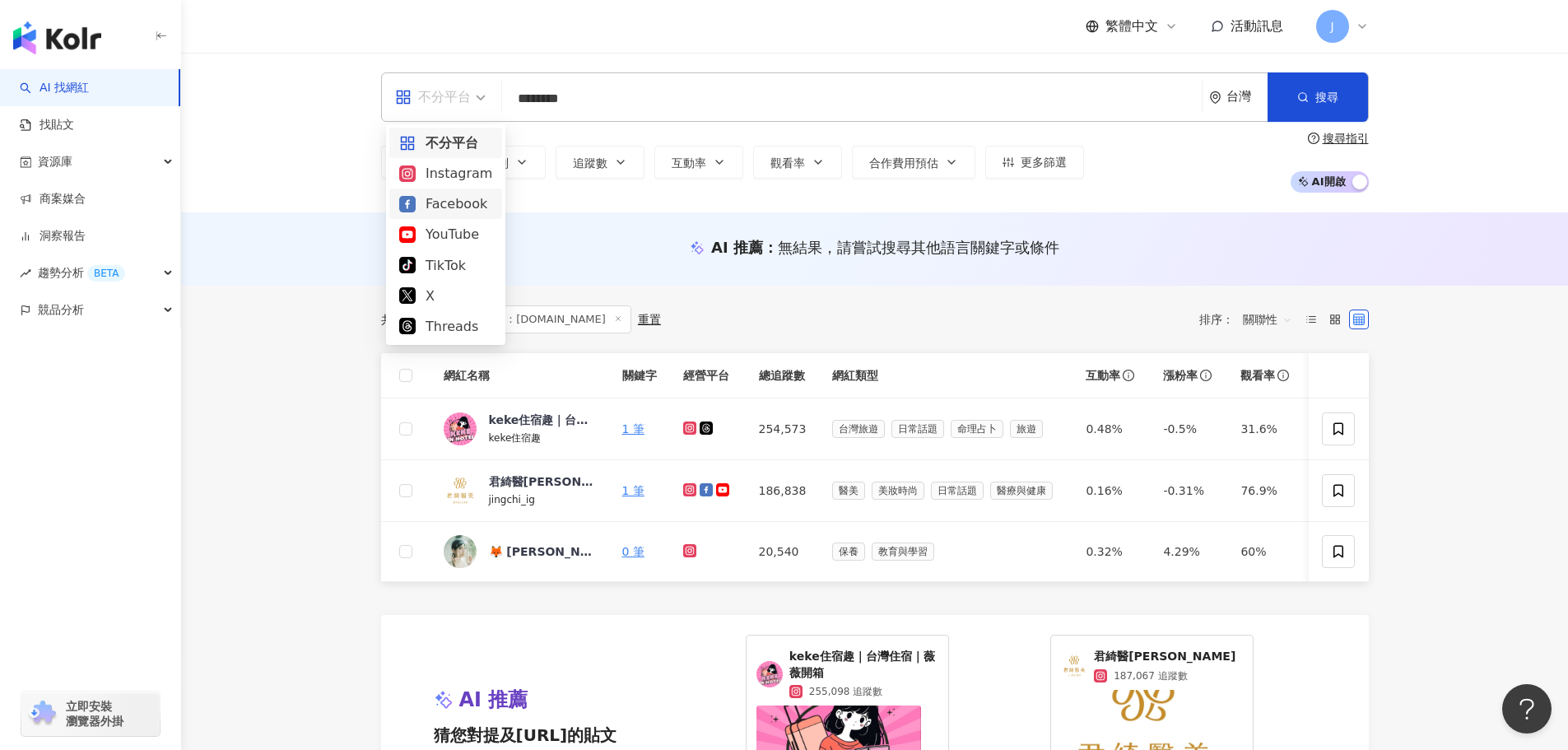
click at [449, 215] on div "Facebook" at bounding box center [445, 203] width 113 height 31
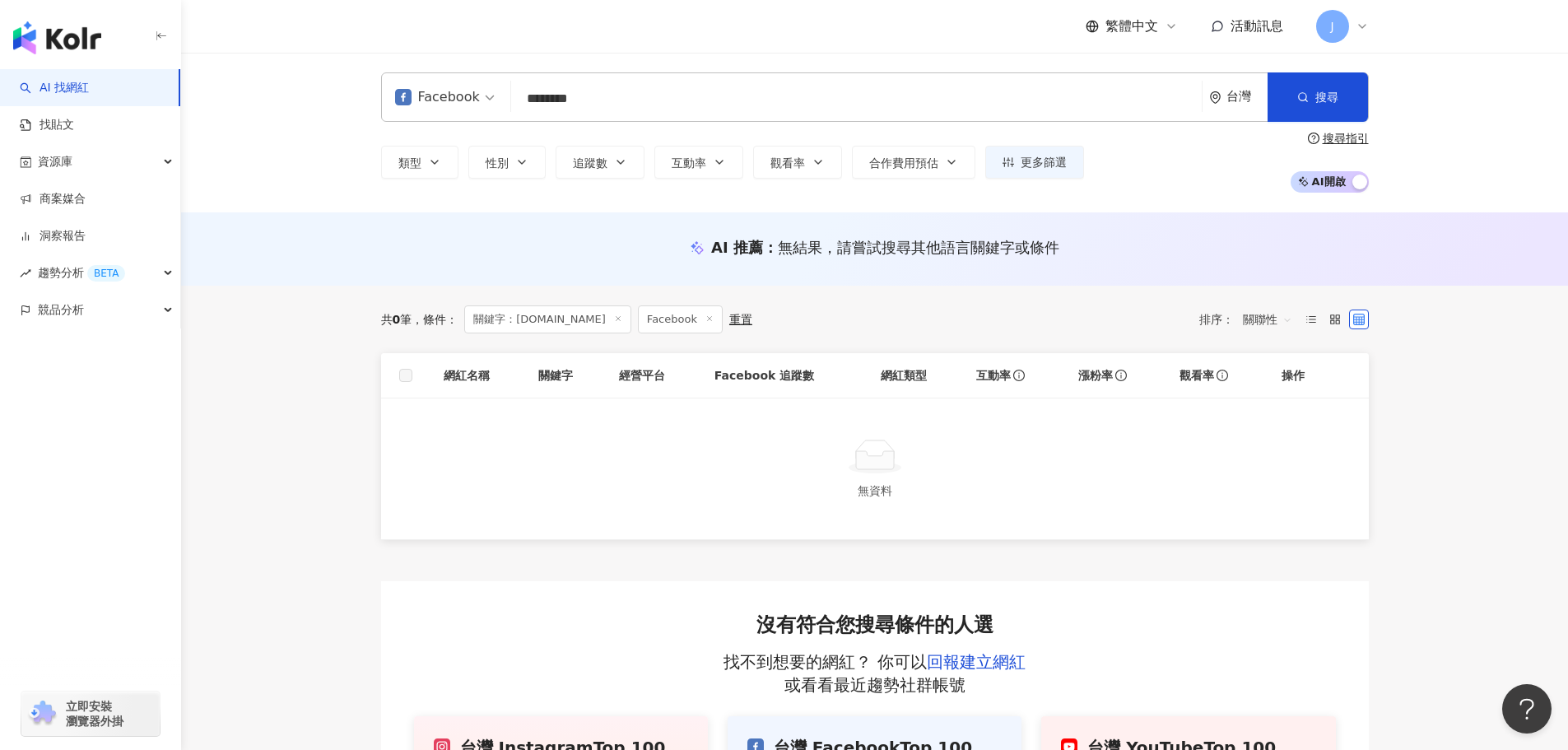
click at [746, 108] on input "********" at bounding box center [857, 99] width 677 height 32
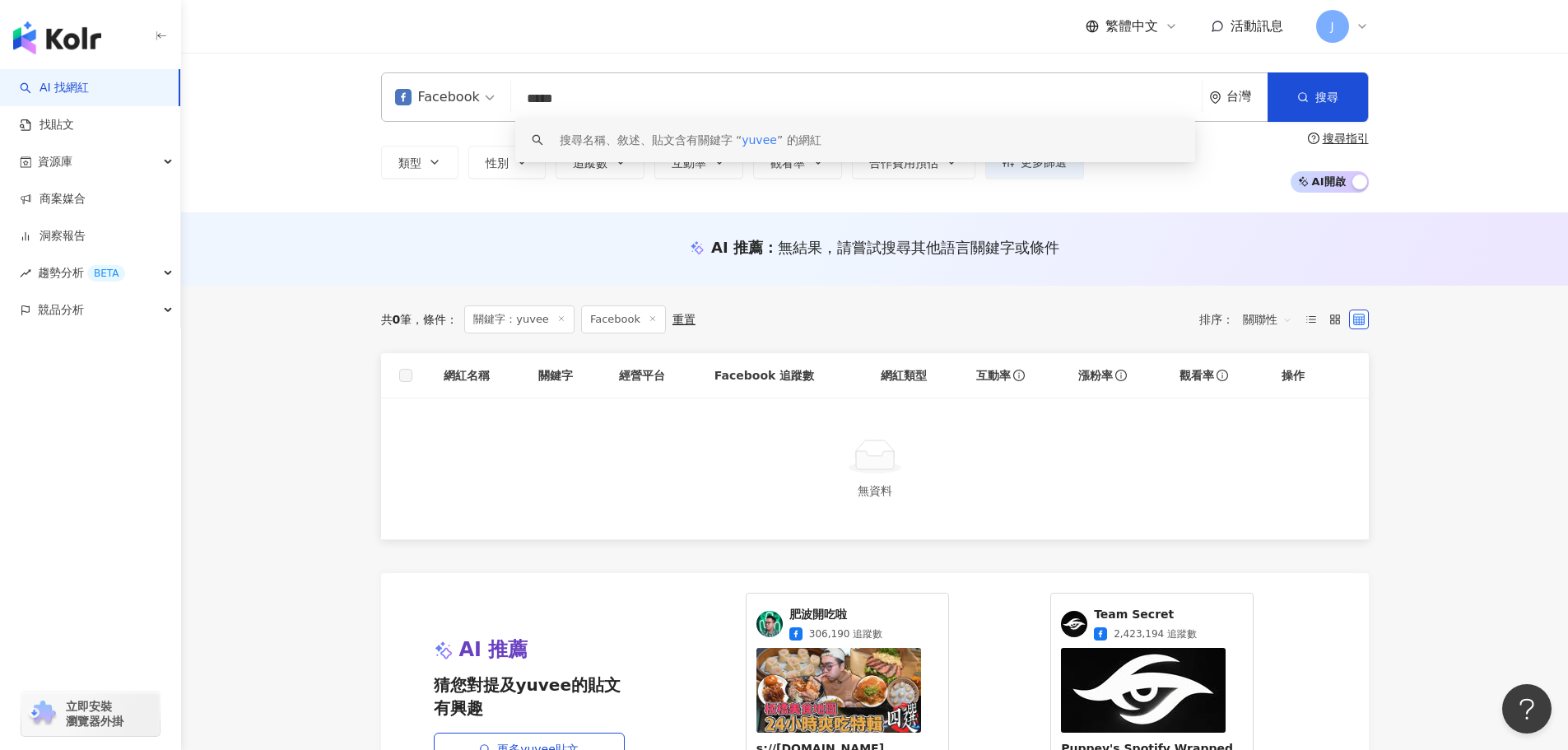
drag, startPoint x: 539, startPoint y: 90, endPoint x: 509, endPoint y: 90, distance: 30.0
click at [509, 90] on div "Facebook ***** 台灣 搜尋 keyword 搜尋名稱、敘述、貼文含有關鍵字 “ yuvee ” 的網紅" at bounding box center [875, 97] width 988 height 49
paste input "search"
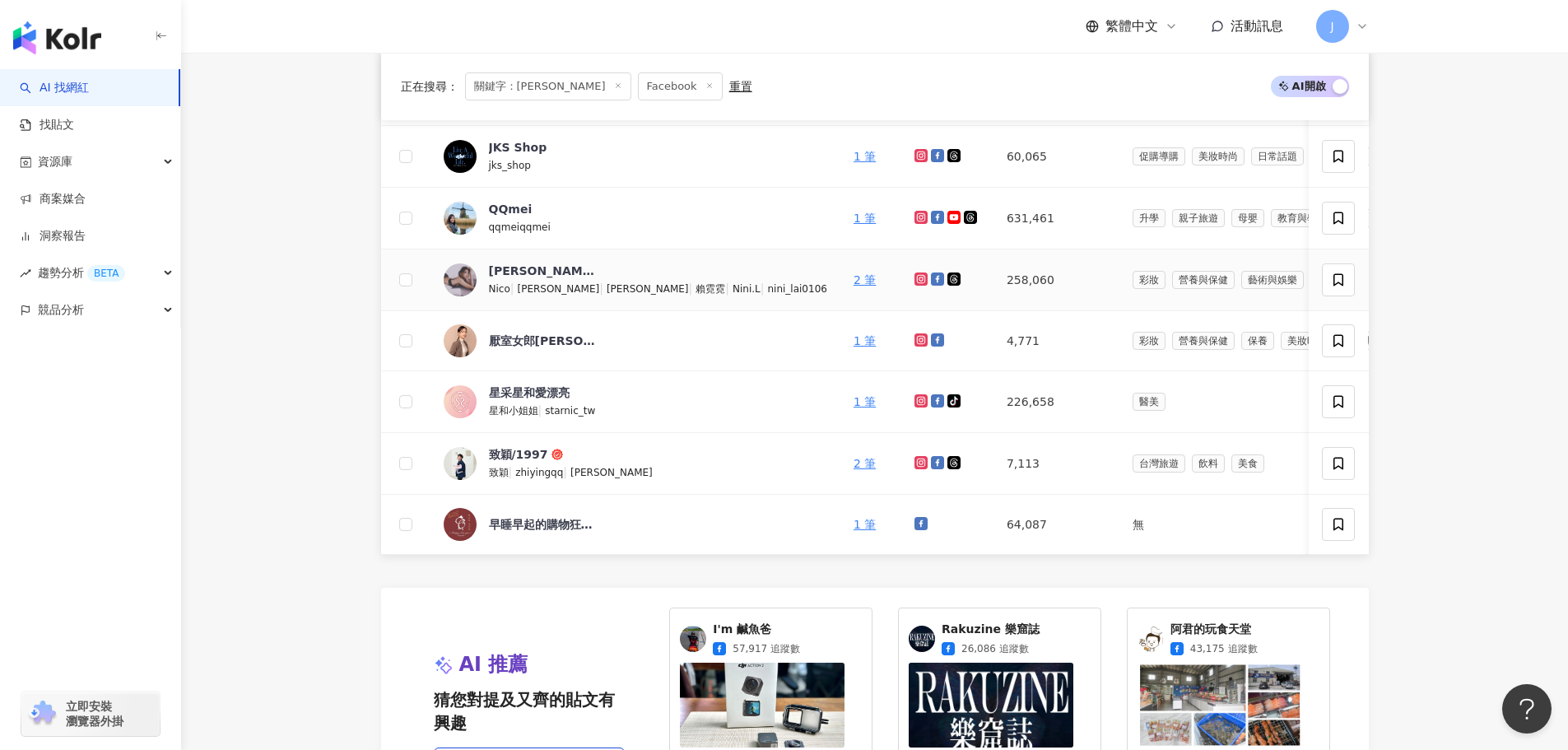
scroll to position [1075, 0]
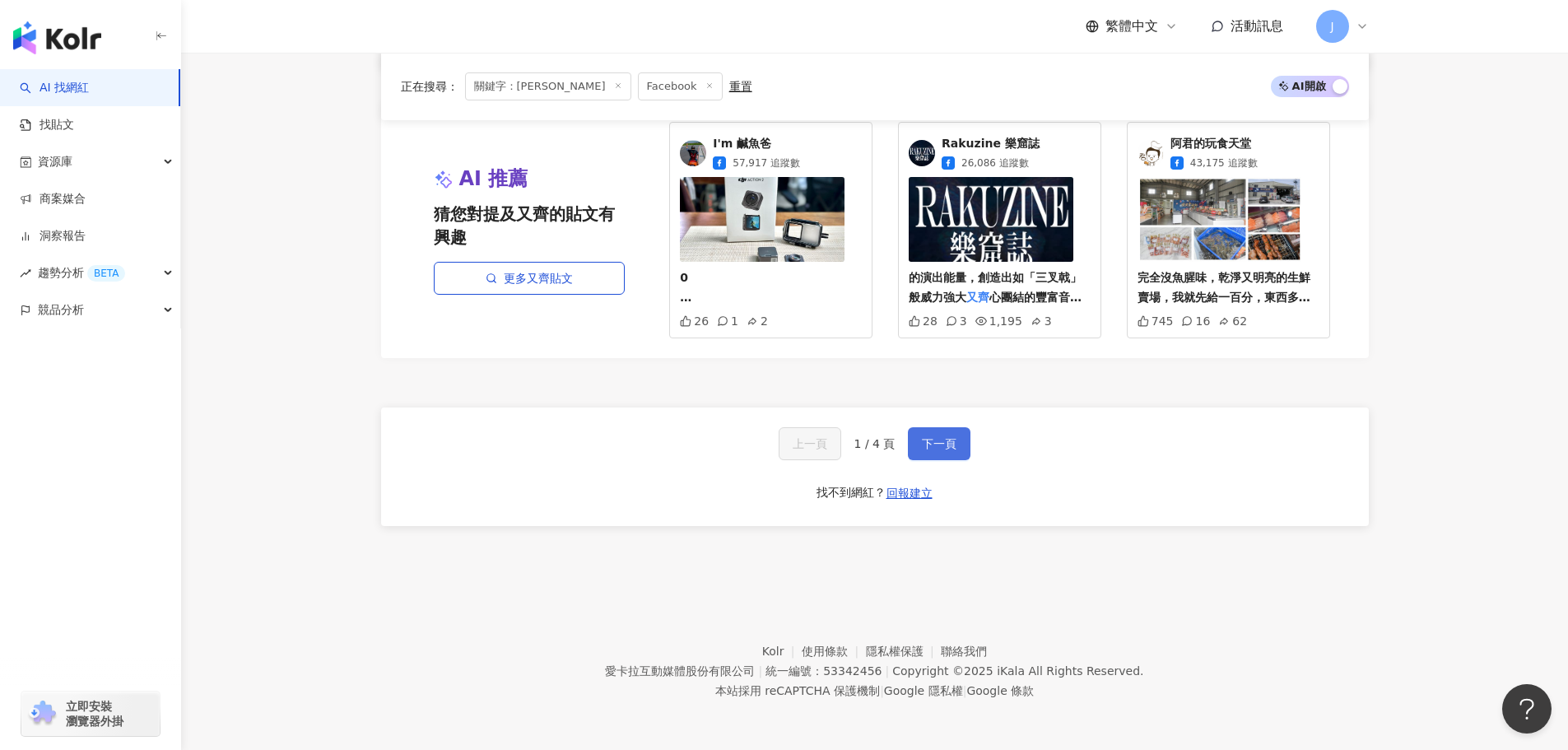
type input "**"
click at [908, 450] on button "下一頁" at bounding box center [939, 444] width 62 height 33
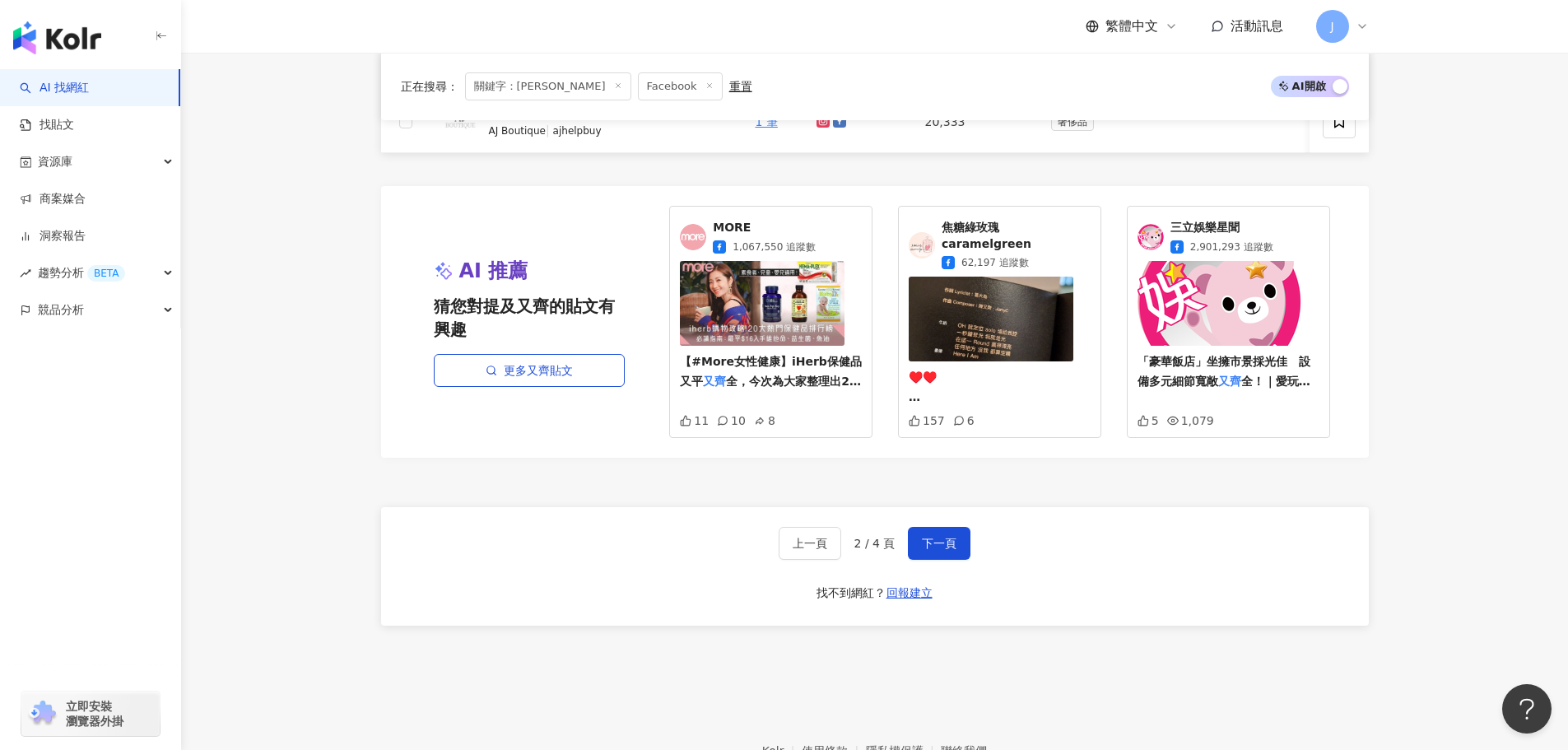
scroll to position [1076, 0]
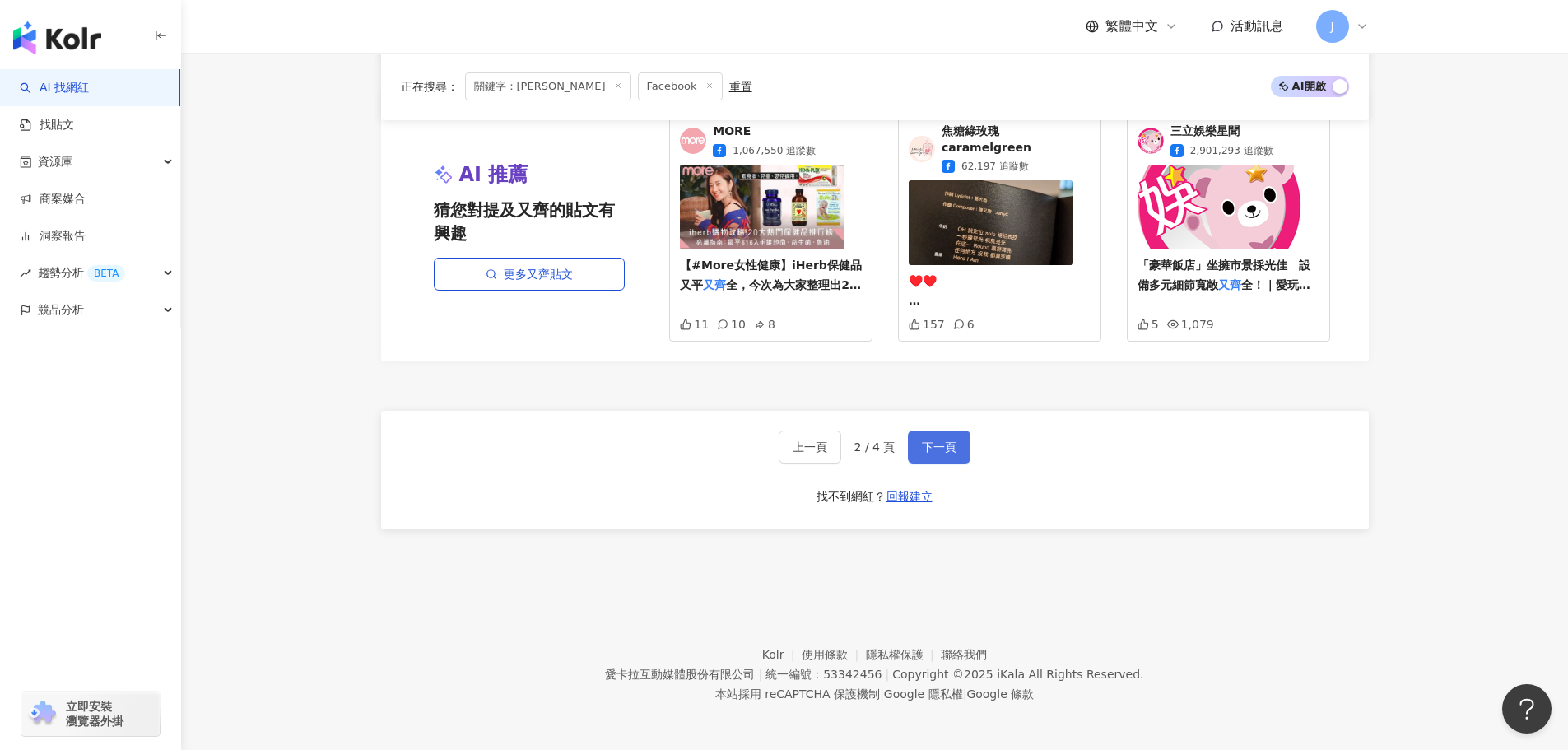
click at [927, 431] on button "下一頁" at bounding box center [939, 447] width 62 height 33
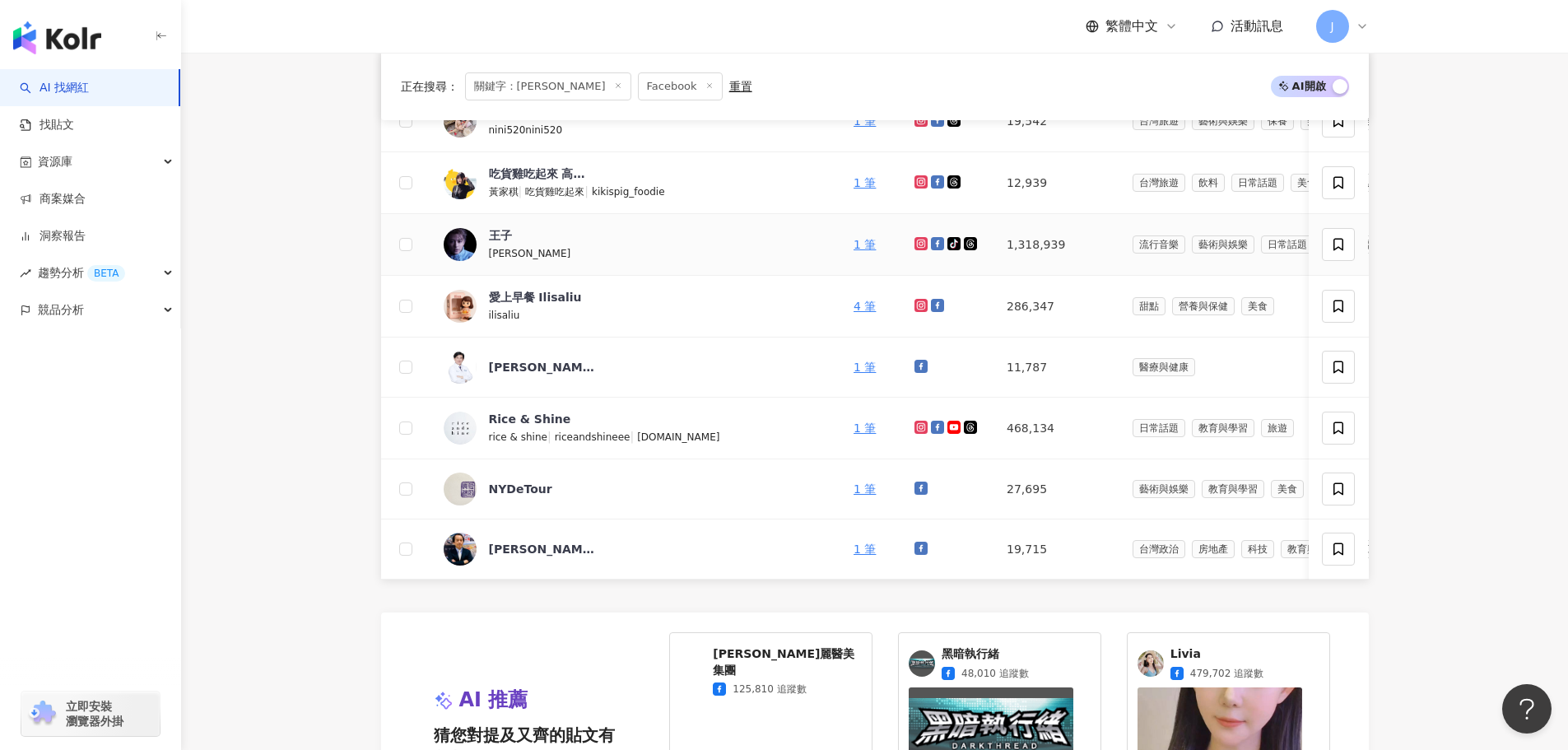
scroll to position [587, 0]
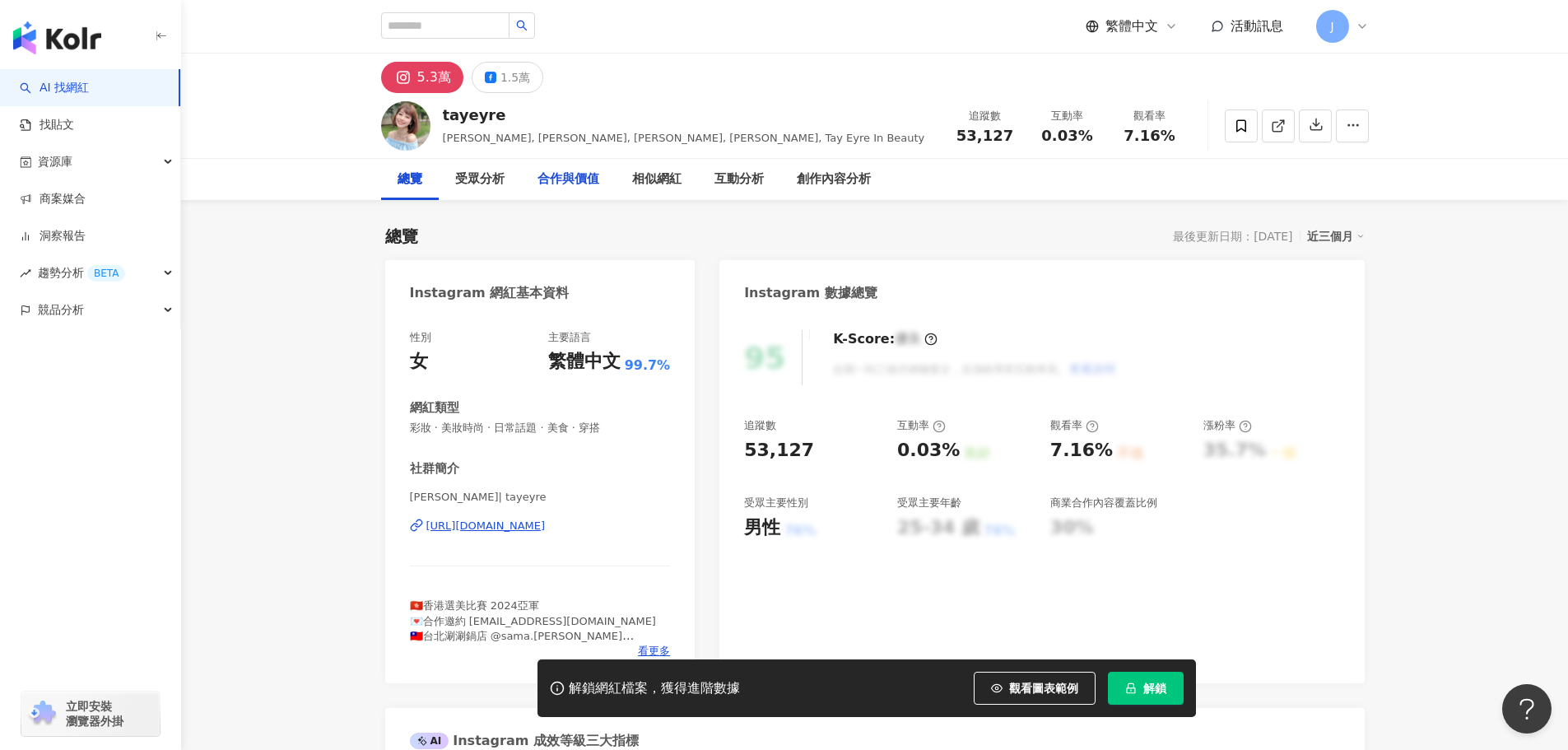
click at [545, 177] on div "合作與價值" at bounding box center [568, 179] width 62 height 20
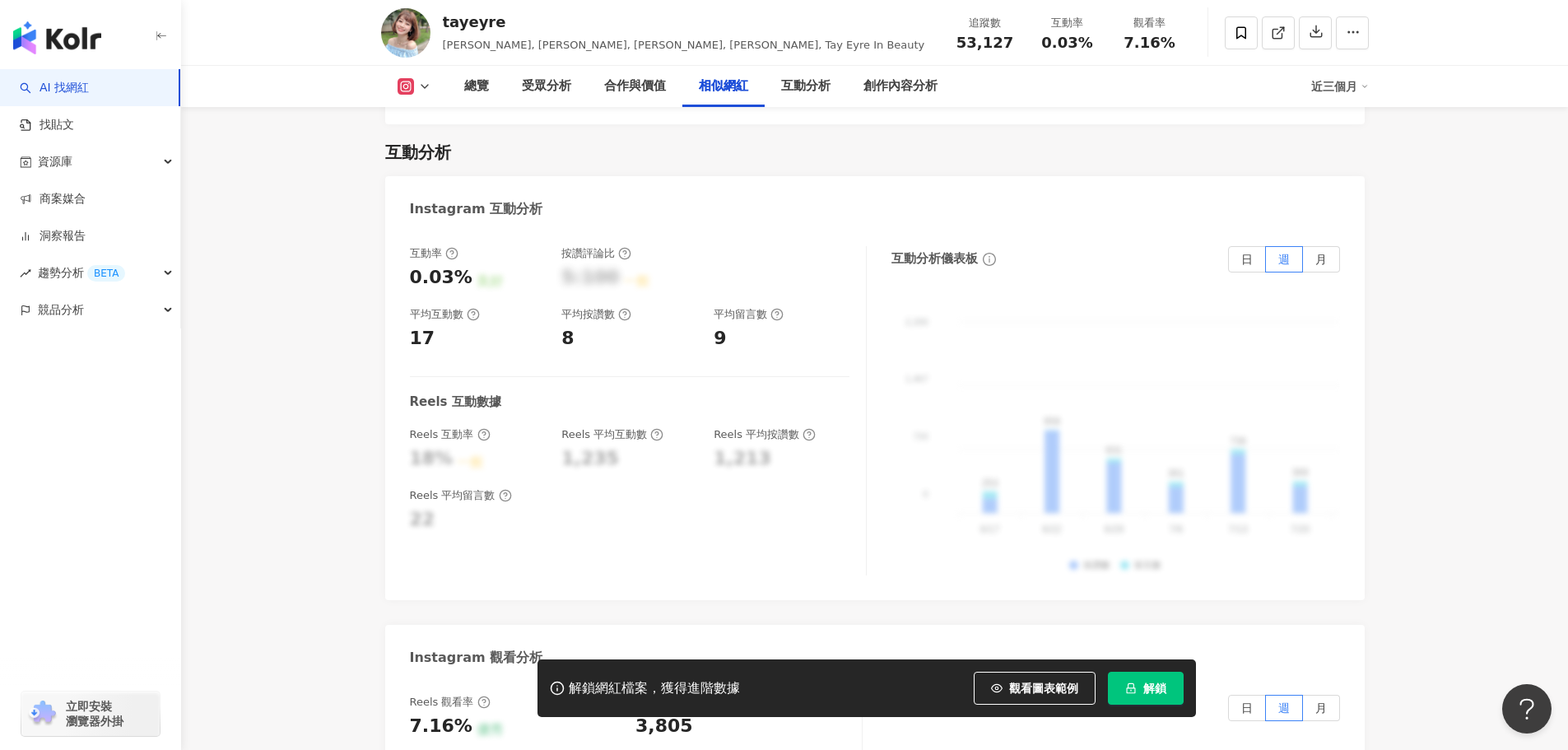
scroll to position [3053, 0]
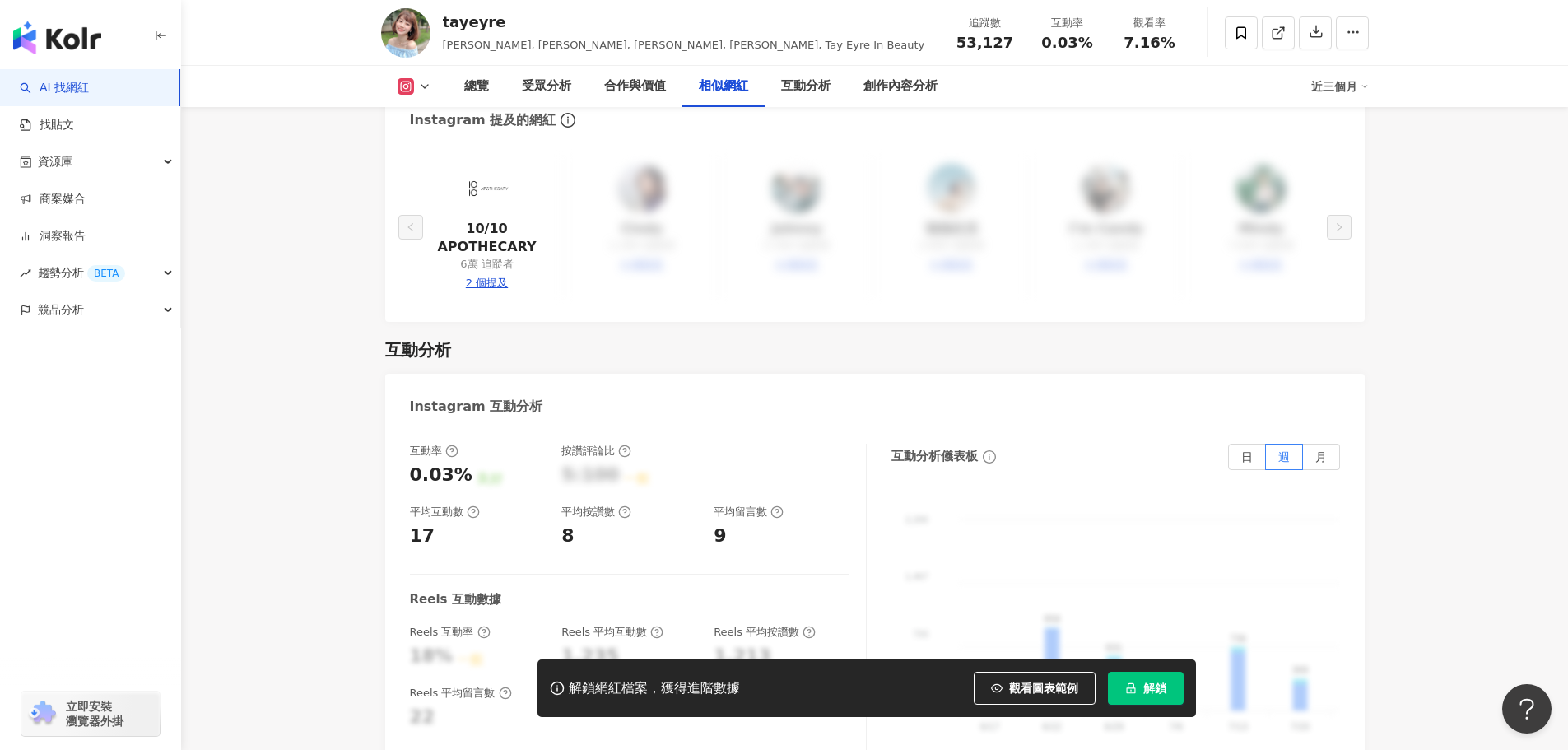
click at [422, 76] on div "總覽 受眾分析 合作與價值 相似網紅 互動分析 創作內容分析 近三個月" at bounding box center [875, 86] width 988 height 41
click at [423, 90] on icon at bounding box center [424, 86] width 13 height 13
click at [426, 164] on button "Facebook" at bounding box center [440, 155] width 99 height 23
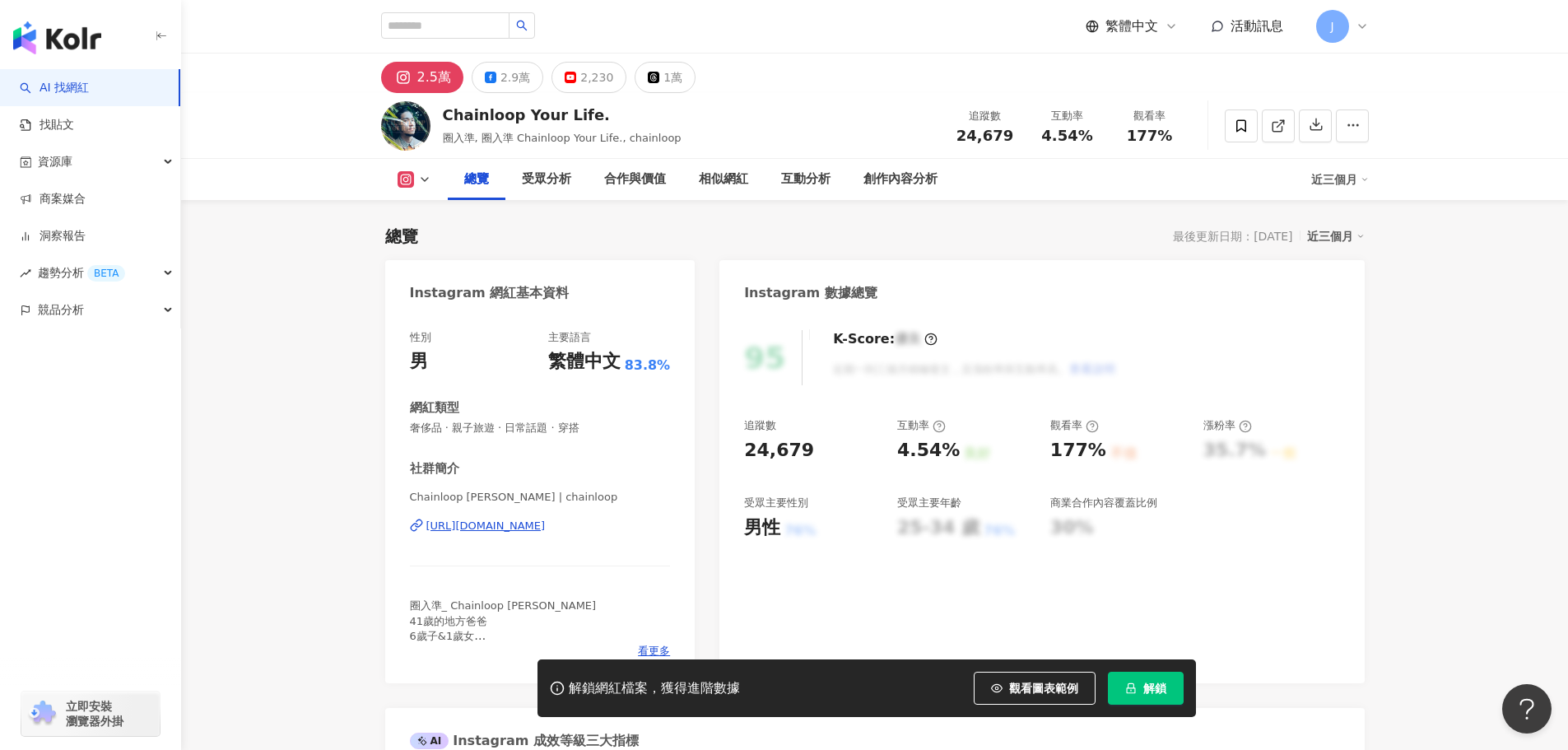
click at [416, 182] on button at bounding box center [415, 179] width 66 height 17
click at [416, 253] on button "Facebook" at bounding box center [440, 248] width 99 height 23
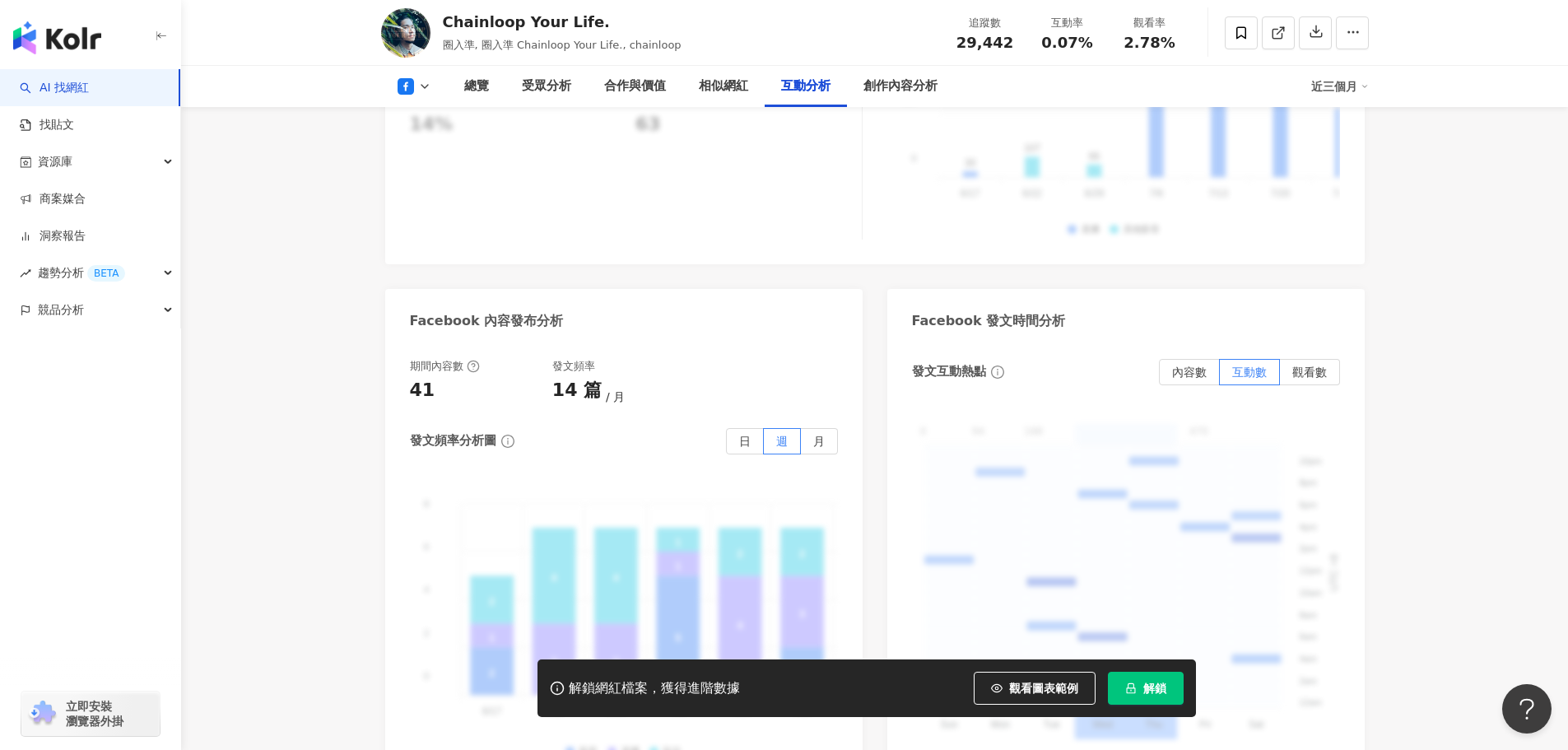
scroll to position [3332, 0]
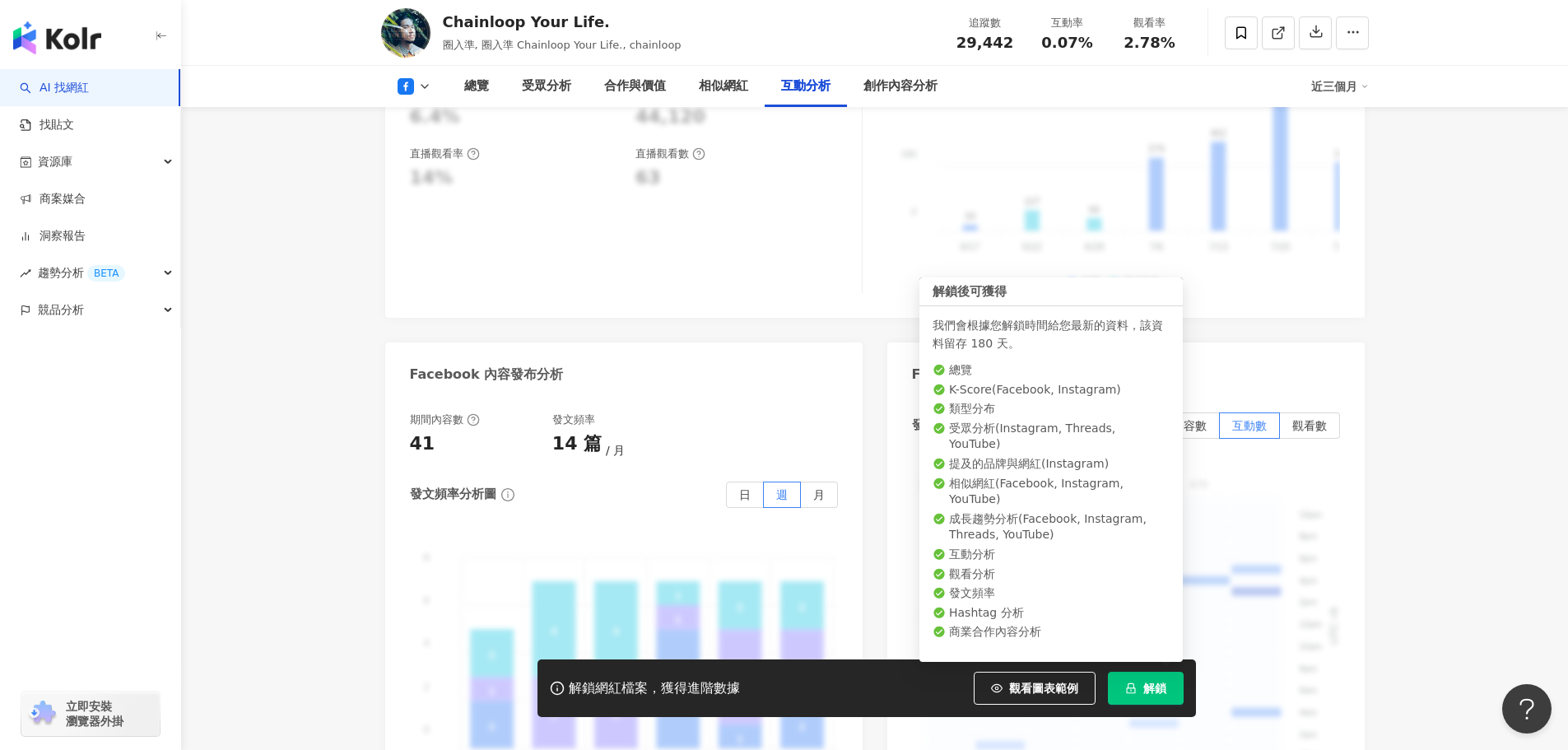
click at [1132, 682] on button "解鎖" at bounding box center [1145, 689] width 76 height 33
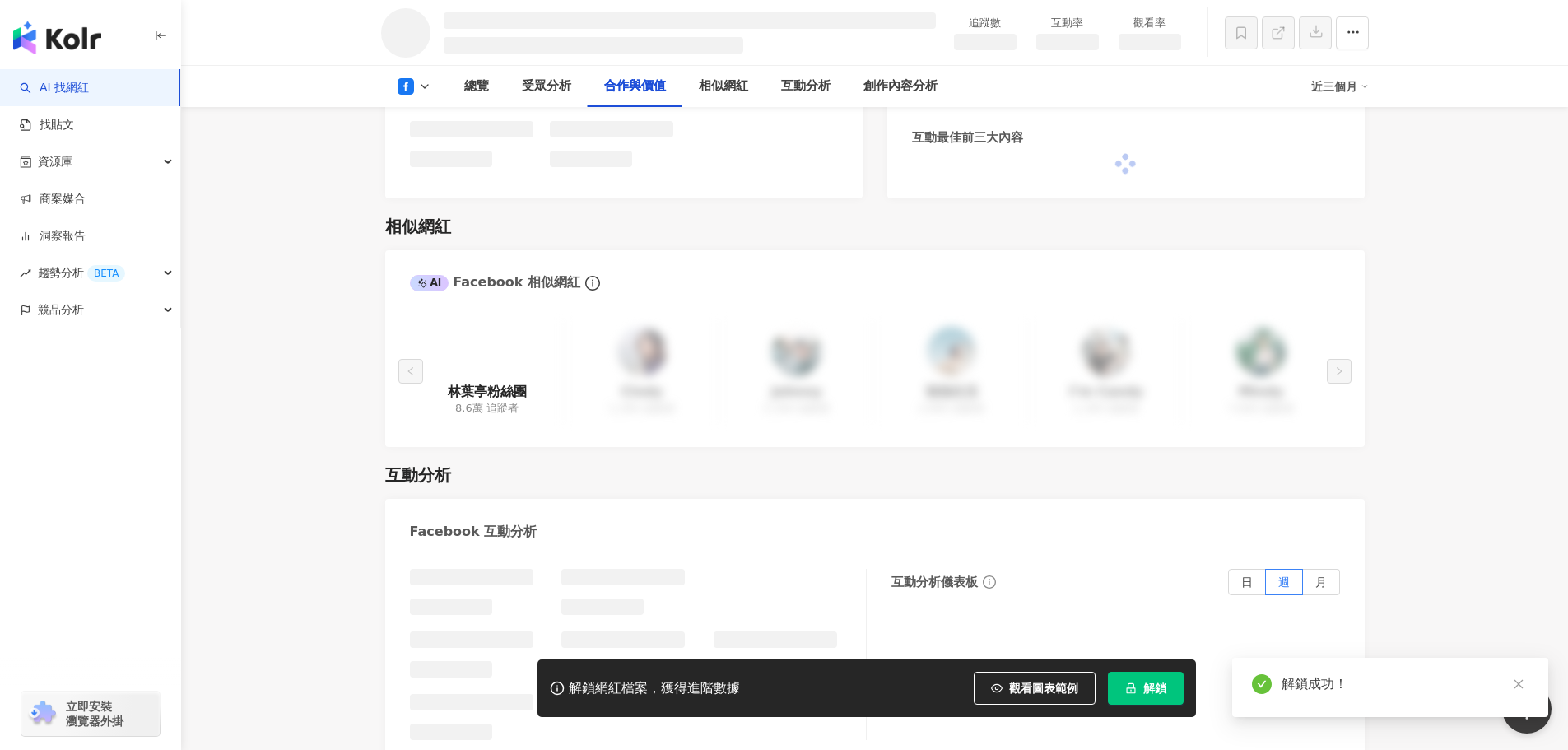
scroll to position [1681, 0]
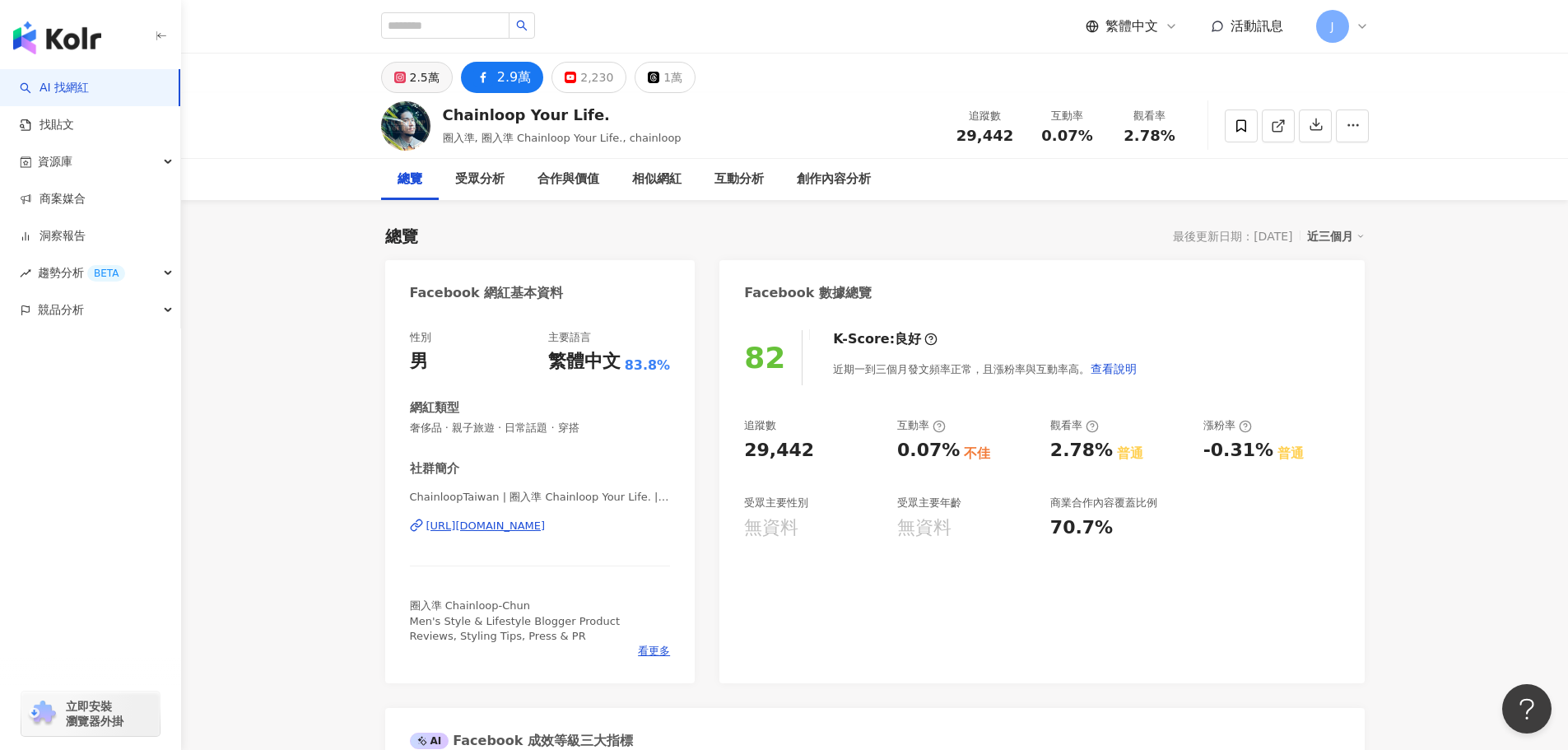
click at [431, 82] on div "2.5萬" at bounding box center [424, 77] width 30 height 23
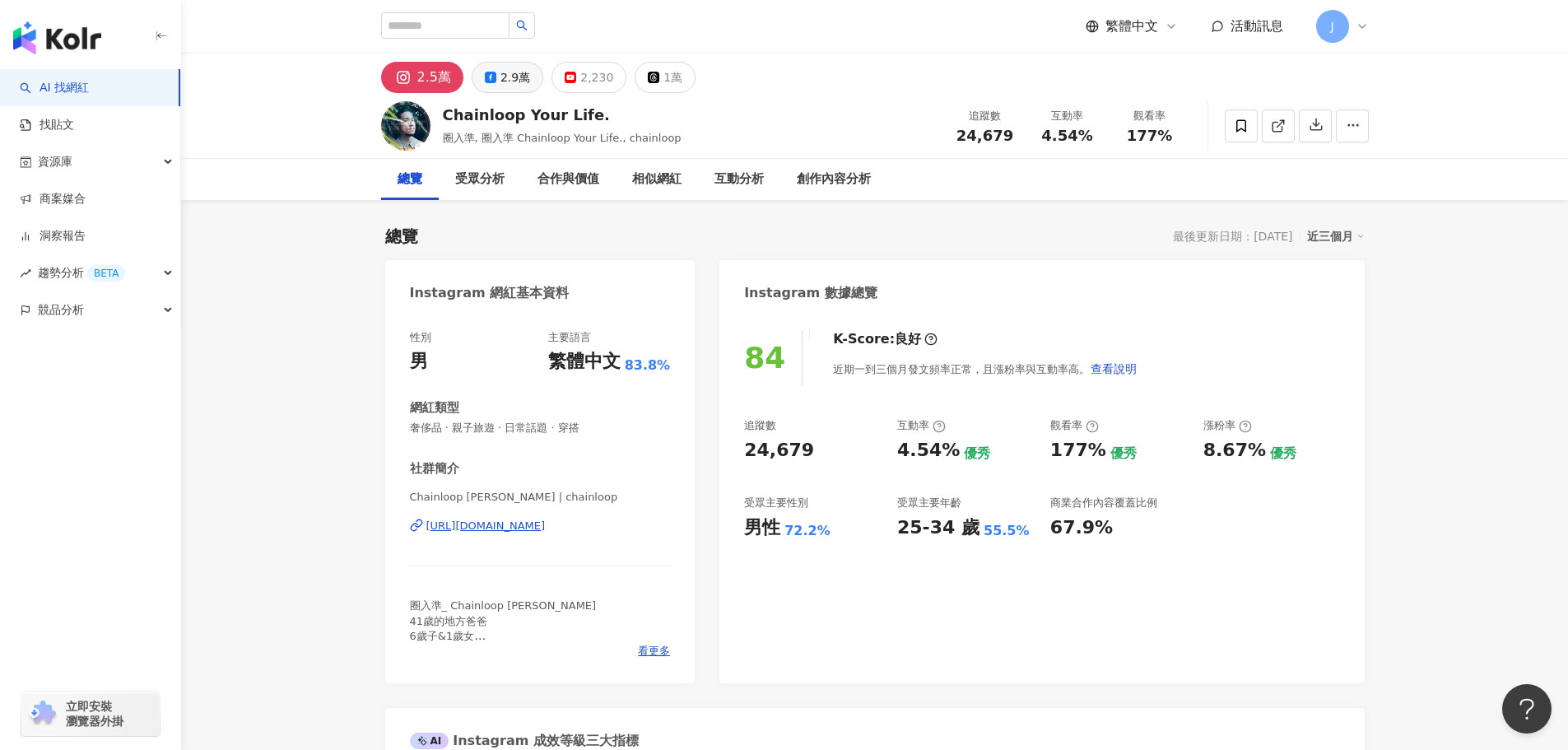
click at [479, 66] on button "2.9萬" at bounding box center [508, 78] width 72 height 32
click at [488, 72] on icon at bounding box center [490, 77] width 11 height 11
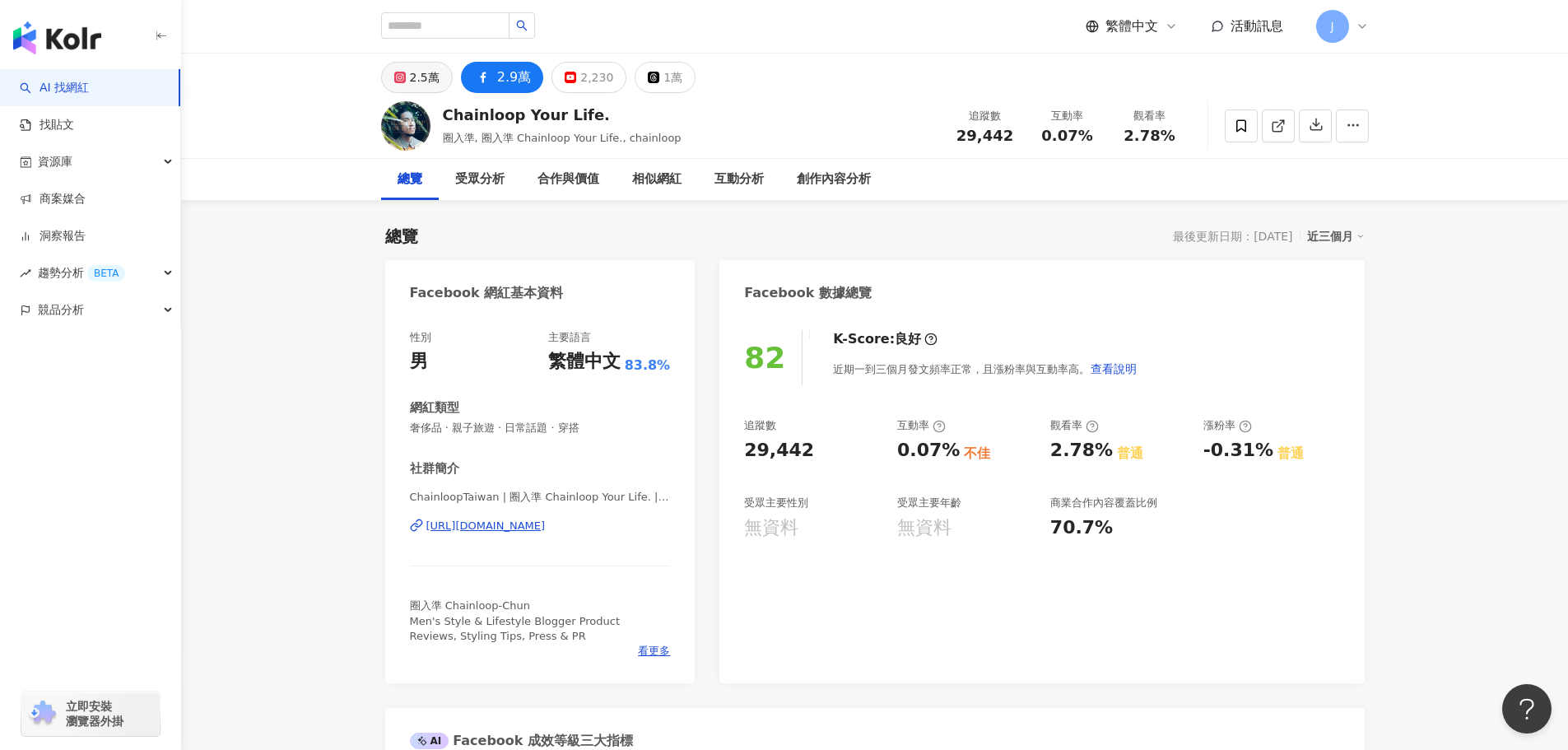
click at [424, 81] on div "2.5萬" at bounding box center [424, 77] width 30 height 23
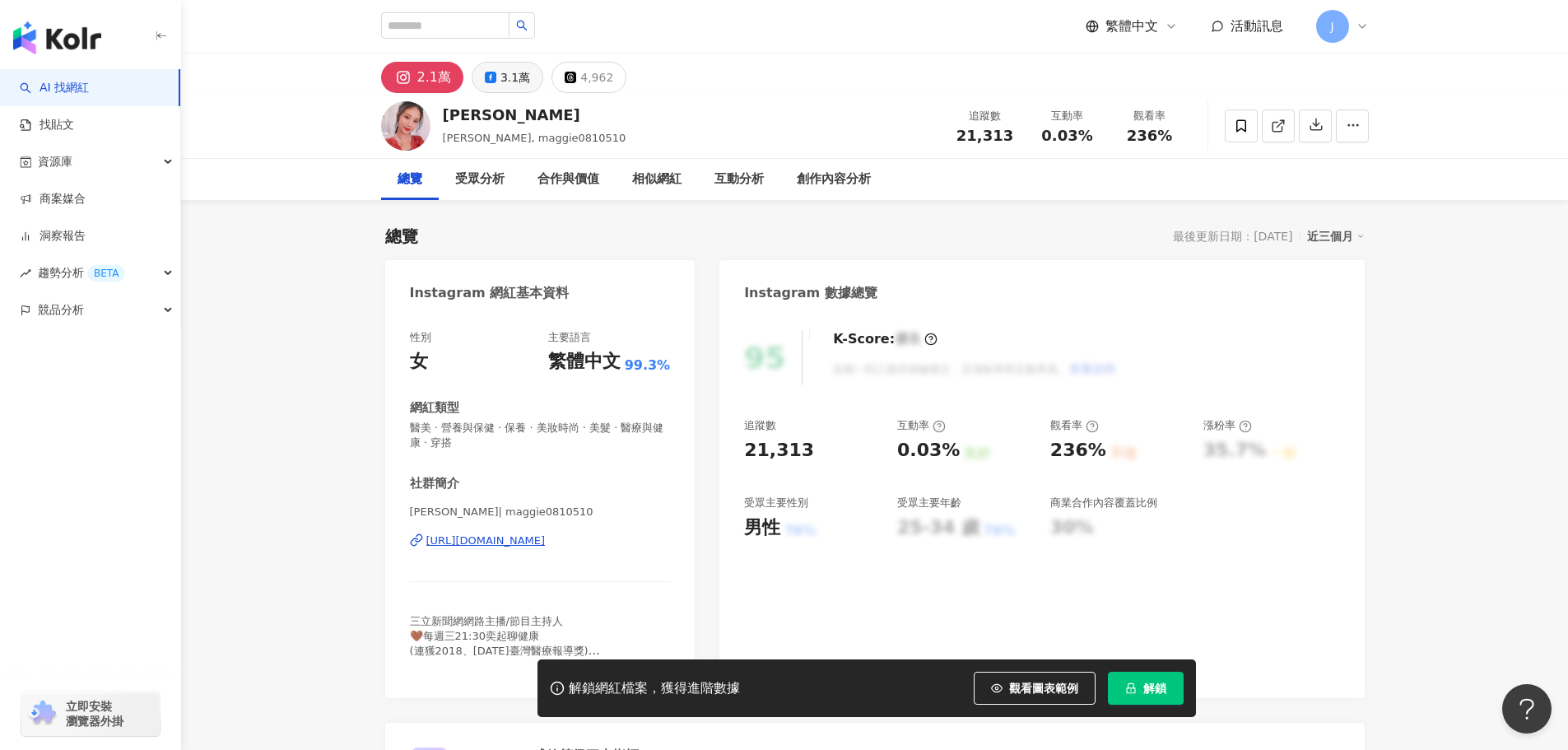
click at [513, 81] on div "3.1萬" at bounding box center [515, 77] width 30 height 23
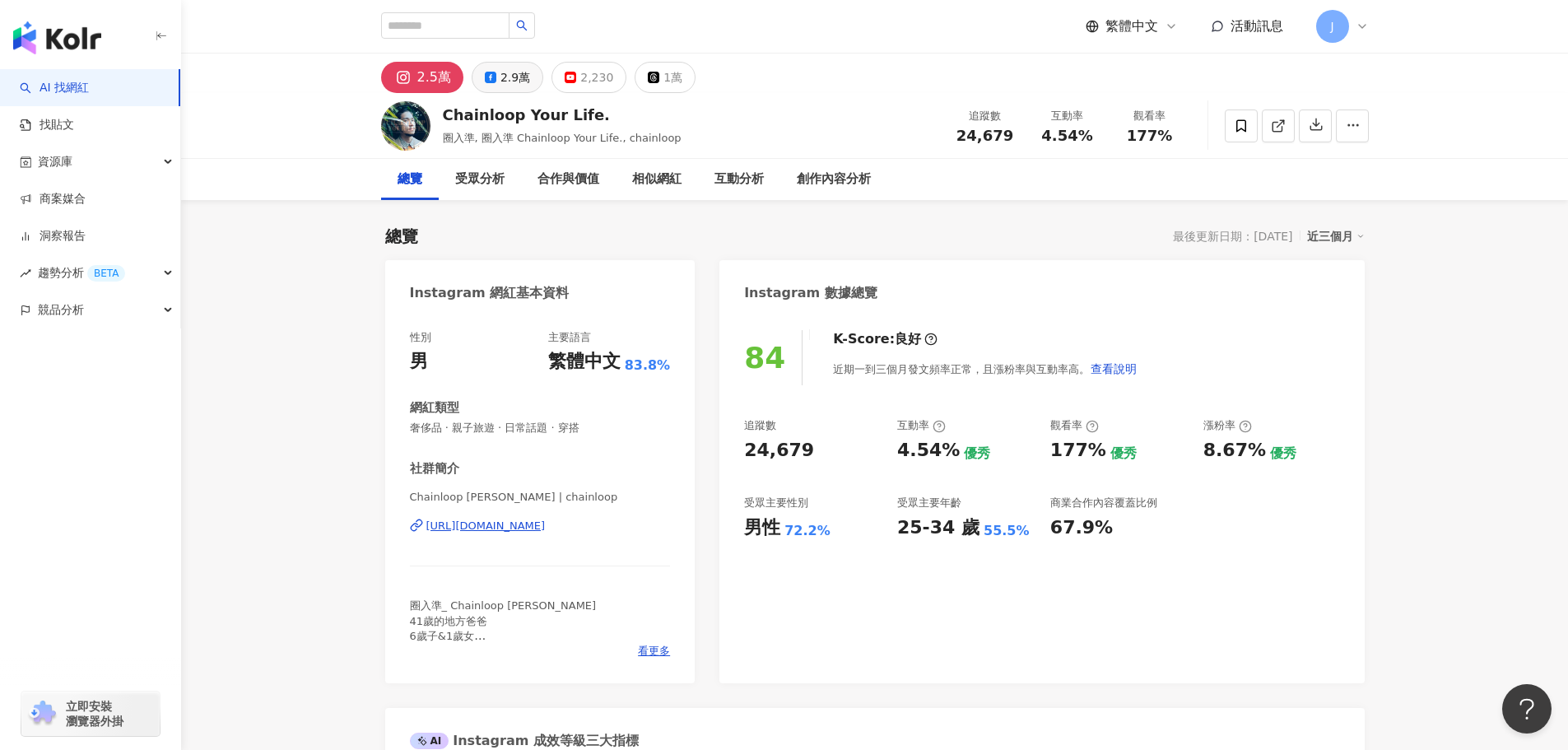
click at [528, 62] on button "2.9萬" at bounding box center [508, 78] width 72 height 32
click at [507, 73] on div "2.9萬" at bounding box center [515, 77] width 30 height 23
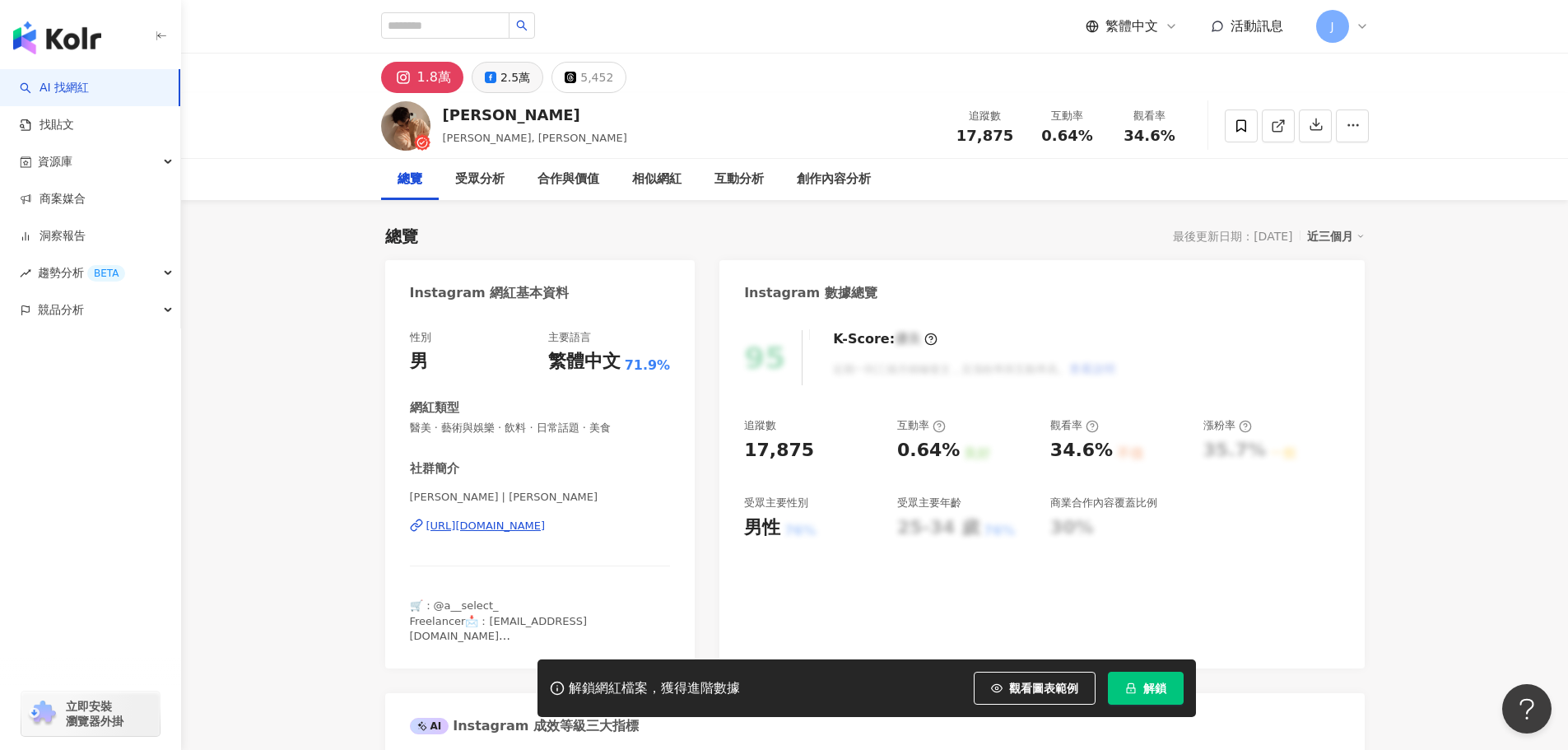
click at [500, 74] on div "2.5萬" at bounding box center [515, 77] width 30 height 23
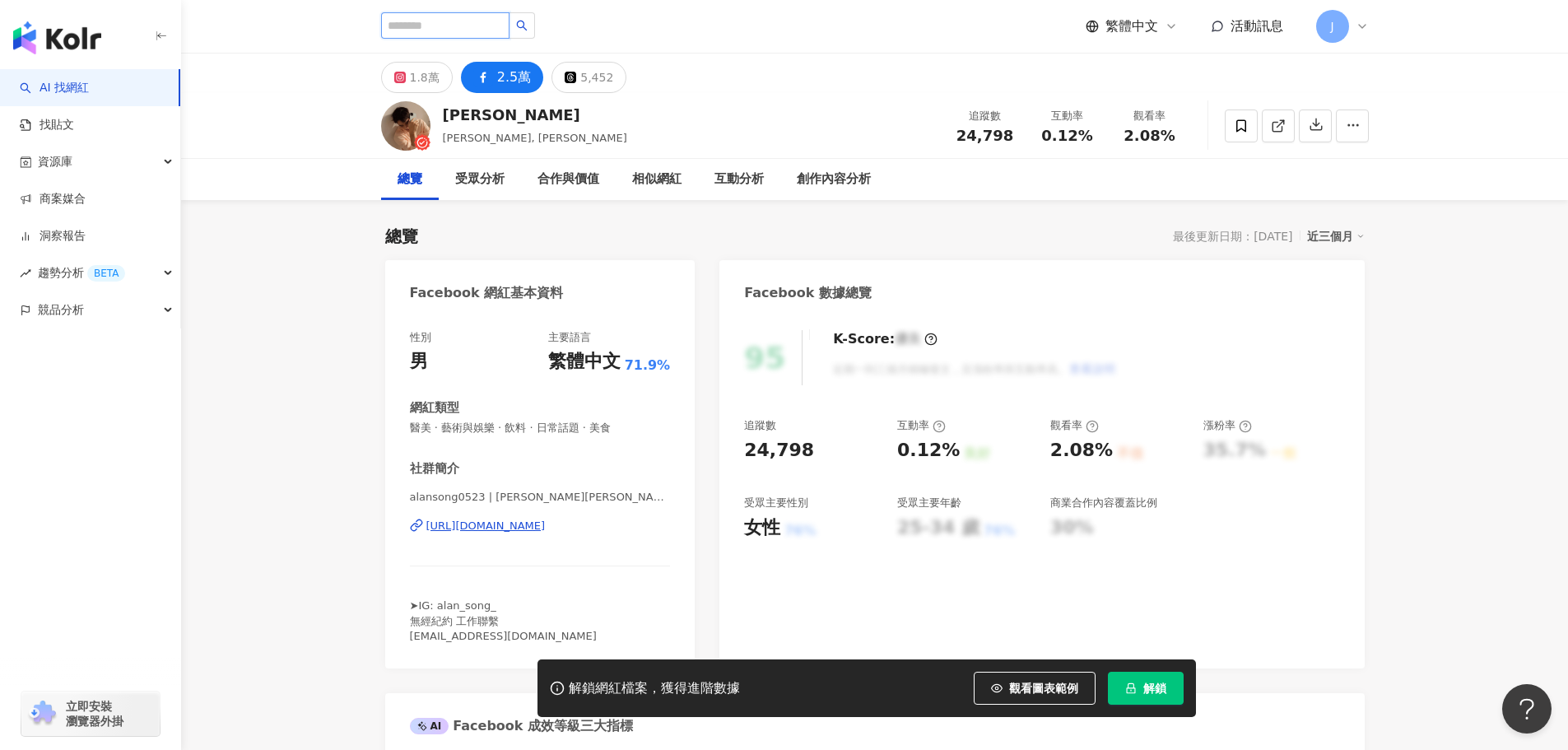
click at [428, 32] on input "search" at bounding box center [445, 25] width 129 height 26
paste input "**********"
type input "**********"
drag, startPoint x: 550, startPoint y: 18, endPoint x: 560, endPoint y: 25, distance: 12.2
click at [535, 22] on button "button" at bounding box center [522, 25] width 26 height 26
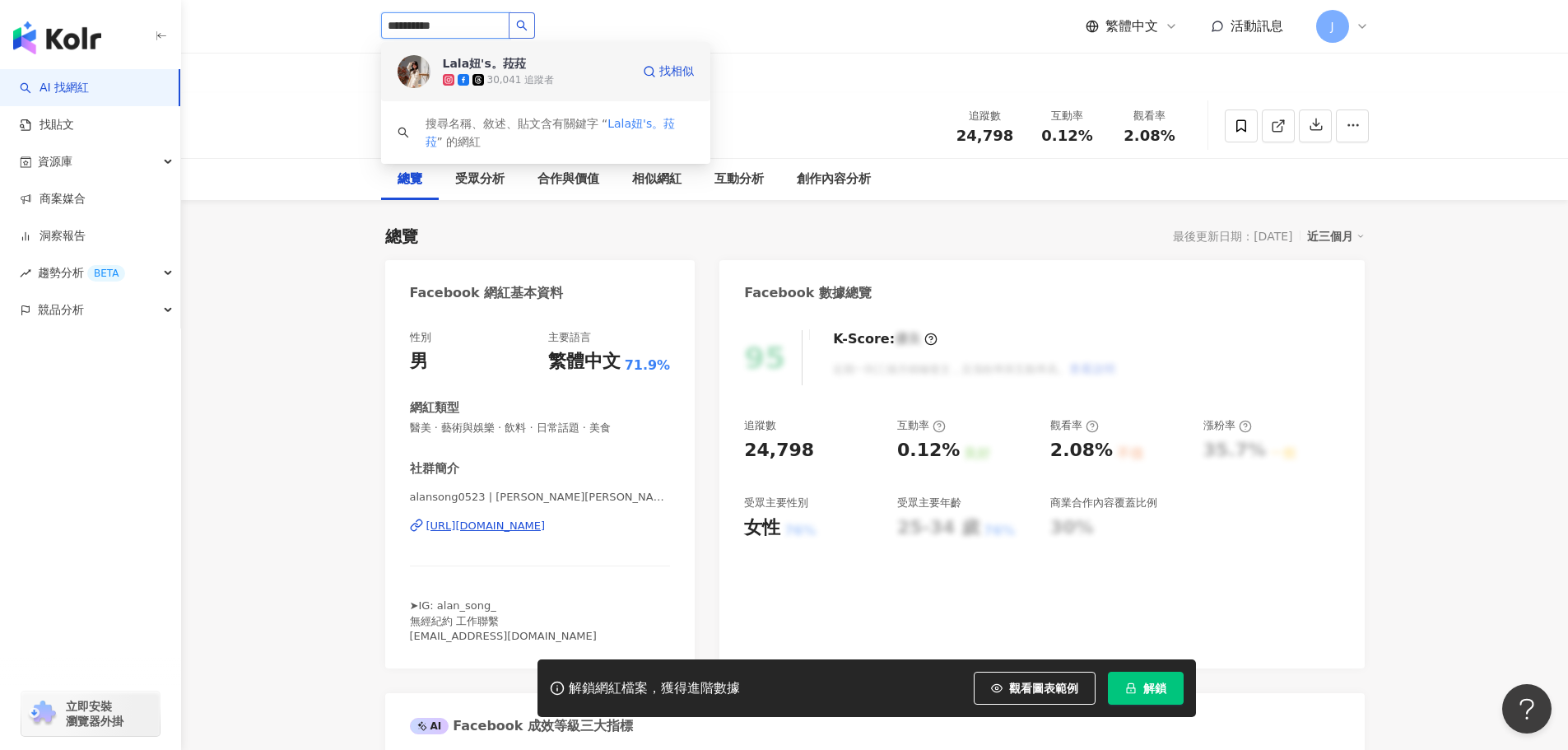
click at [506, 77] on div "30,041 追蹤者" at bounding box center [521, 81] width 67 height 14
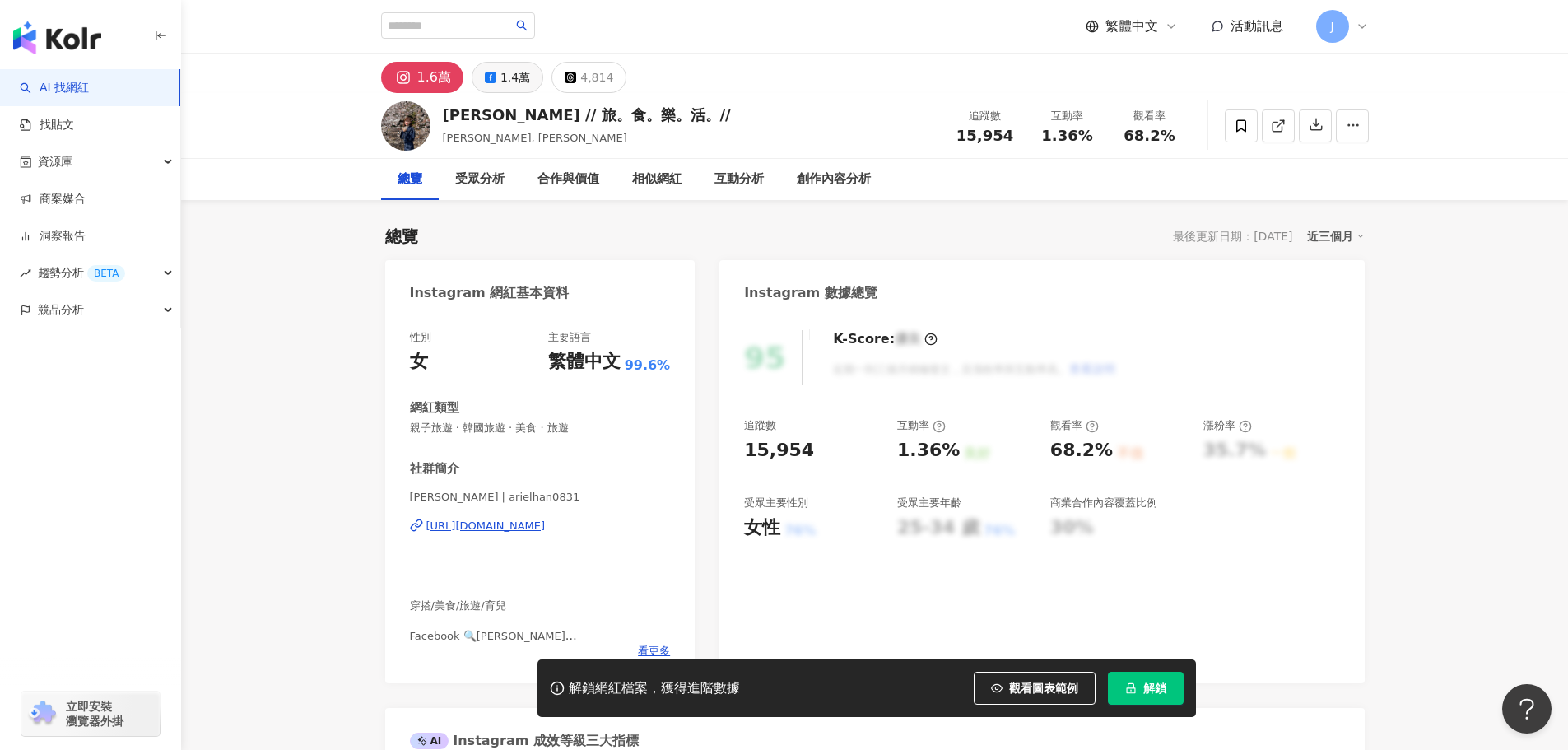
click at [503, 70] on div "1.4萬" at bounding box center [515, 77] width 30 height 23
click at [505, 80] on div "1.4萬" at bounding box center [515, 77] width 30 height 23
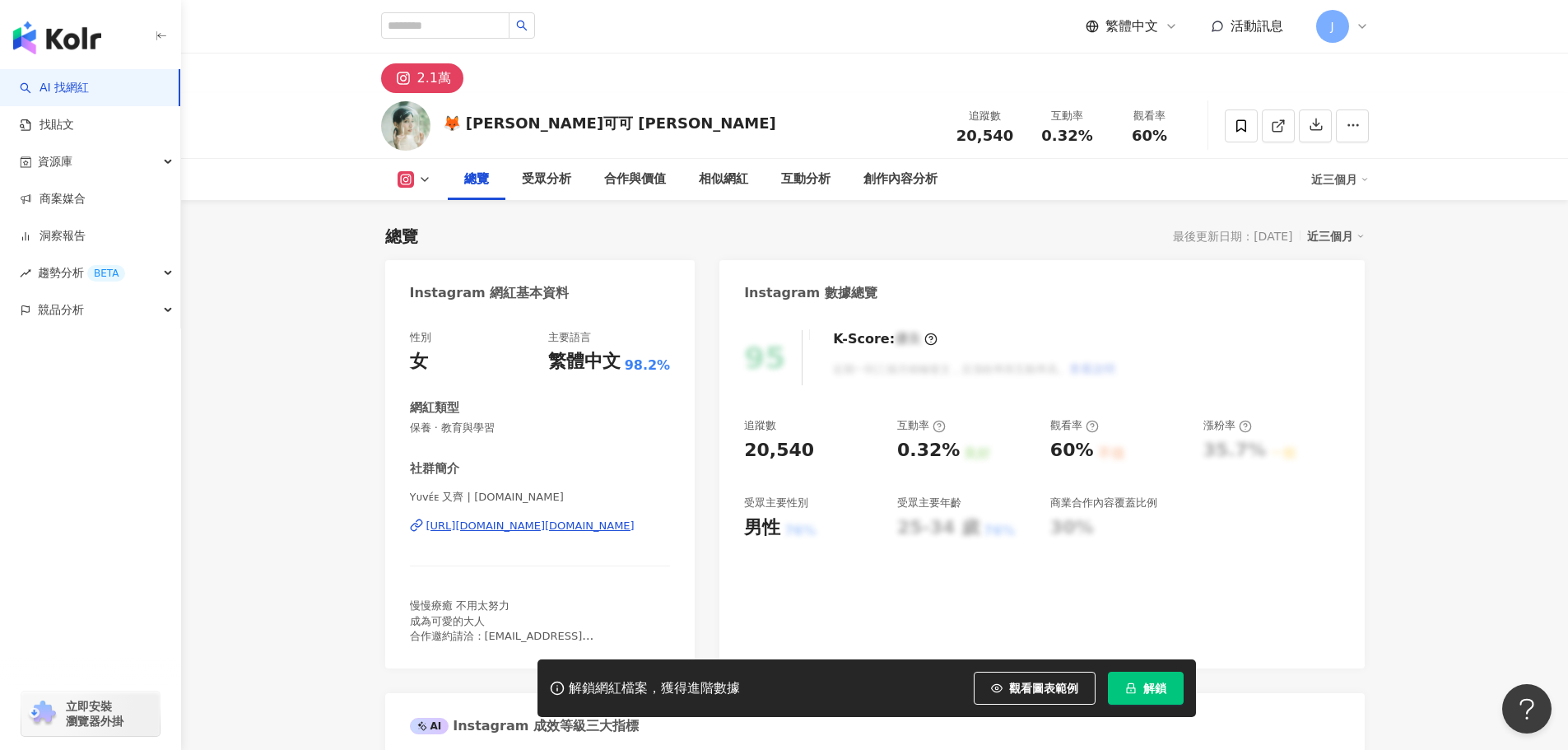
click at [411, 184] on icon at bounding box center [405, 179] width 17 height 17
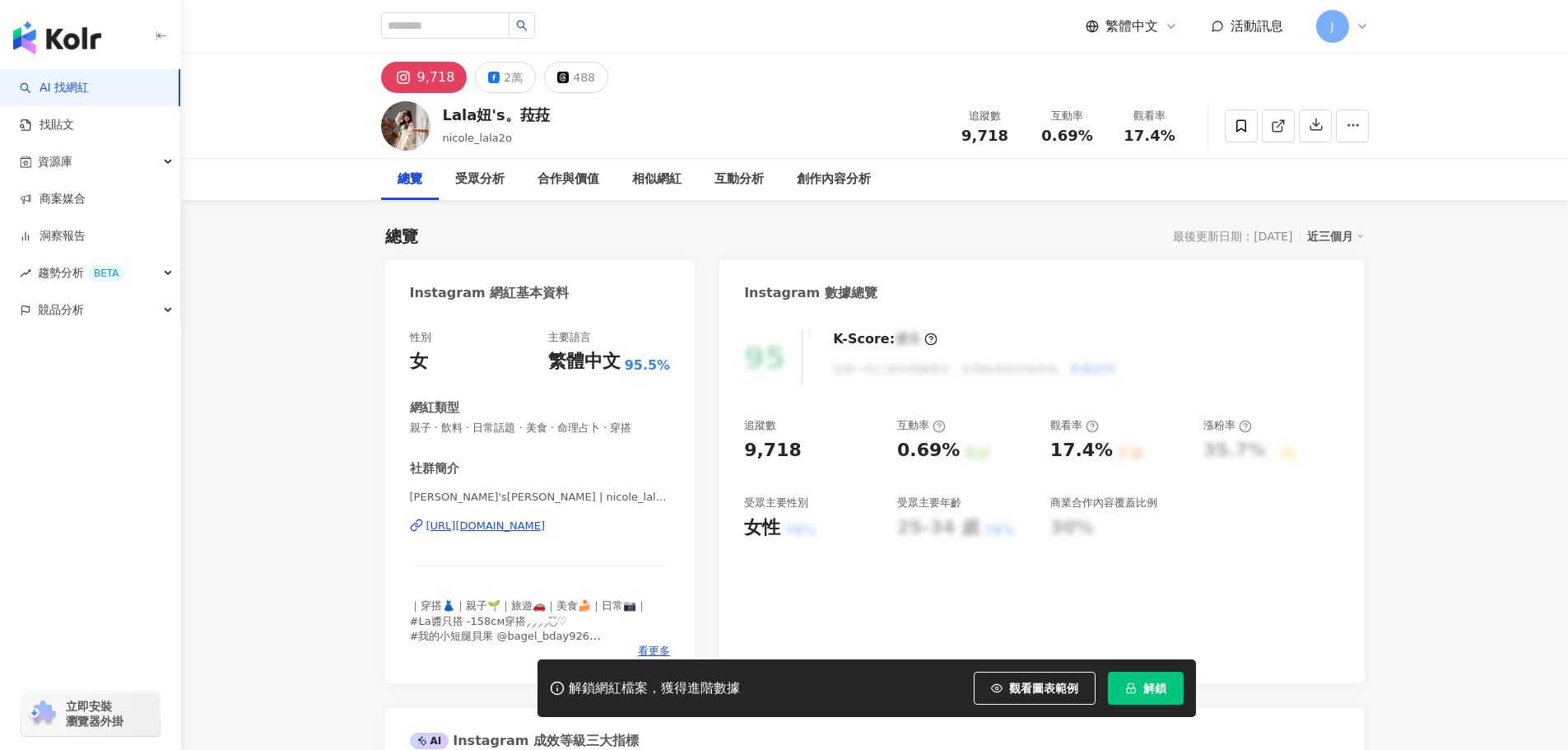
click at [488, 76] on icon at bounding box center [494, 77] width 11 height 11
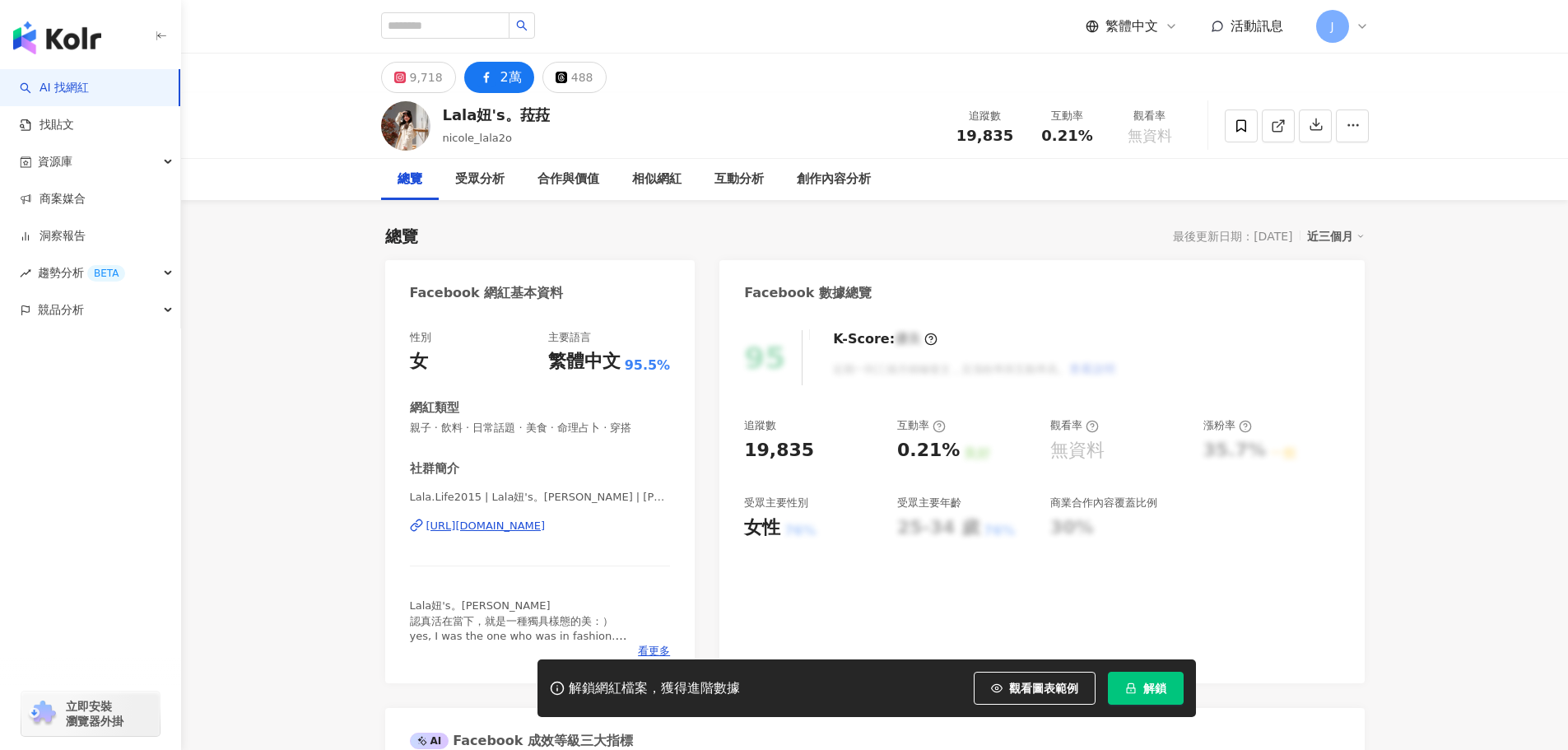
click at [1149, 701] on button "解鎖" at bounding box center [1145, 689] width 76 height 33
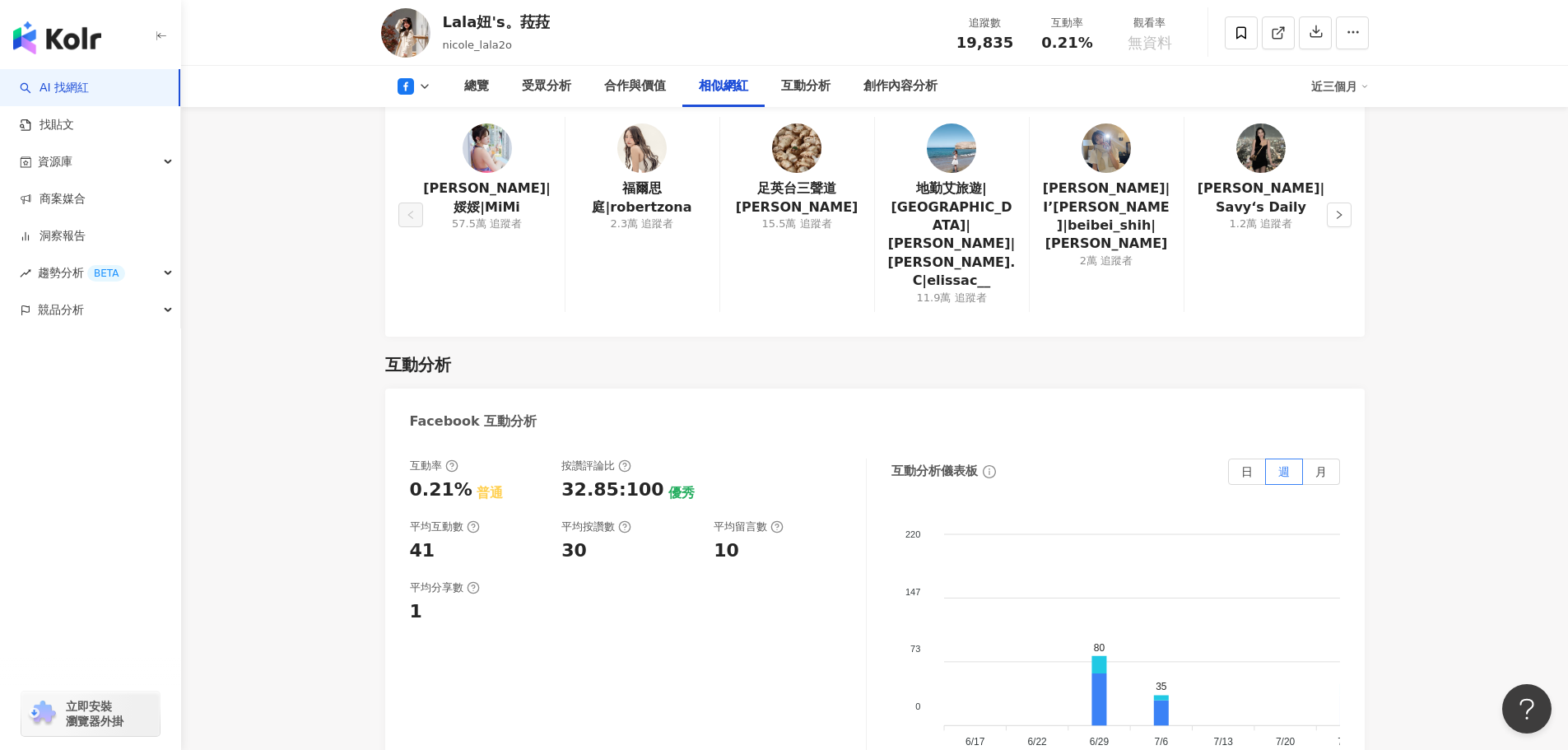
scroll to position [2305, 0]
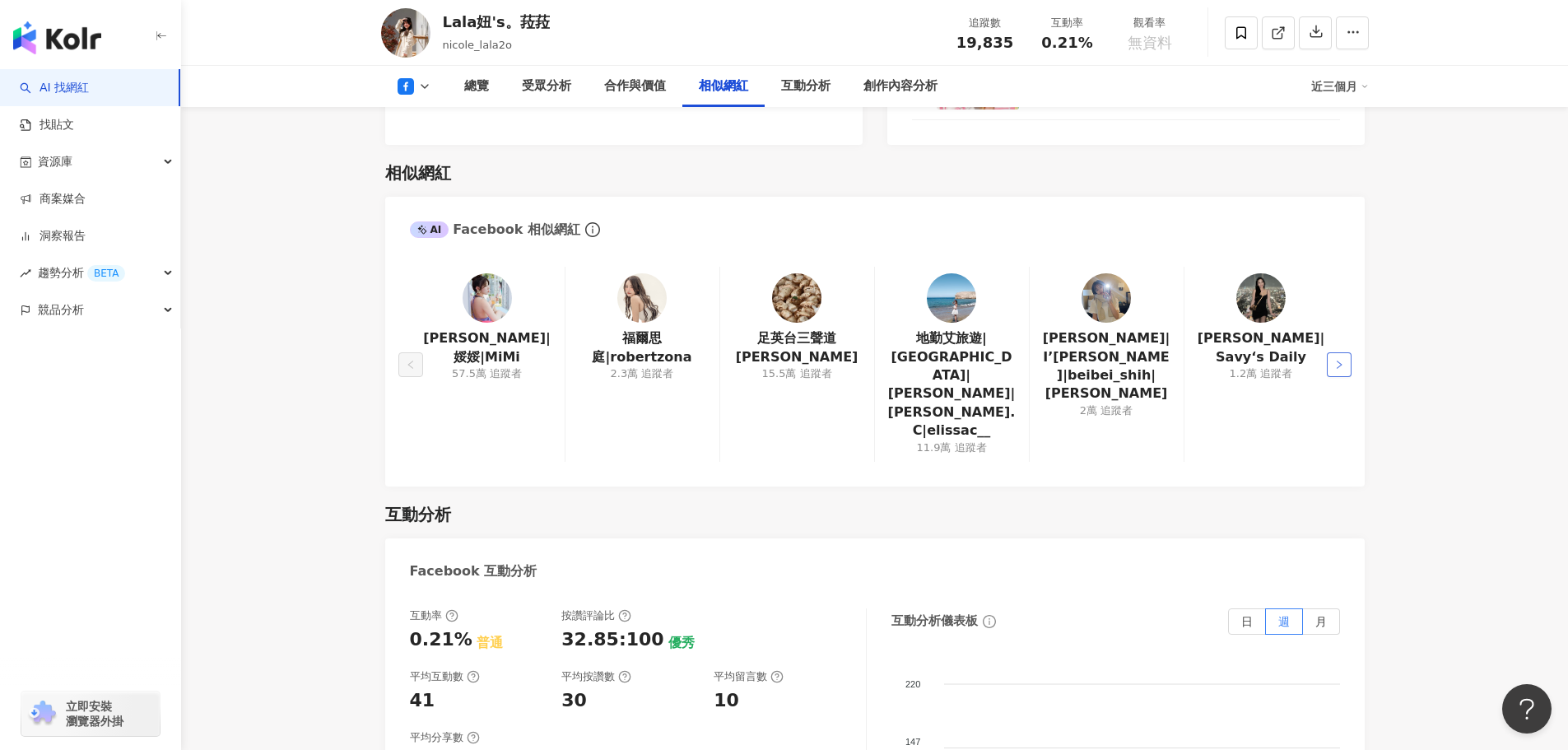
click at [1334, 360] on icon "right" at bounding box center [1339, 364] width 10 height 10
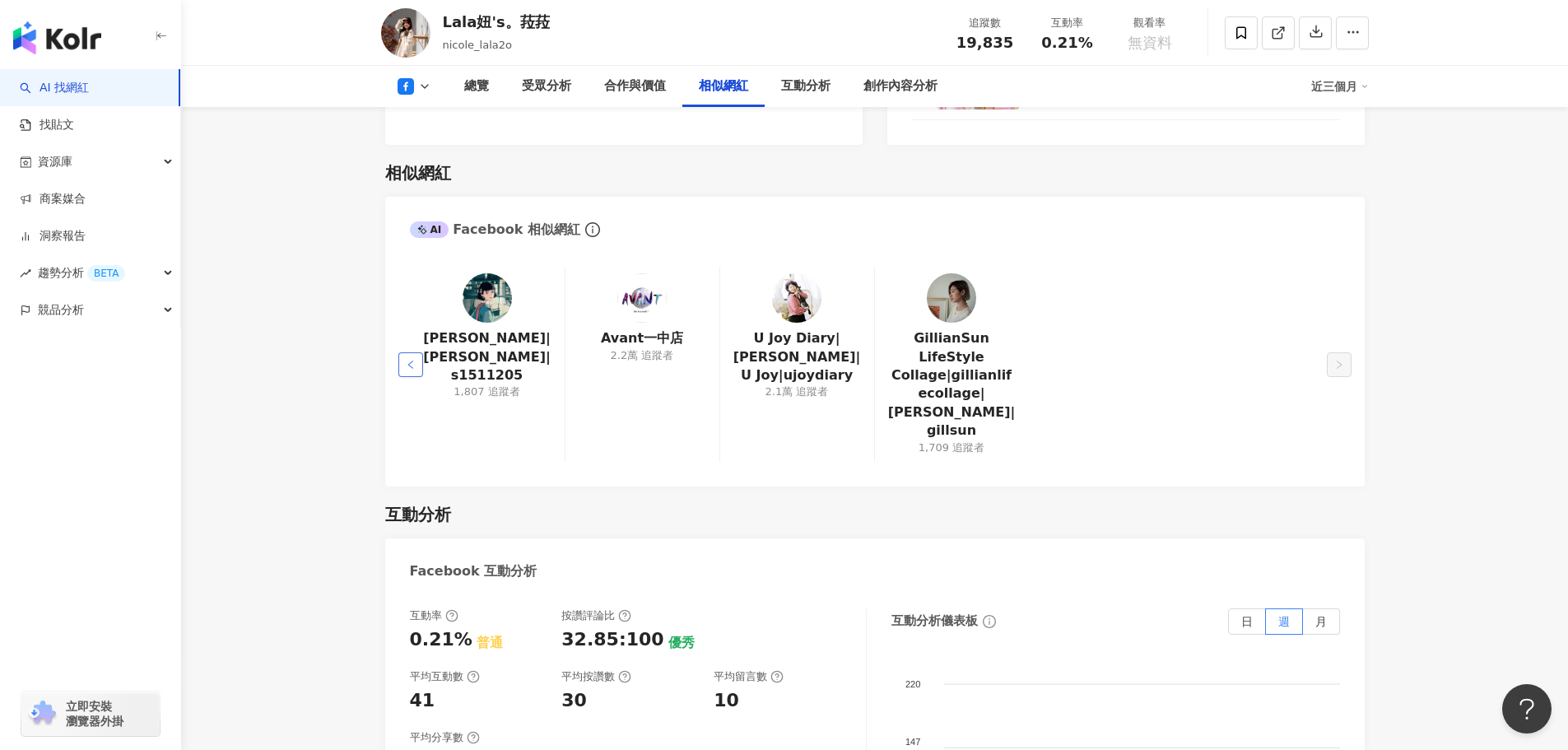
click at [416, 353] on button "button" at bounding box center [410, 365] width 24 height 25
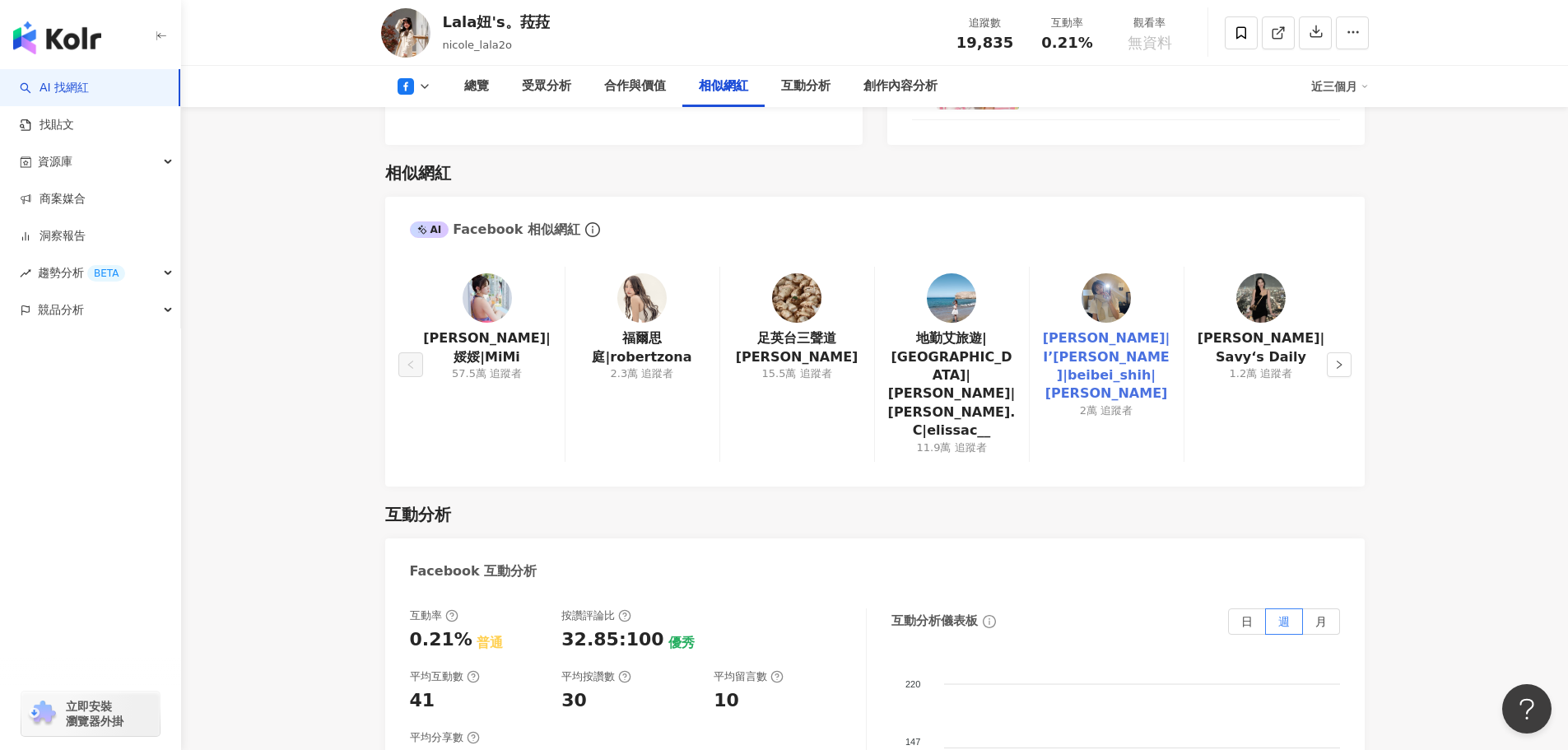
click at [1155, 354] on link "施宇晴|I’m宇晴|beibei_shih|宇晴beibei" at bounding box center [1107, 366] width 128 height 74
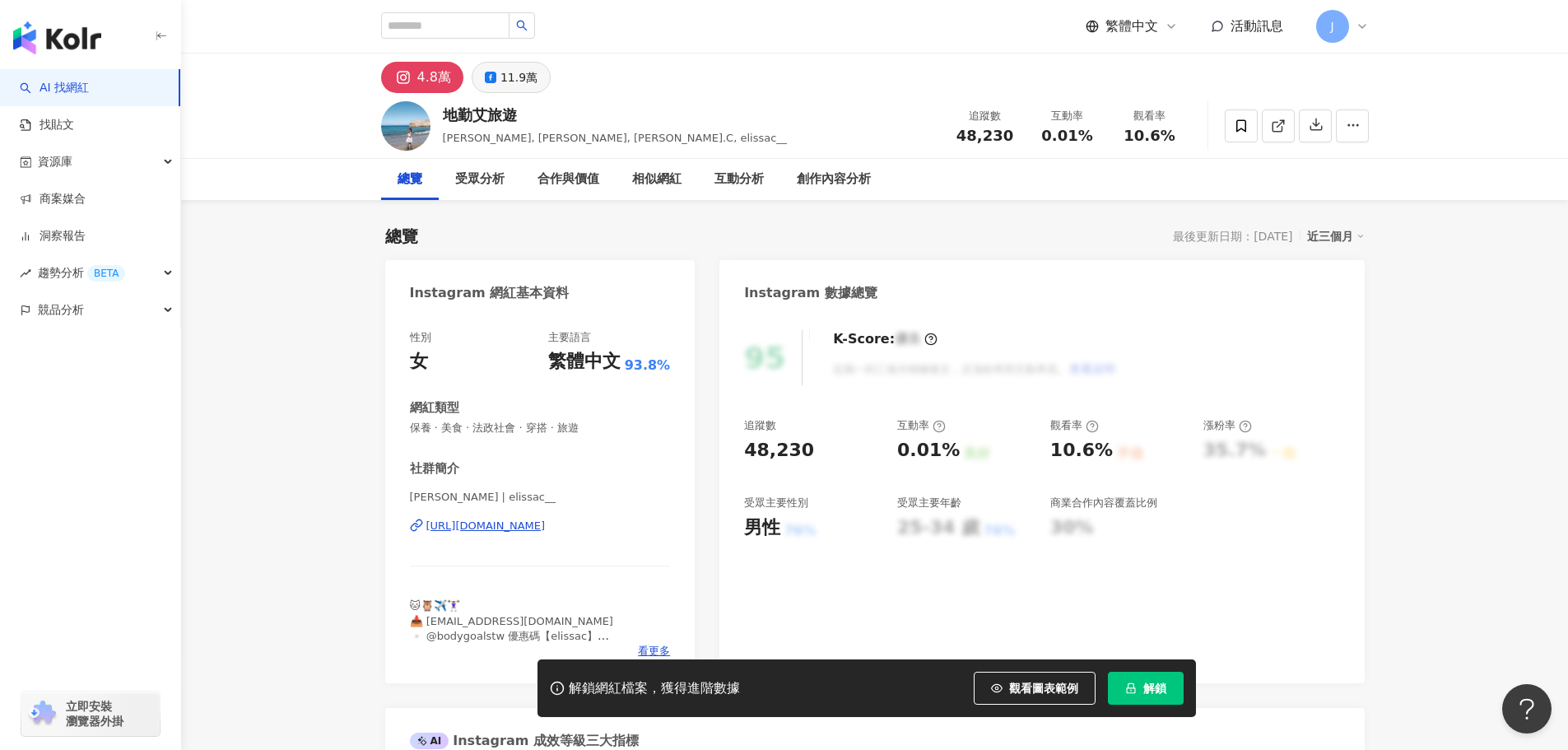
click at [508, 86] on div "11.9萬" at bounding box center [519, 77] width 37 height 23
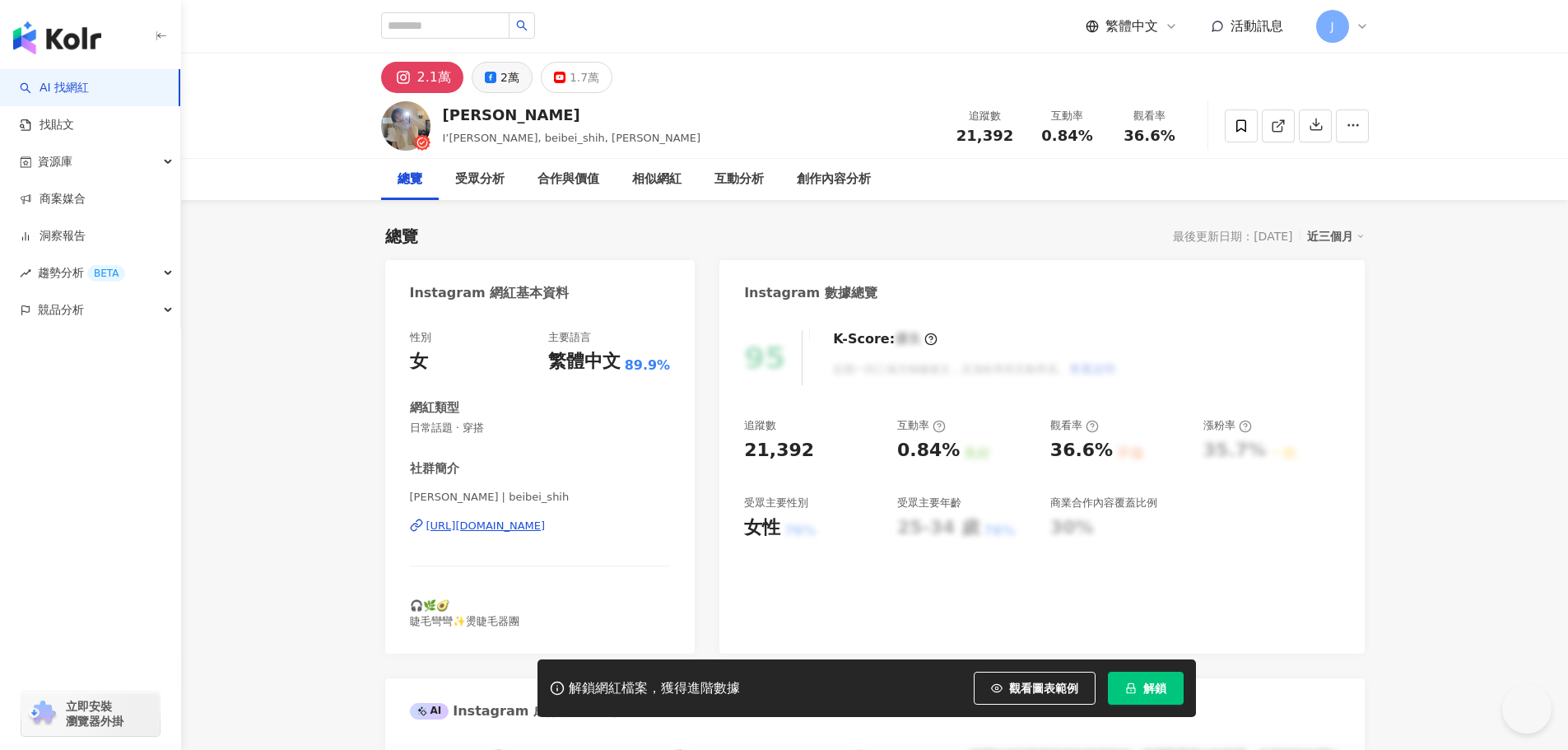
click at [489, 81] on icon at bounding box center [490, 77] width 11 height 11
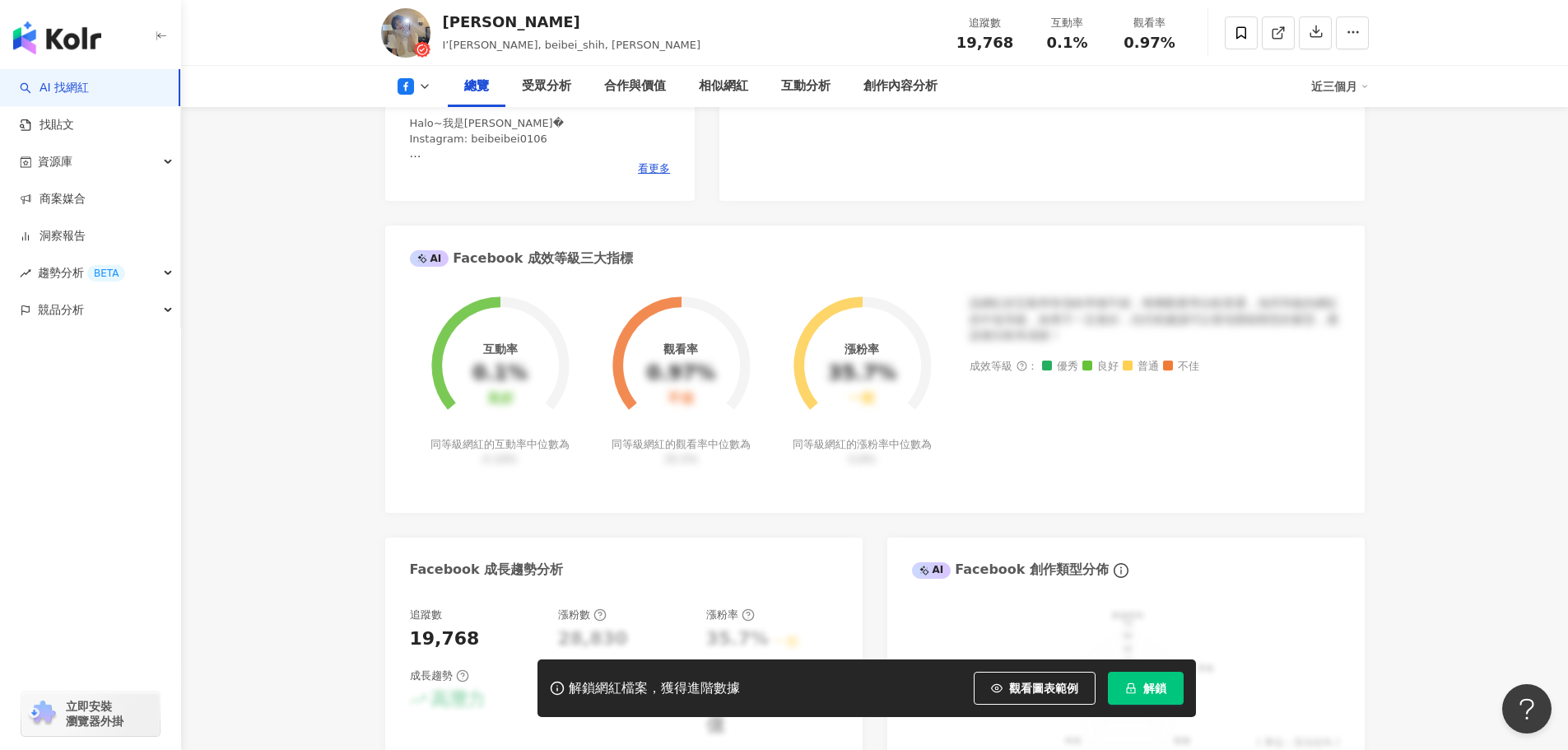
scroll to position [165, 0]
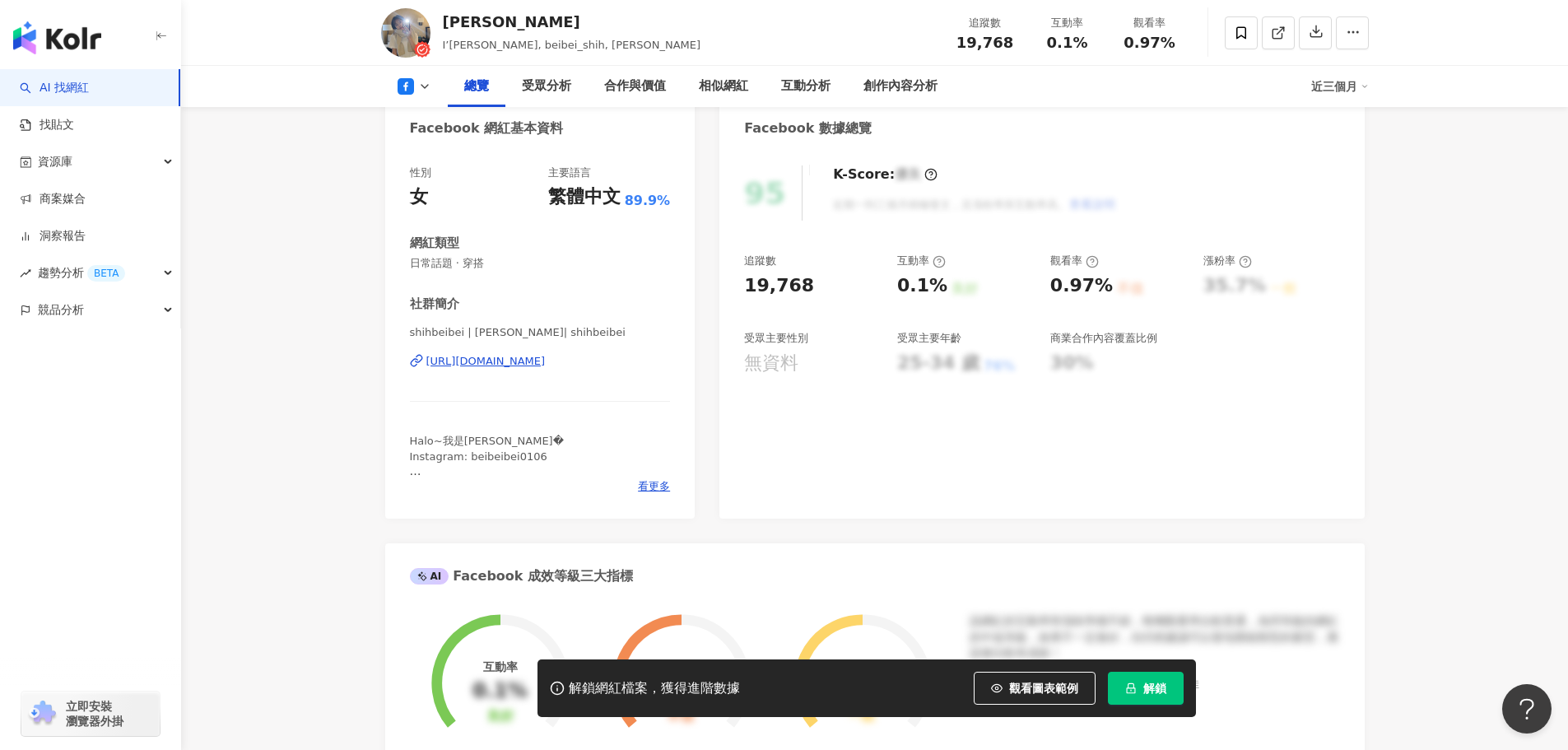
click at [544, 365] on div "[URL][DOMAIN_NAME]" at bounding box center [486, 361] width 119 height 15
